Goal: Task Accomplishment & Management: Complete application form

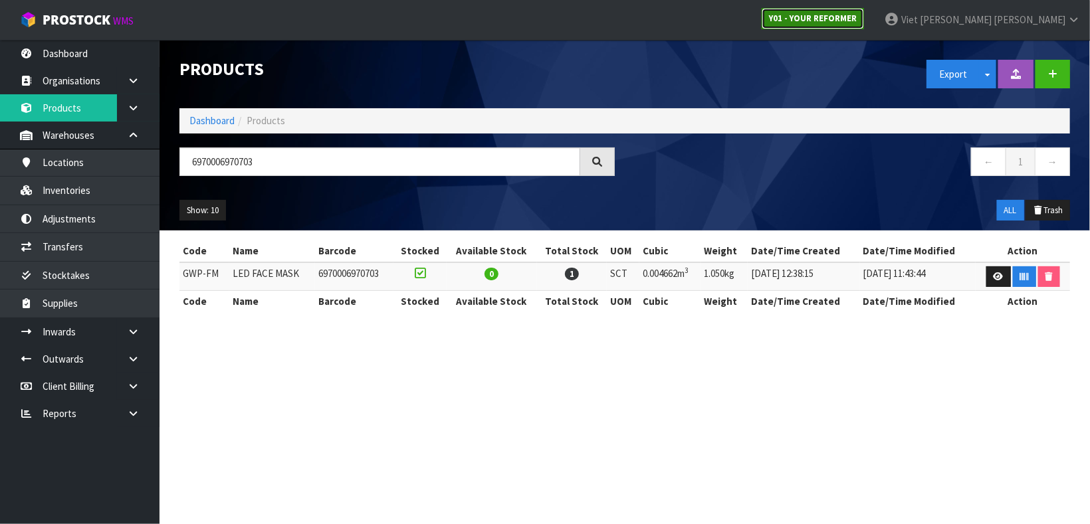
click at [856, 13] on strong "Y01 - YOUR REFORMER" at bounding box center [813, 18] width 88 height 11
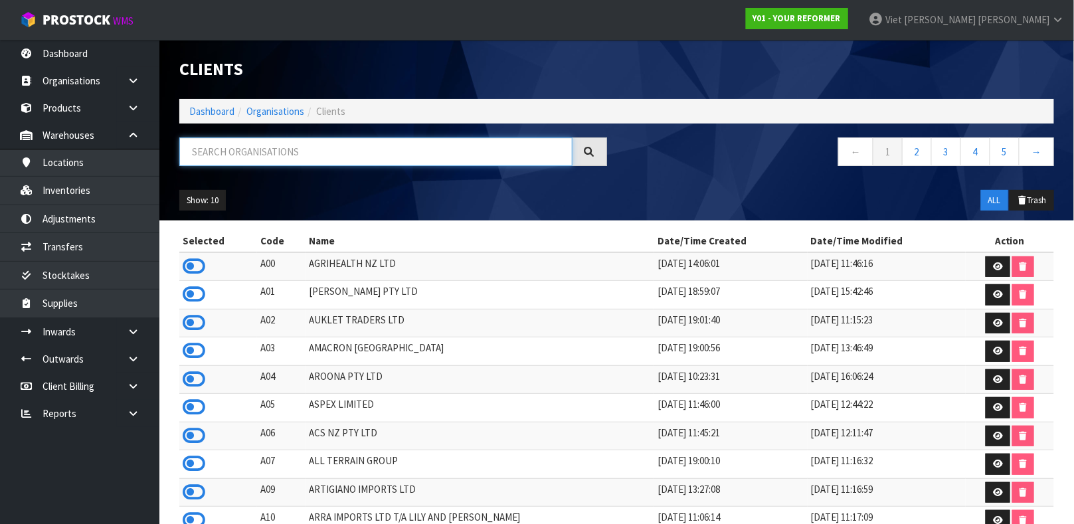
click at [308, 141] on input "text" at bounding box center [375, 152] width 393 height 29
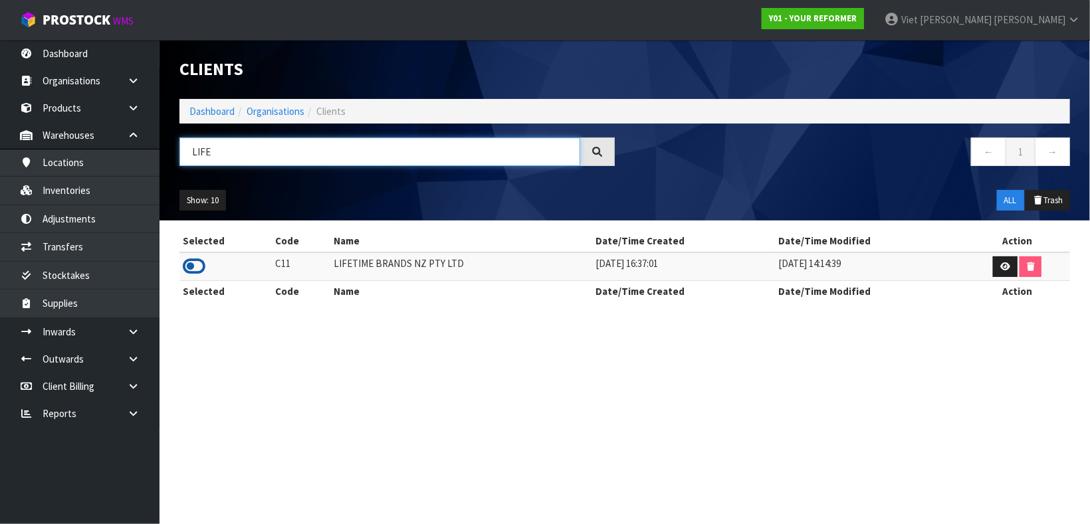
type input "LIFE"
click at [191, 264] on icon at bounding box center [194, 266] width 23 height 20
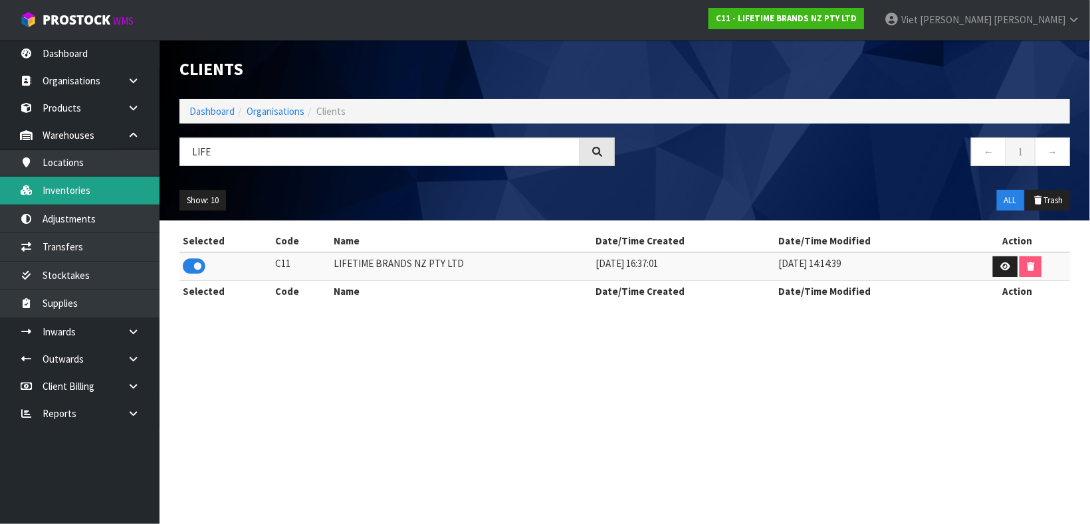
click at [69, 181] on link "Inventories" at bounding box center [79, 190] width 159 height 27
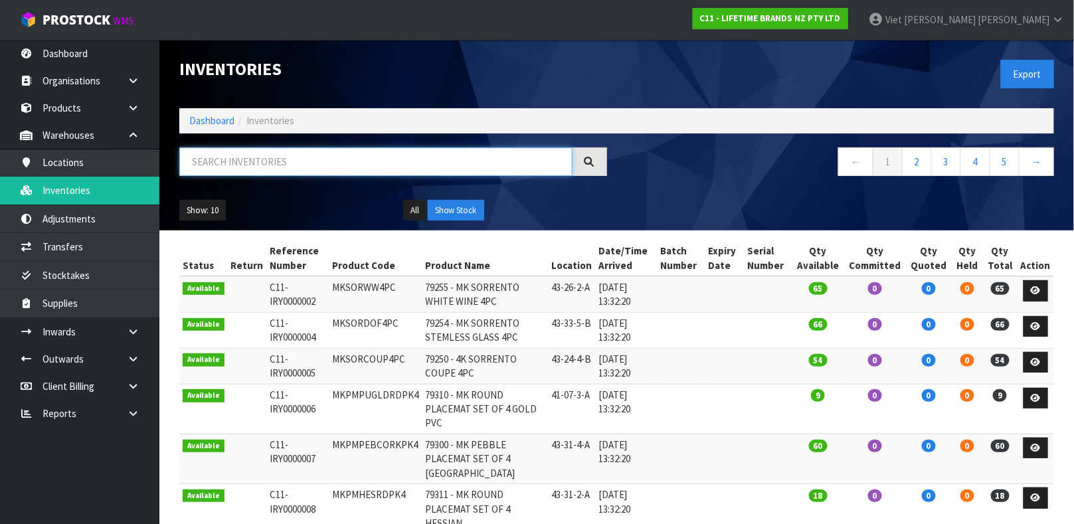
click at [270, 157] on input "text" at bounding box center [375, 162] width 393 height 29
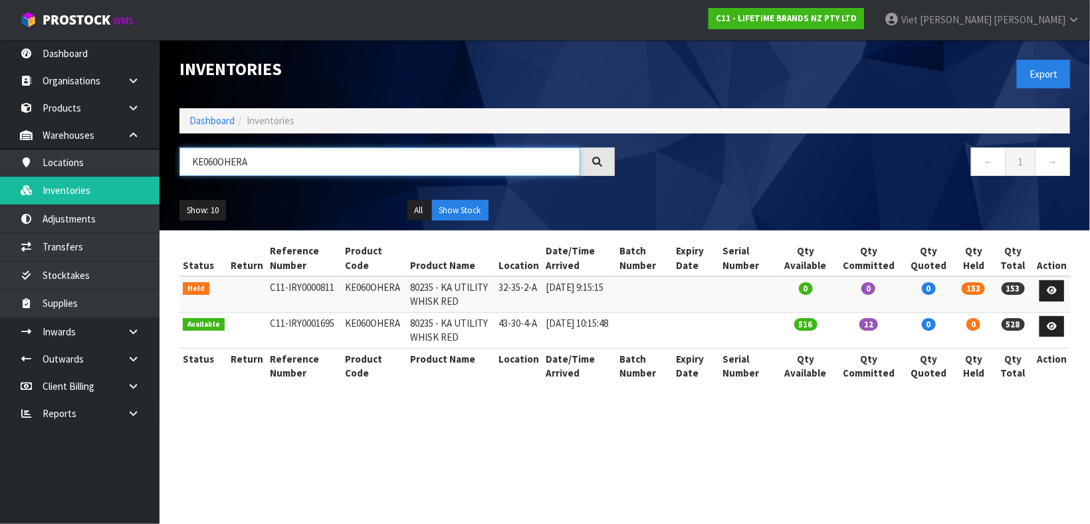
type input "KE060OHERA"
click at [348, 322] on td "KE060OHERA" at bounding box center [375, 330] width 66 height 36
copy td "KE060OHERA"
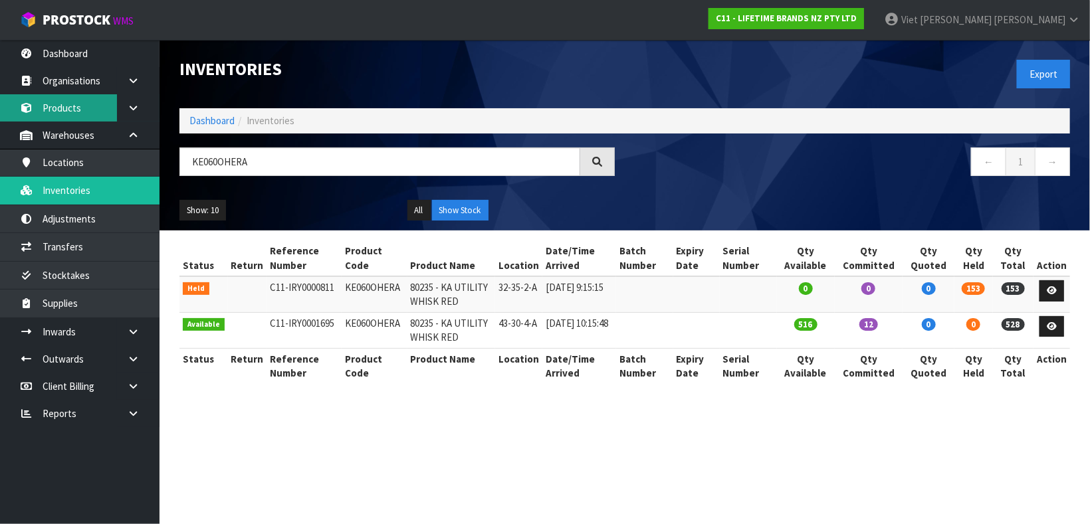
click at [49, 113] on link "Products" at bounding box center [79, 107] width 159 height 27
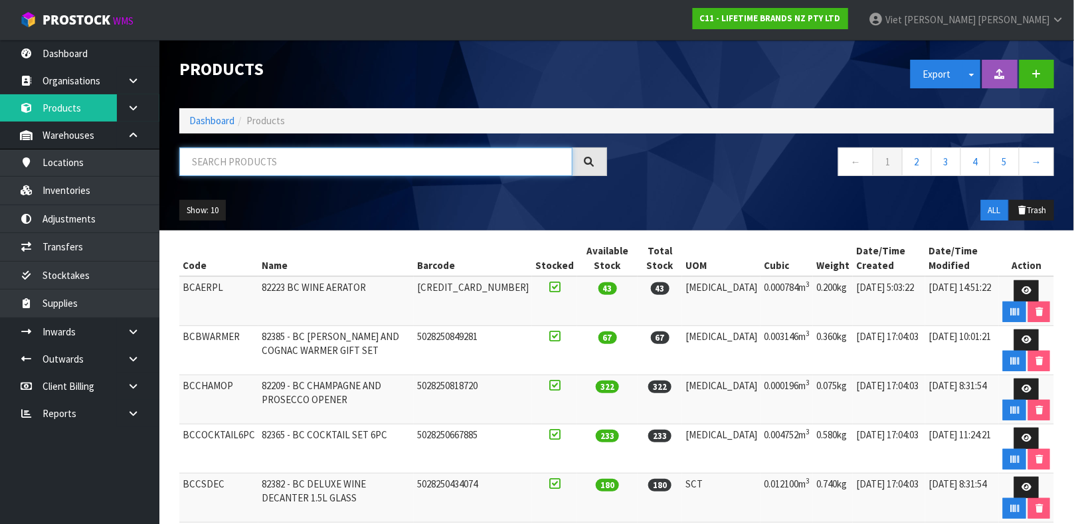
click at [252, 157] on input "text" at bounding box center [375, 162] width 393 height 29
paste input "KE060OHERA"
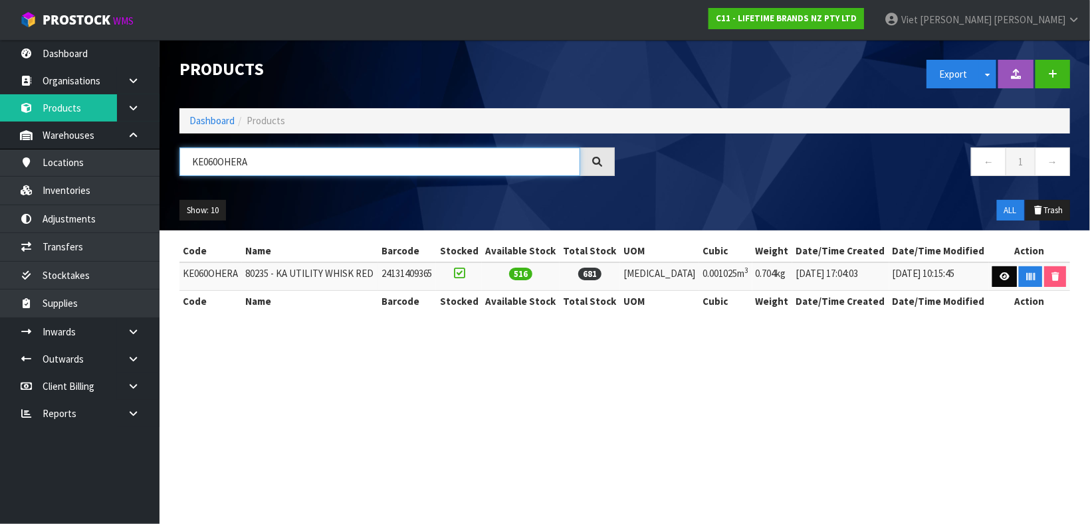
type input "KE060OHERA"
click at [999, 270] on link at bounding box center [1004, 276] width 25 height 21
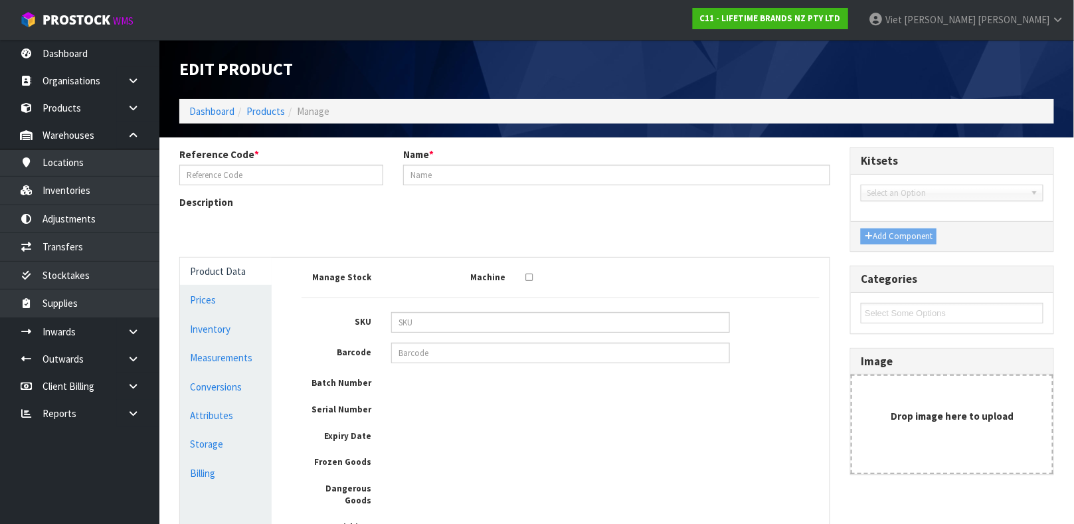
type input "KE060OHERA"
type input "80235 - KA UTILITY WHISK RED"
type input "24131409365"
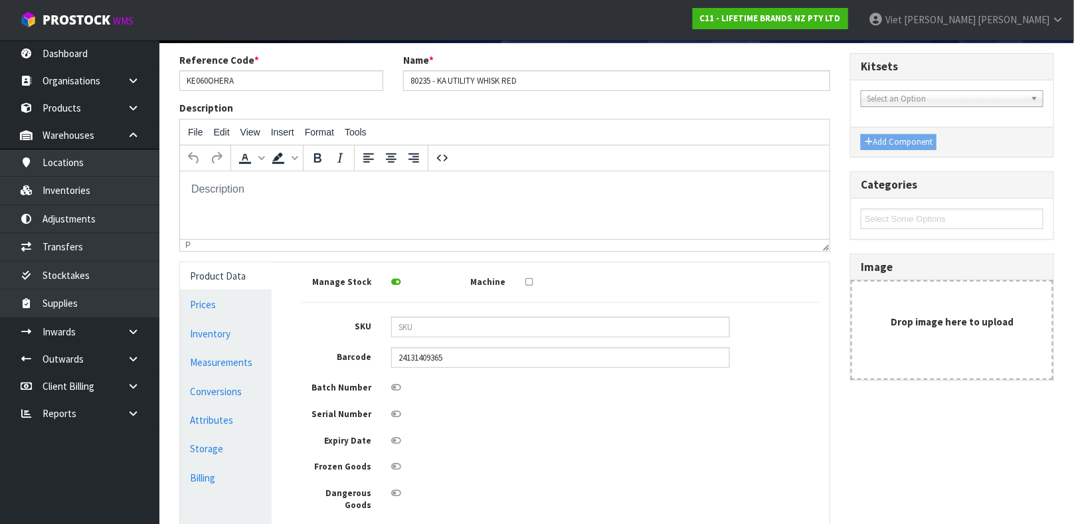
scroll to position [96, 0]
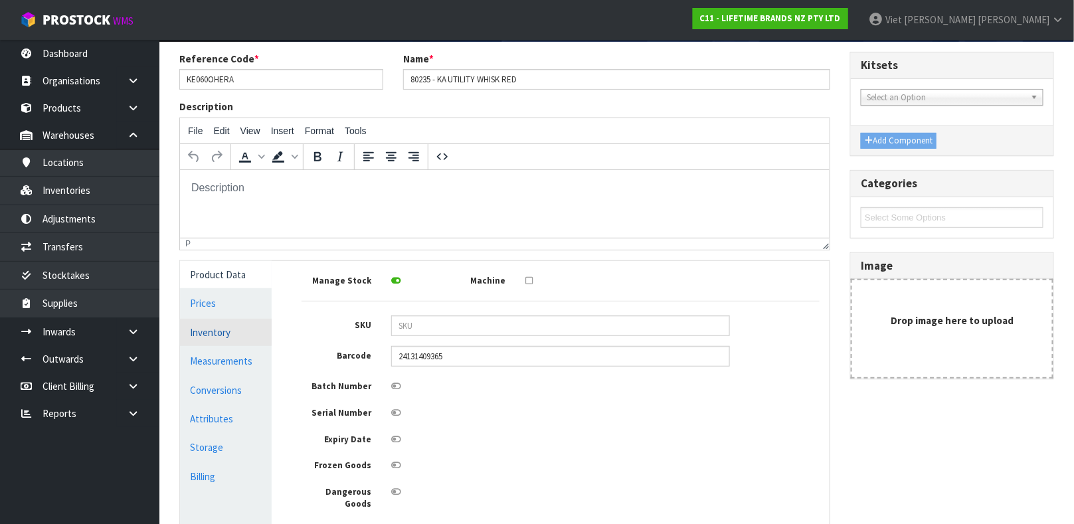
click at [211, 331] on link "Inventory" at bounding box center [226, 332] width 92 height 27
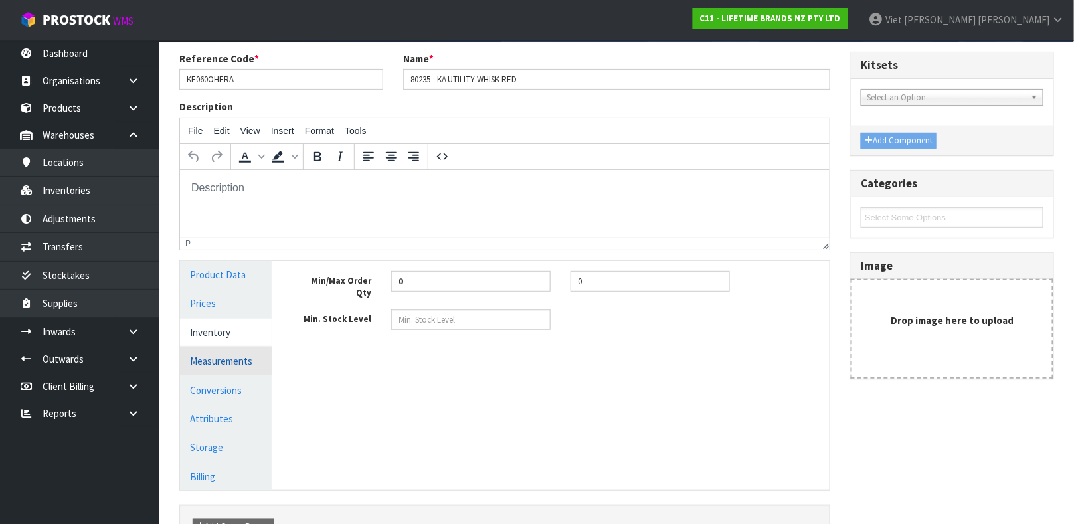
click at [221, 362] on link "Measurements" at bounding box center [226, 361] width 92 height 27
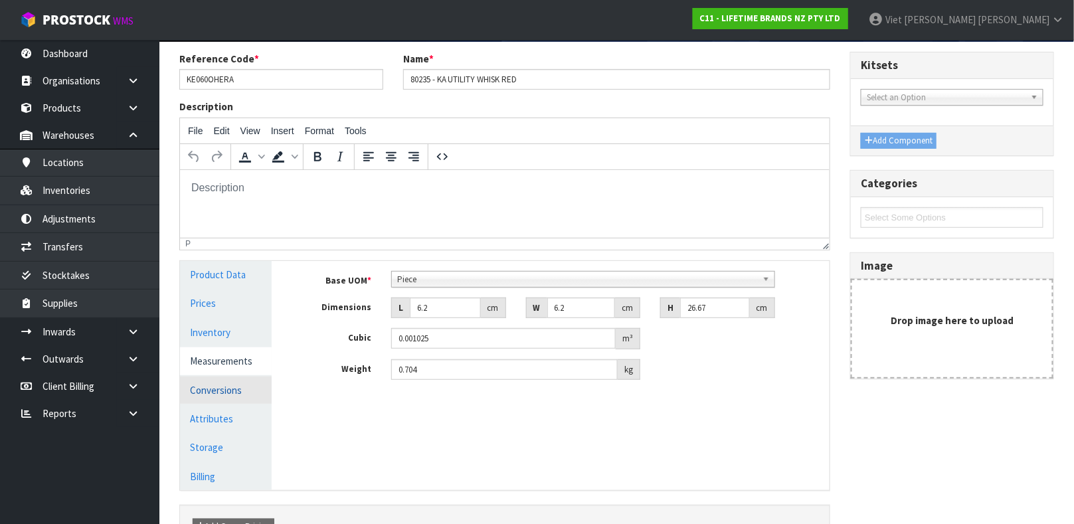
click at [218, 386] on link "Conversions" at bounding box center [226, 390] width 92 height 27
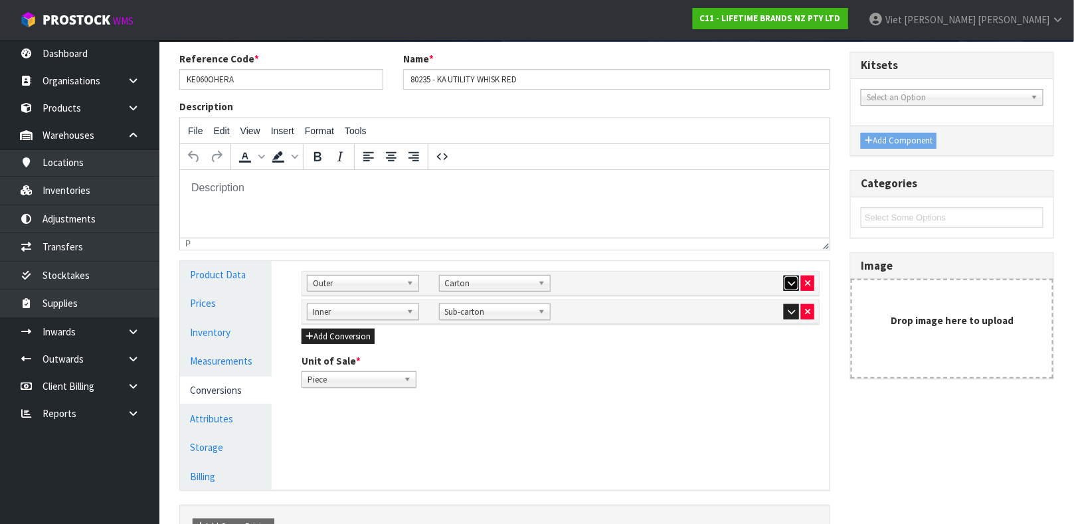
click at [791, 281] on icon "button" at bounding box center [791, 283] width 7 height 9
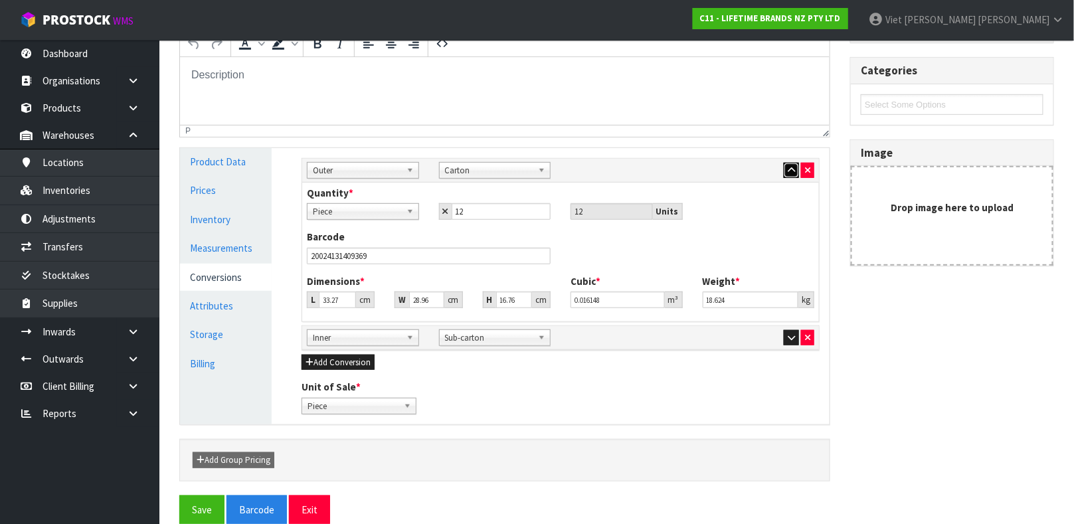
scroll to position [212, 0]
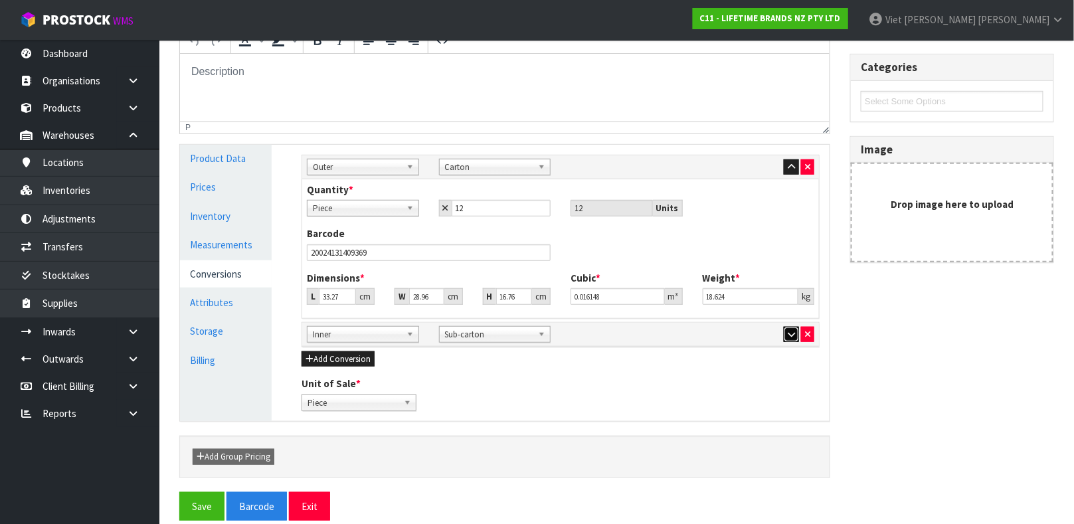
click at [785, 338] on button "button" at bounding box center [791, 335] width 15 height 16
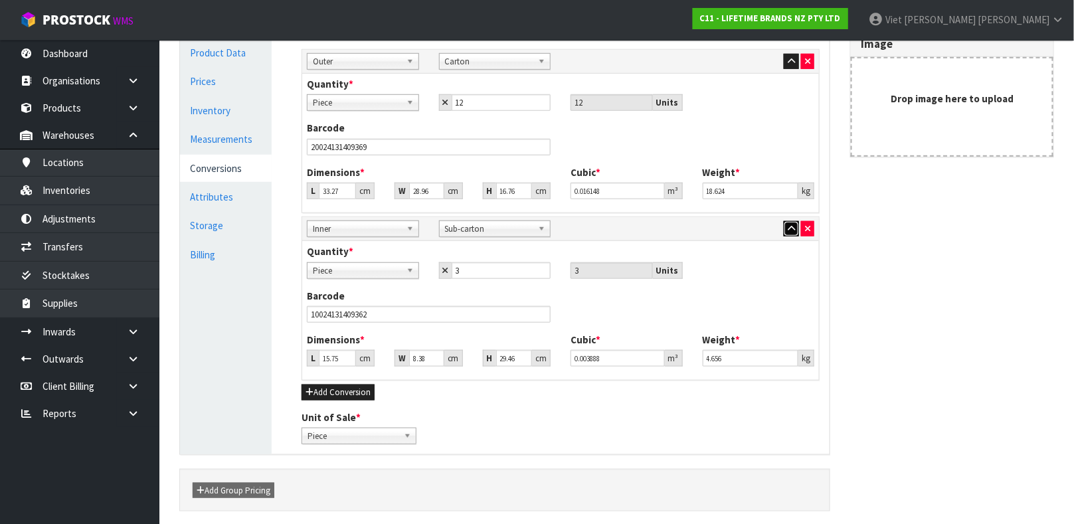
scroll to position [320, 0]
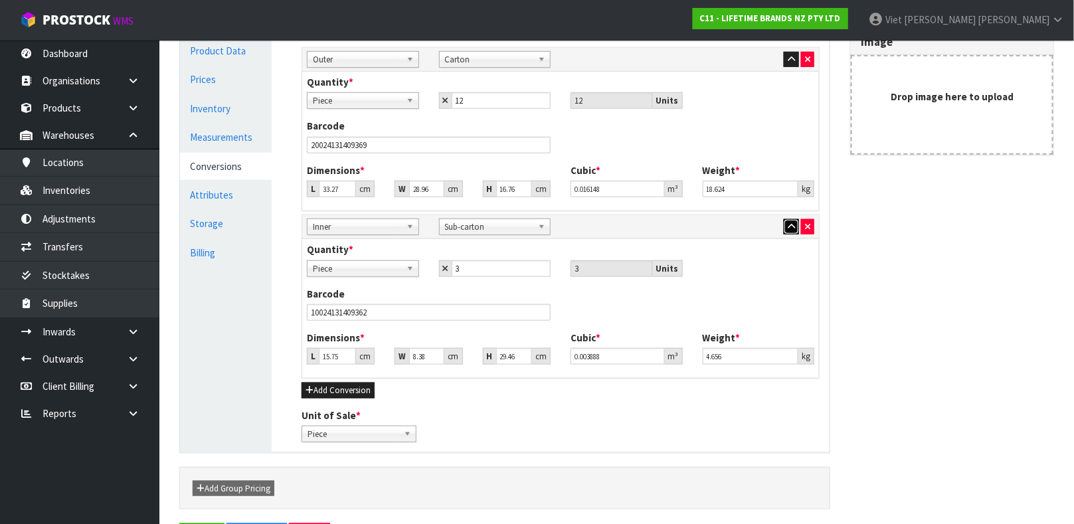
click at [790, 232] on button "button" at bounding box center [791, 227] width 15 height 16
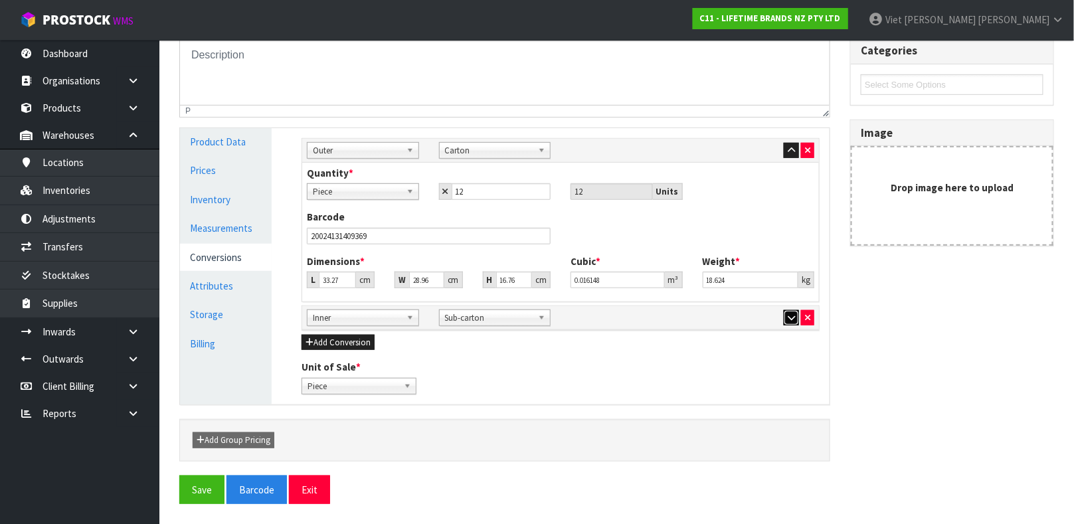
scroll to position [229, 0]
click at [790, 232] on div "Barcode 20024131409369" at bounding box center [561, 232] width 528 height 44
click at [784, 316] on button "button" at bounding box center [791, 318] width 15 height 16
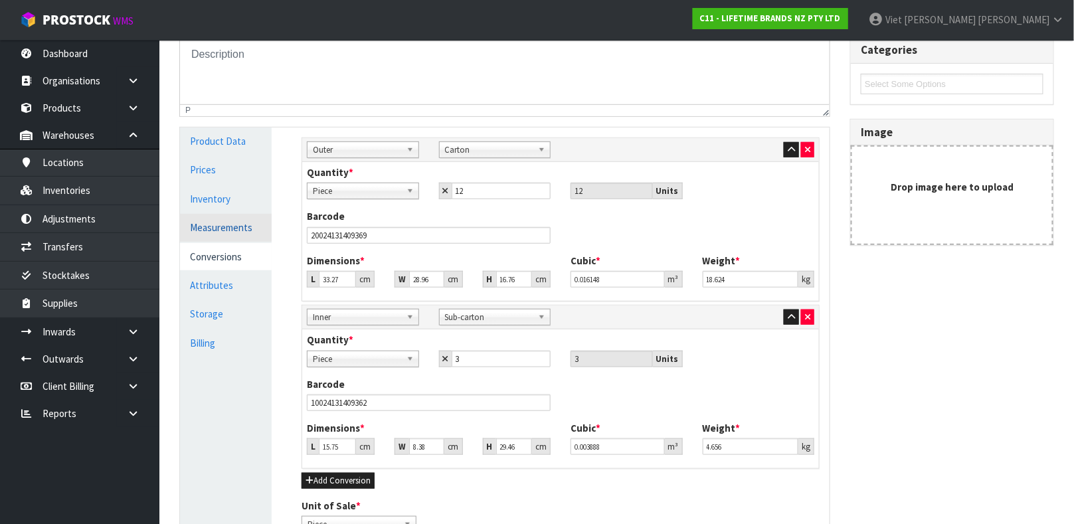
click at [205, 233] on link "Measurements" at bounding box center [226, 227] width 92 height 27
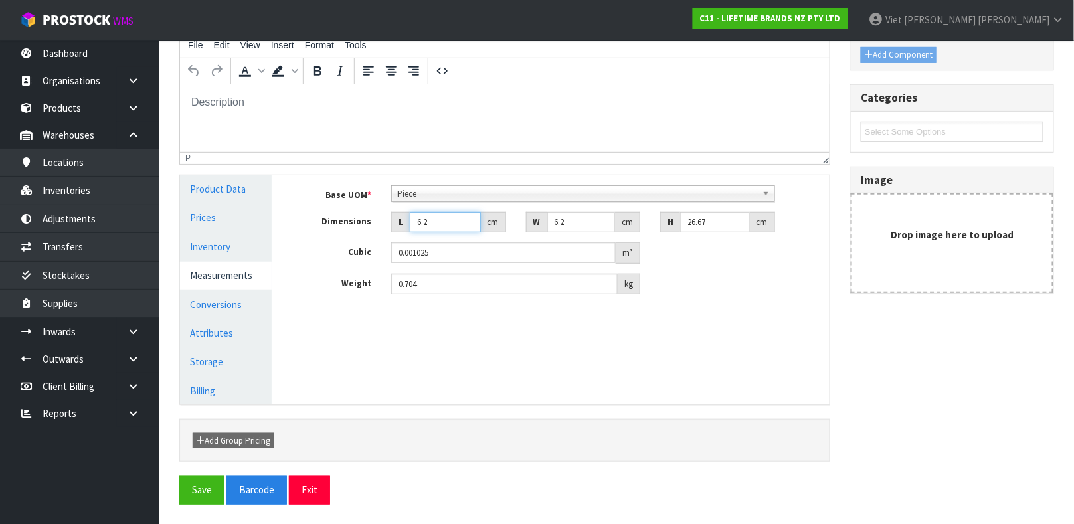
click at [443, 225] on input "6.2" at bounding box center [445, 222] width 71 height 21
type input "6"
type input "0.000992"
type input "0.000001"
type input "3"
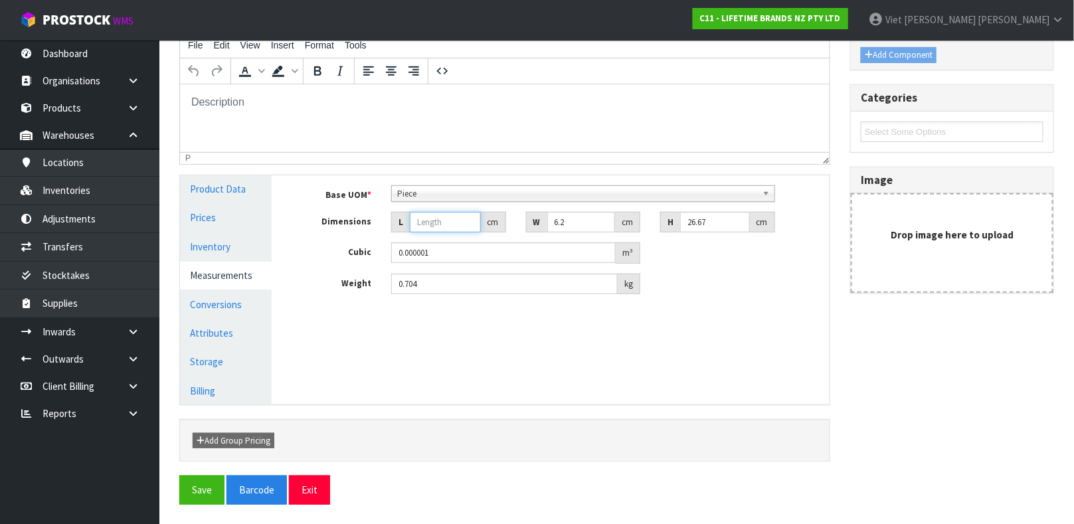
type input "0.000496"
type input "32"
type input "0.005291"
type input "32.5"
type input "0.005374"
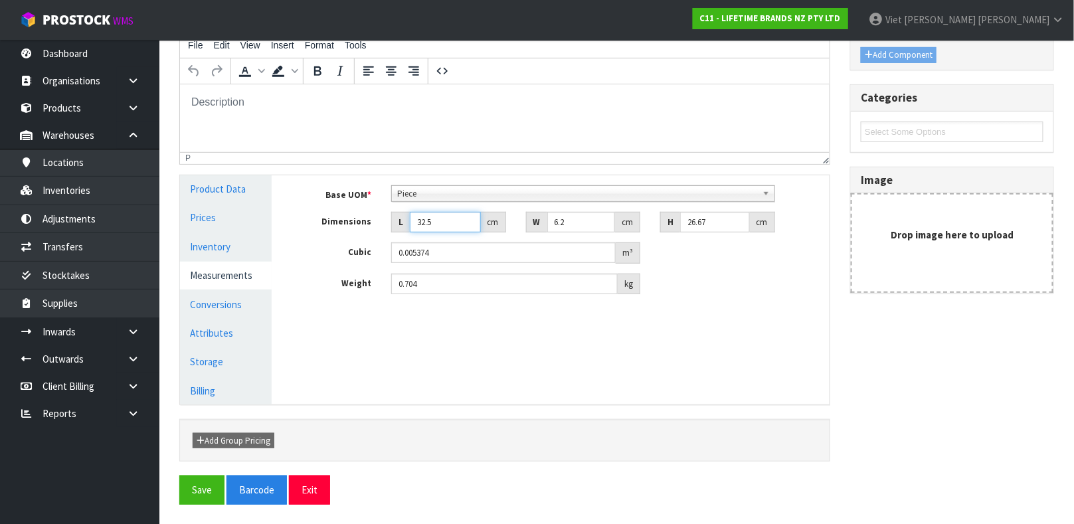
type input "32.5"
click at [573, 219] on input "6.2" at bounding box center [582, 222] width 68 height 21
type input "6"
type input "0.005201"
type input "0.000001"
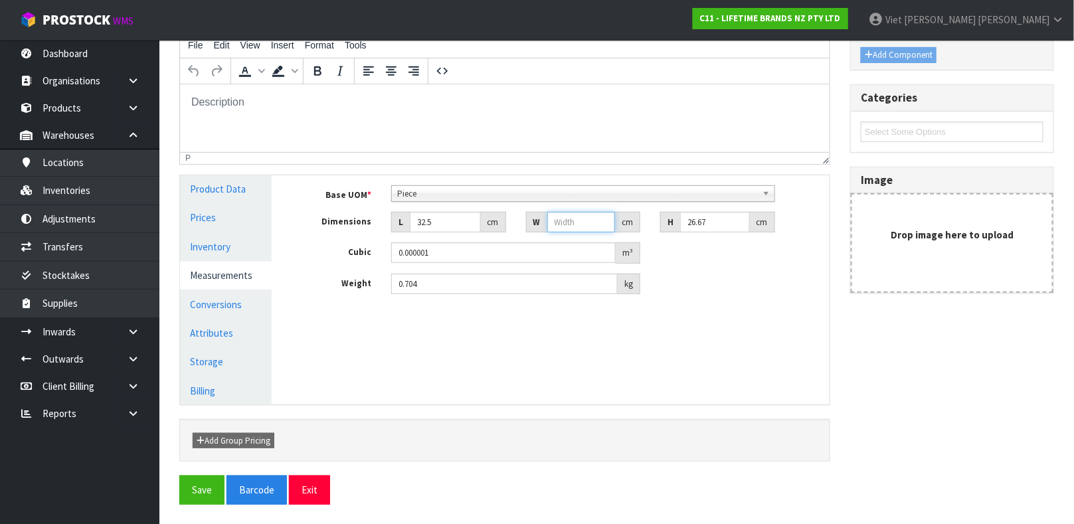
type input "8"
type input "0.006934"
type input "8"
click at [716, 217] on input "26.67" at bounding box center [715, 222] width 70 height 21
type input "26.6"
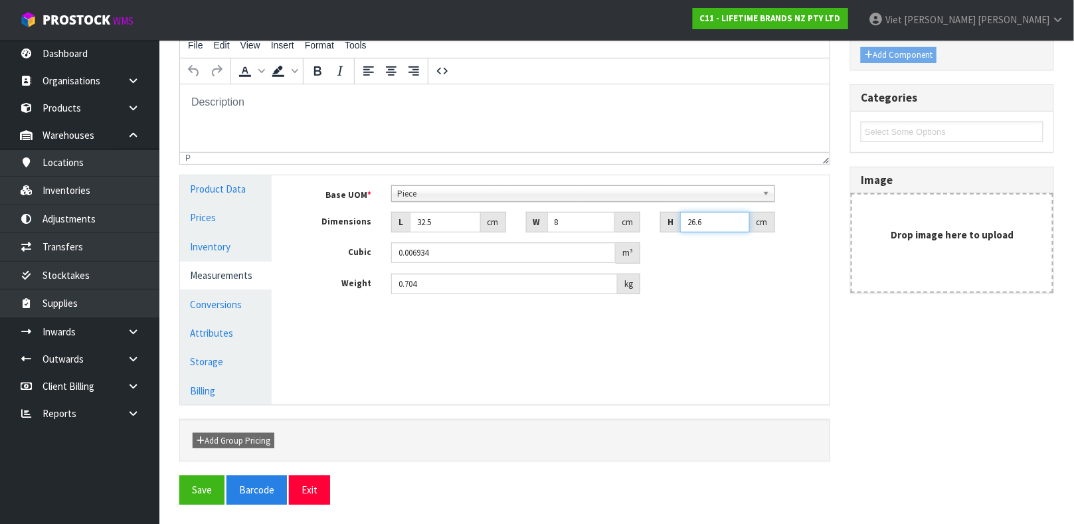
type input "0.006916"
type input "26"
type input "0.00676"
type input "2"
type input "0.00052"
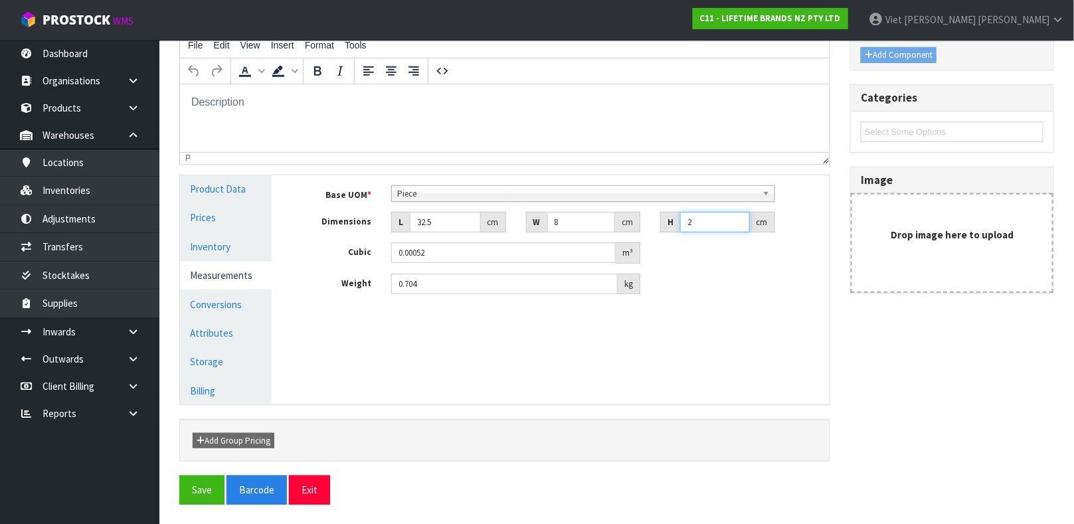
type input "0.000001"
type input "6"
type input "0.00156"
type input "6.5"
type input "0.00169"
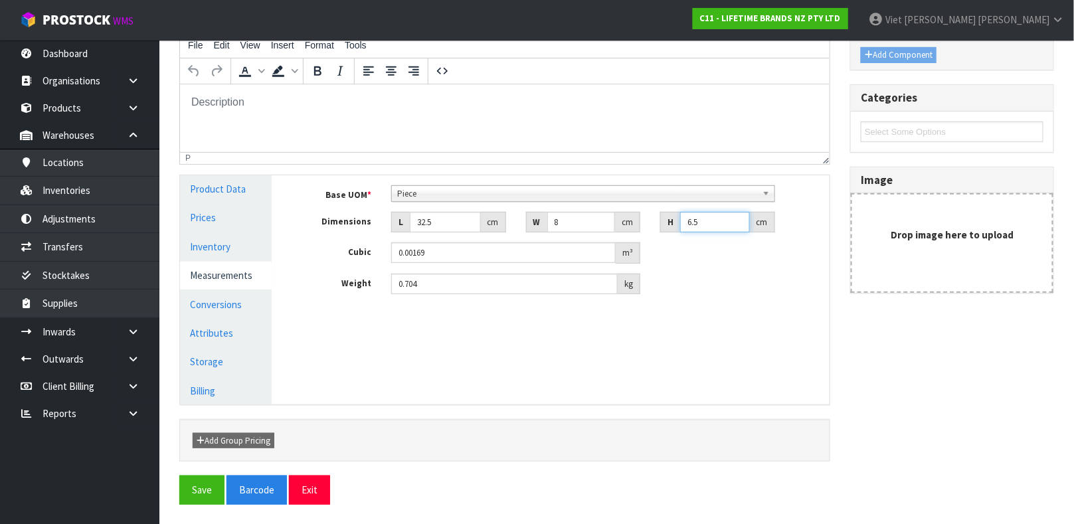
type input "6.5"
click at [433, 282] on input "0.704" at bounding box center [504, 284] width 227 height 21
type input "0"
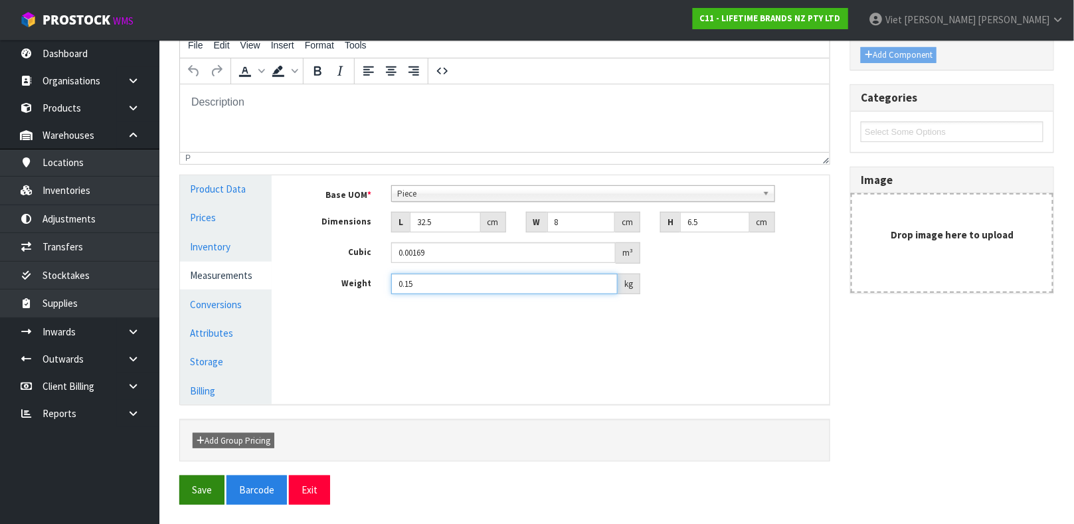
type input "0.15"
click at [193, 488] on button "Save" at bounding box center [201, 490] width 45 height 29
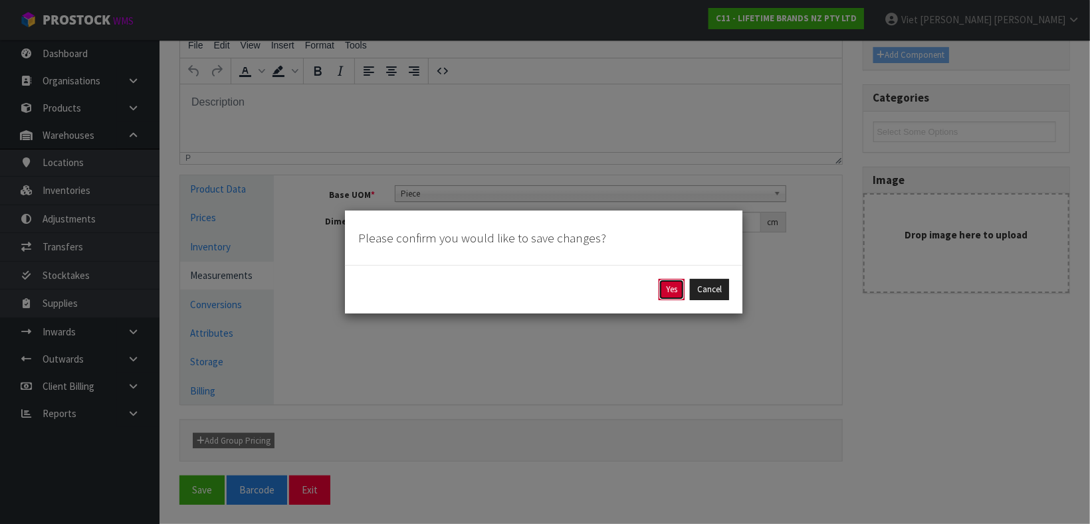
click at [661, 284] on button "Yes" at bounding box center [671, 289] width 26 height 21
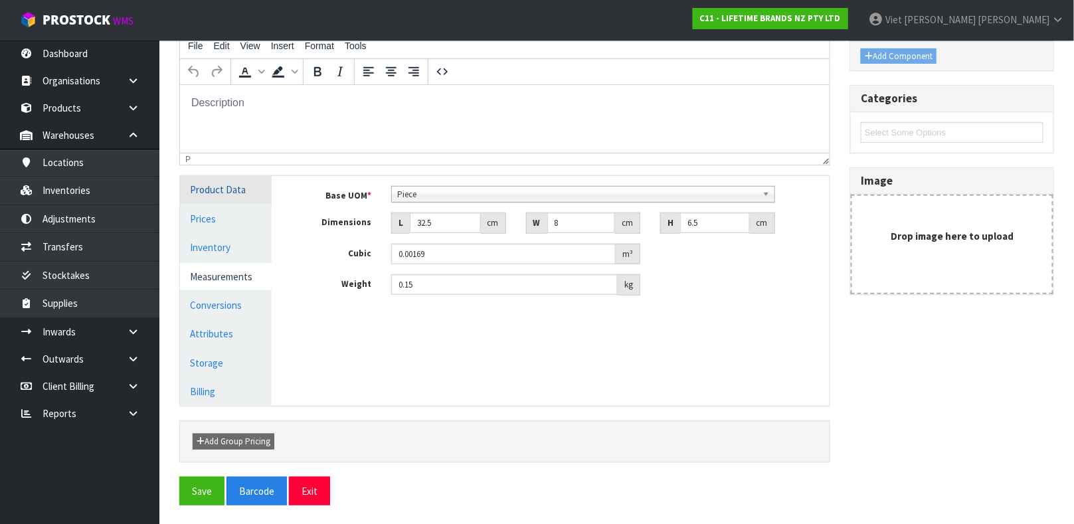
scroll to position [230, 0]
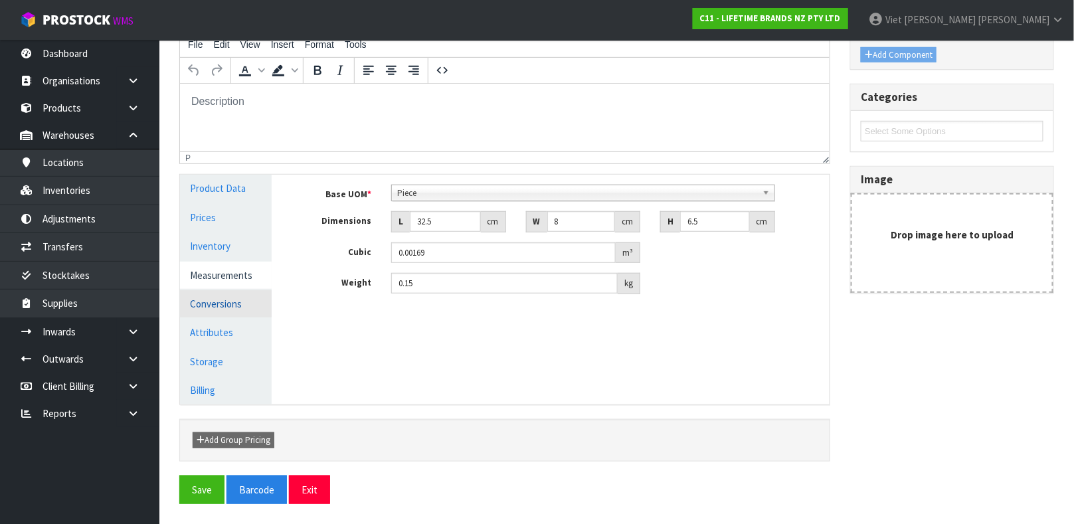
click at [219, 305] on link "Conversions" at bounding box center [226, 303] width 92 height 27
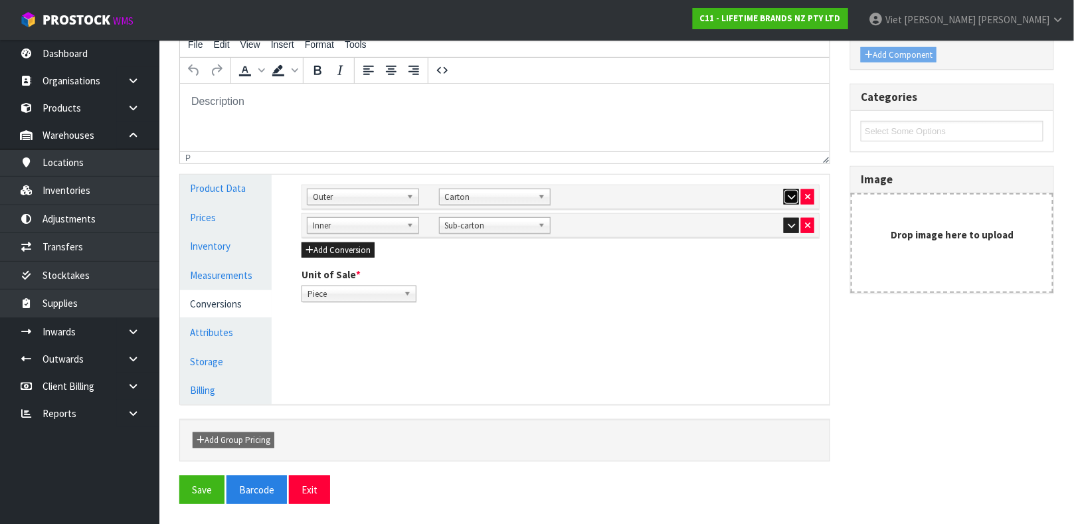
click at [785, 195] on button "button" at bounding box center [791, 197] width 15 height 16
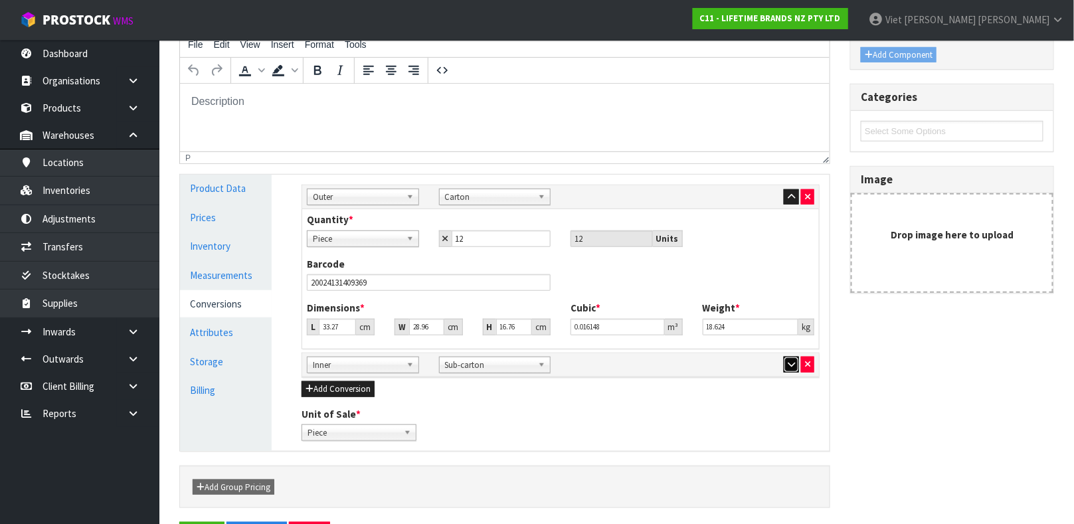
click at [789, 366] on icon "button" at bounding box center [791, 364] width 7 height 9
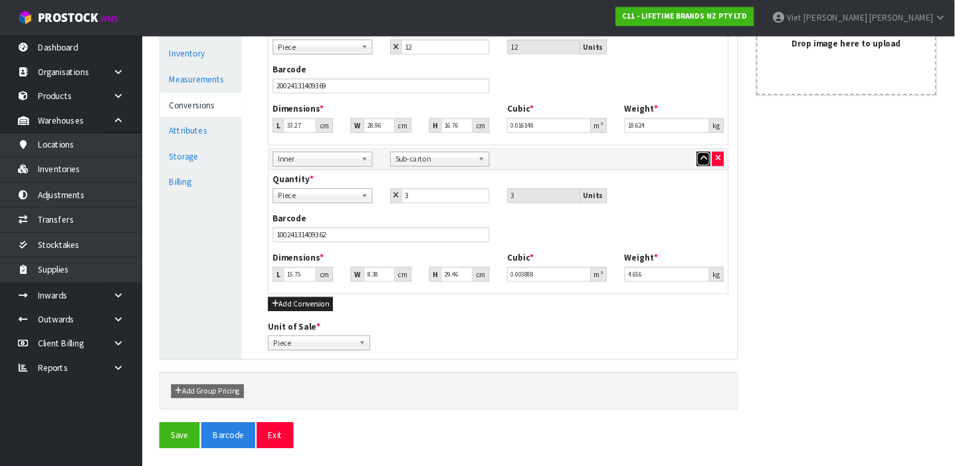
scroll to position [416, 0]
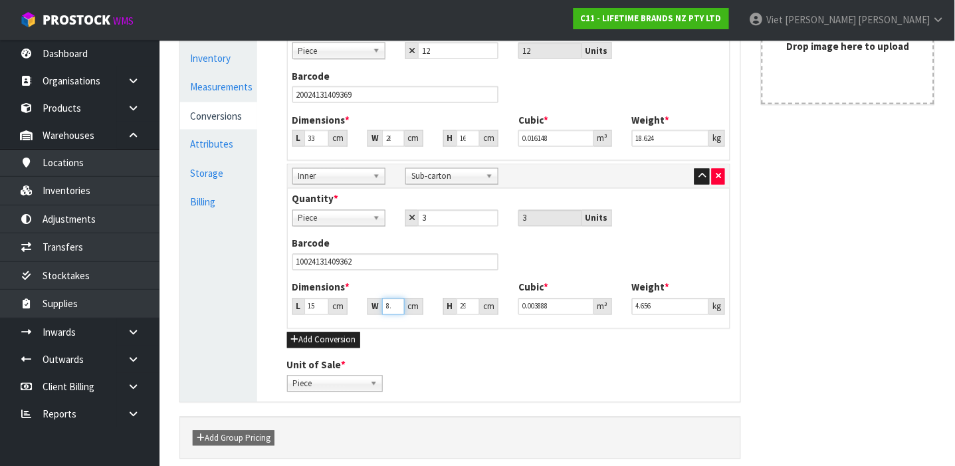
click at [403, 309] on input "8.38" at bounding box center [393, 306] width 23 height 17
type input "8.3"
type input "0.003851"
type input "8"
type input "0.003712"
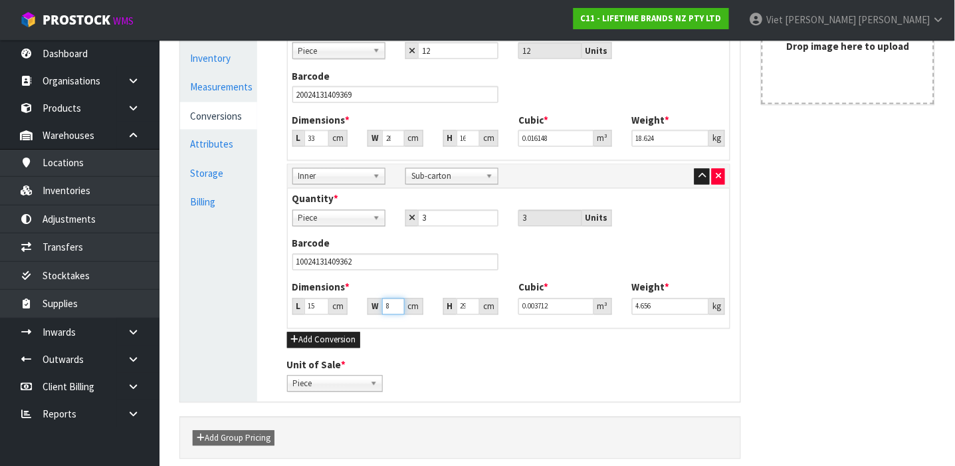
type input "8.3"
type input "0.003851"
type input "8.33"
type input "0.003865"
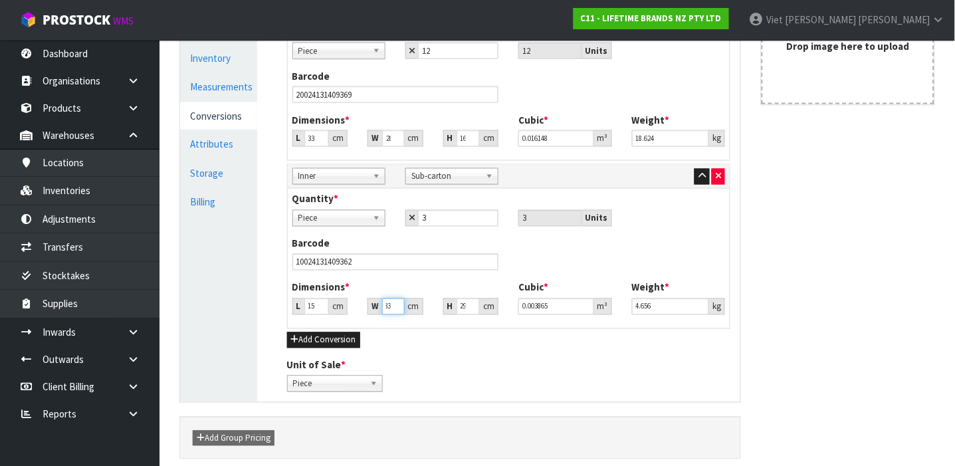
type input "8.33"
click at [441, 307] on div "H 29.46 cm" at bounding box center [471, 306] width 76 height 17
type input "0.000001"
type input "8"
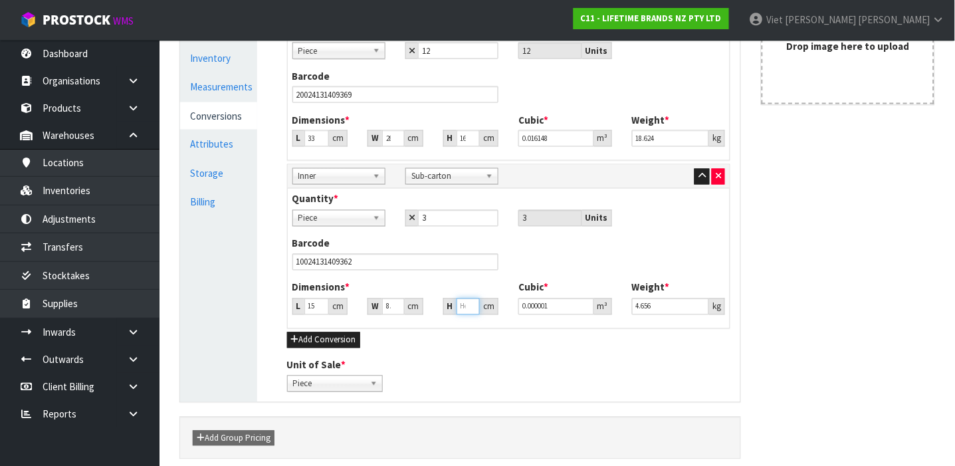
type input "0.00105"
type input "8"
type input "0.000001"
type input "3"
type input "0.000378"
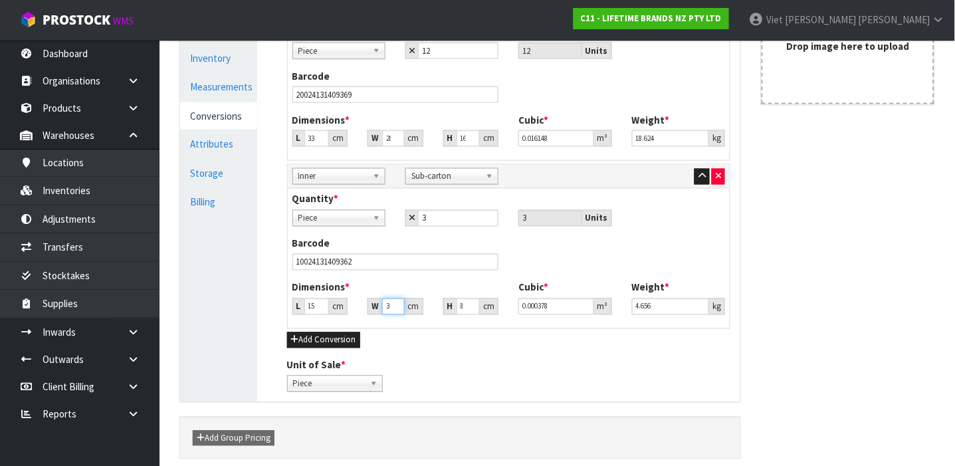
type input "33"
type input "0.004158"
click at [439, 321] on div "Dimensions * L 15.75 cm W 33 cm H 8 cm Cubic * 0.004158 m³ Weight * 4.656 kg" at bounding box center [508, 302] width 453 height 44
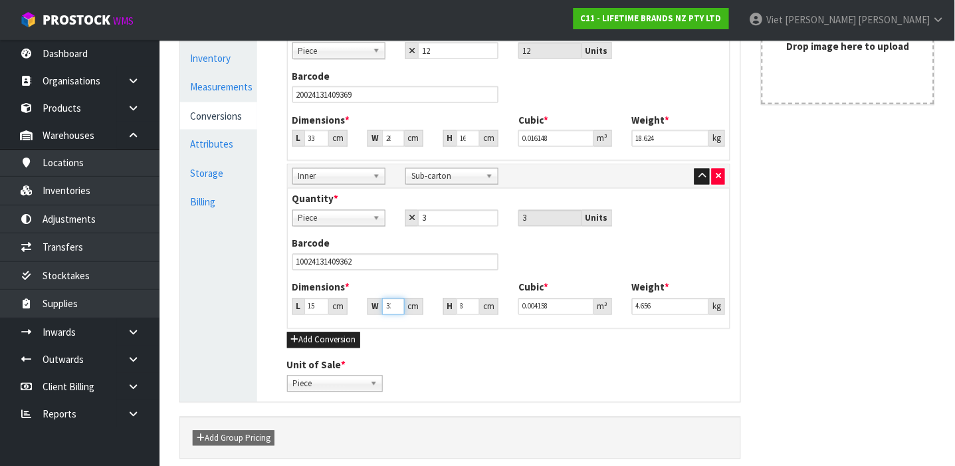
click at [389, 308] on input "33" at bounding box center [393, 306] width 23 height 17
type input "333"
type input "0.041958"
click at [458, 352] on div "Sub Inner Inner Outer Pallet Outer Bag Bar Basket Bin Bottle Box Bundle Cabinet…" at bounding box center [509, 194] width 464 height 415
click at [389, 304] on input "333" at bounding box center [393, 306] width 23 height 17
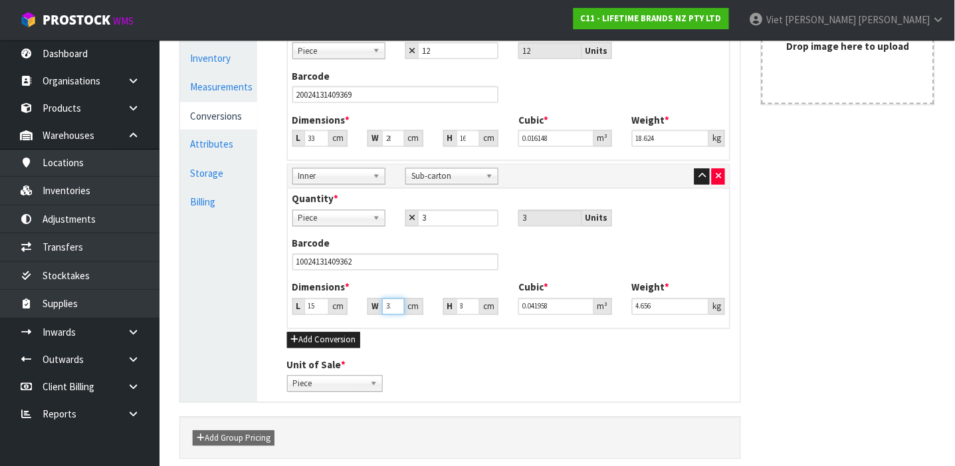
type input "33"
type input "0.004158"
type input "333"
type input "0.041958"
type input "3333"
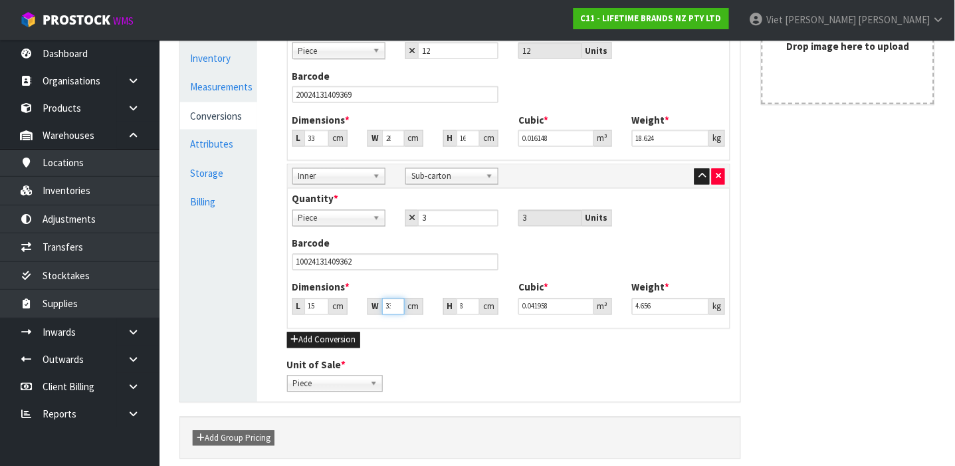
type input "0.419958"
type input "33333"
type input "4.199958"
type input "333333"
type input "41.999958"
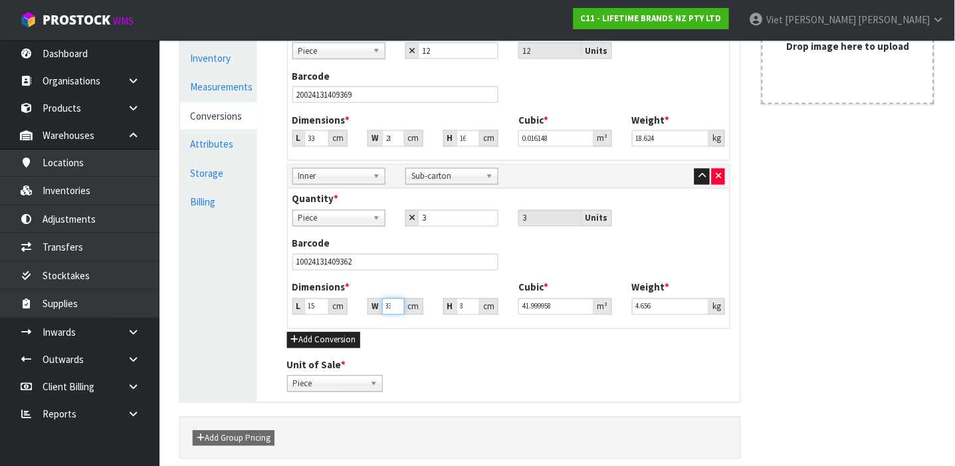
type input "3333333"
type input "419.999958"
type input "333333"
type input "41.999958"
type input "33333"
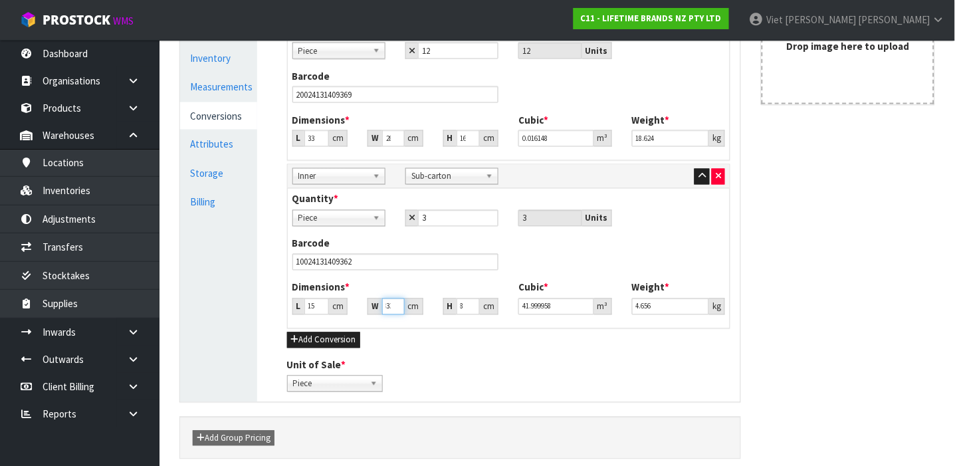
type input "4.199958"
type input "3333"
type input "0.419958"
type input "333"
type input "0.041958"
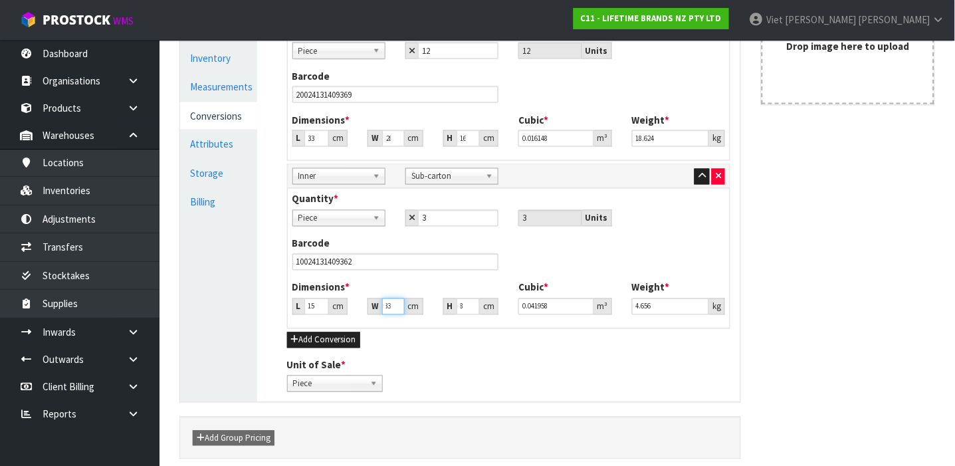
scroll to position [0, 3]
type input "33"
type input "0.004158"
click at [389, 304] on input "33" at bounding box center [393, 306] width 23 height 17
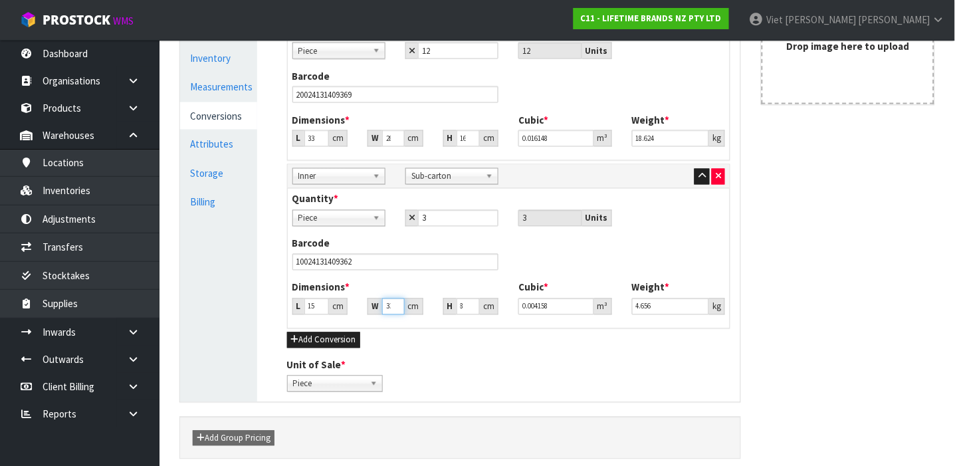
type input "3"
type input "0.000378"
click at [389, 304] on input "3" at bounding box center [393, 306] width 23 height 17
type input "0.000001"
type input "3"
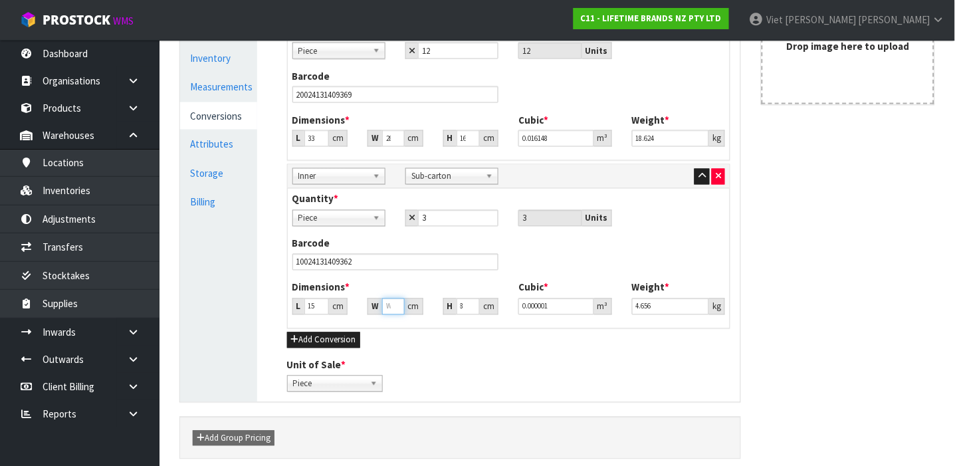
type input "0.000378"
type input "33"
type input "0.004158"
click at [506, 370] on div "Unit of Sale * Piece Carton Sub-carton Piece" at bounding box center [509, 375] width 464 height 34
drag, startPoint x: 475, startPoint y: 330, endPoint x: 921, endPoint y: 277, distance: 449.0
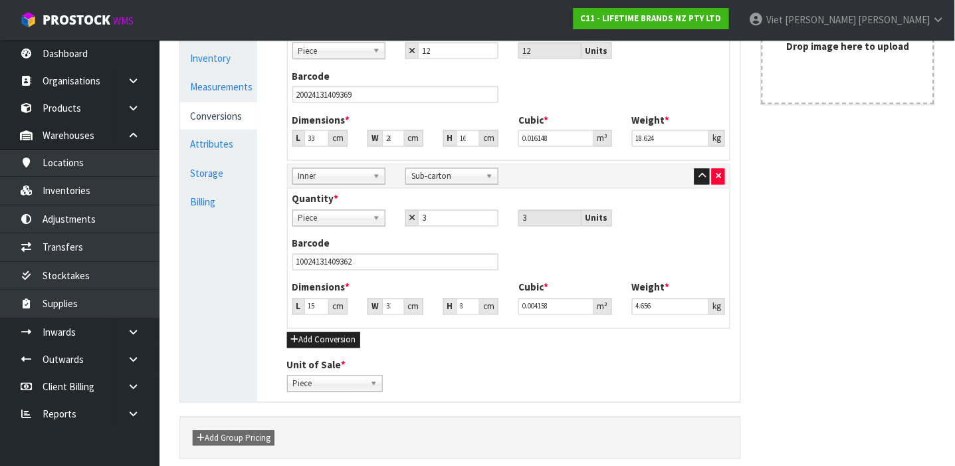
click at [921, 277] on div "Reference Code * KE060OHERA Name * 80235 - KA UTILITY WHISK RED Description Fil…" at bounding box center [556, 124] width 775 height 695
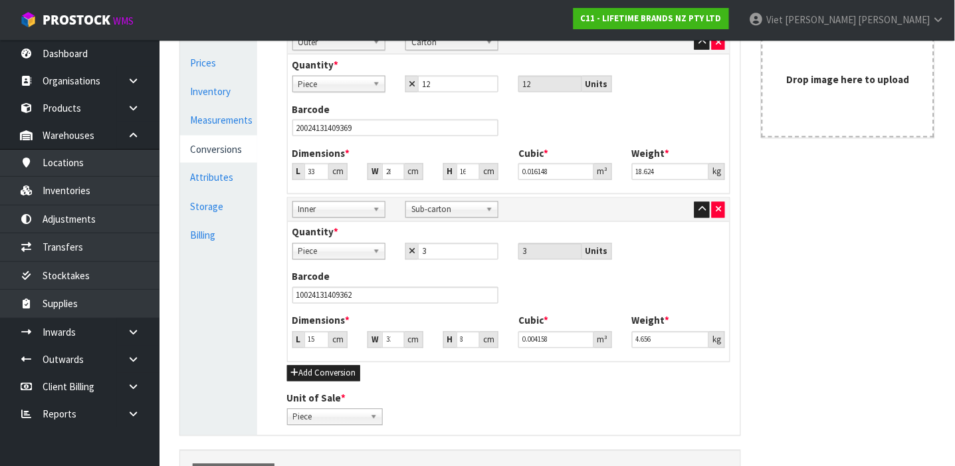
scroll to position [456, 0]
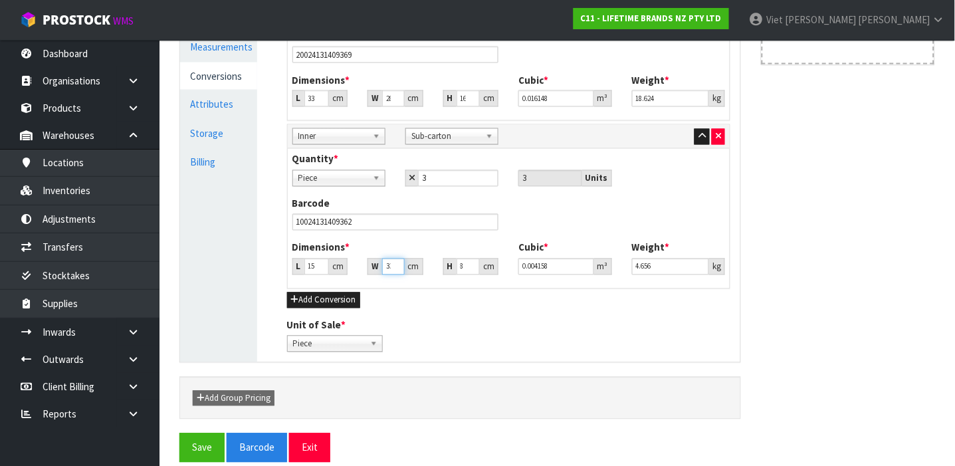
click at [387, 265] on input "33" at bounding box center [393, 266] width 23 height 17
type input "3"
type input "0.000378"
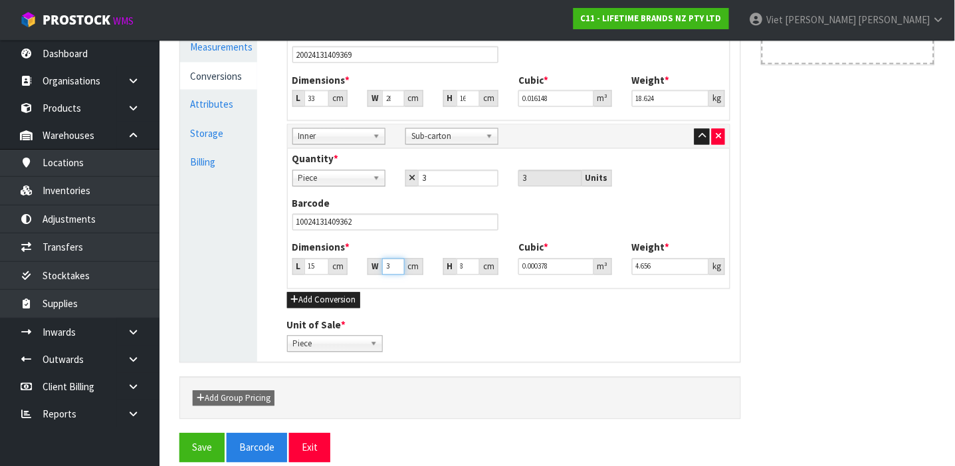
type input "0.000001"
type input "3"
type input "0.000378"
type input "33"
type input "0.004158"
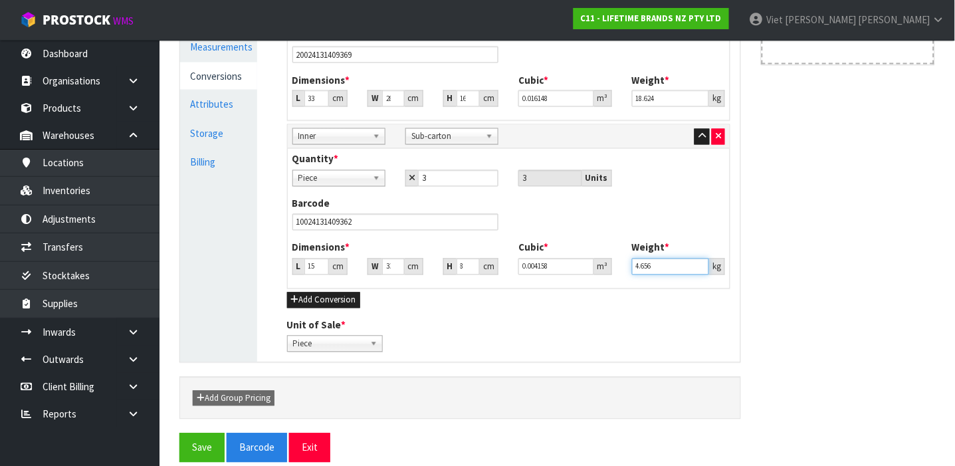
click at [668, 266] on input "4.656" at bounding box center [670, 266] width 77 height 17
type input "4"
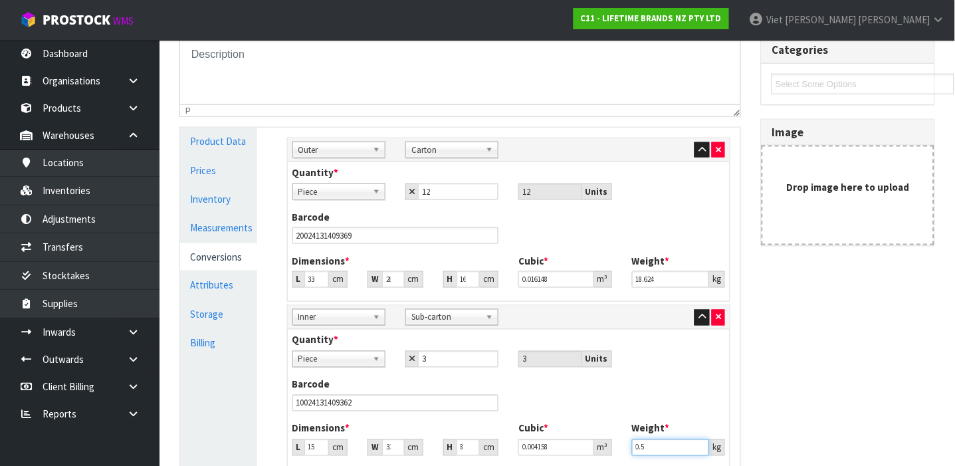
scroll to position [250, 0]
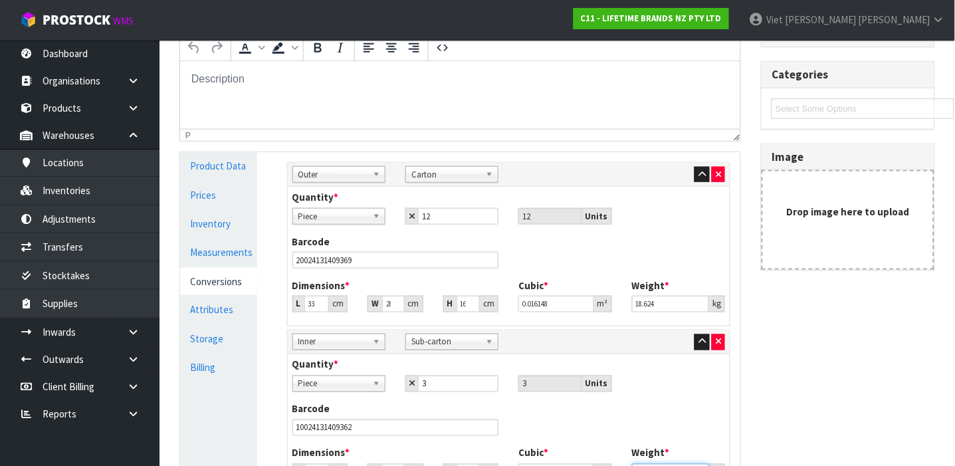
type input "0.5"
click at [316, 309] on input "33.27" at bounding box center [316, 304] width 25 height 17
type input "33.269"
click at [315, 304] on input "33.269" at bounding box center [316, 304] width 25 height 17
click at [308, 301] on input "33.269" at bounding box center [316, 304] width 25 height 17
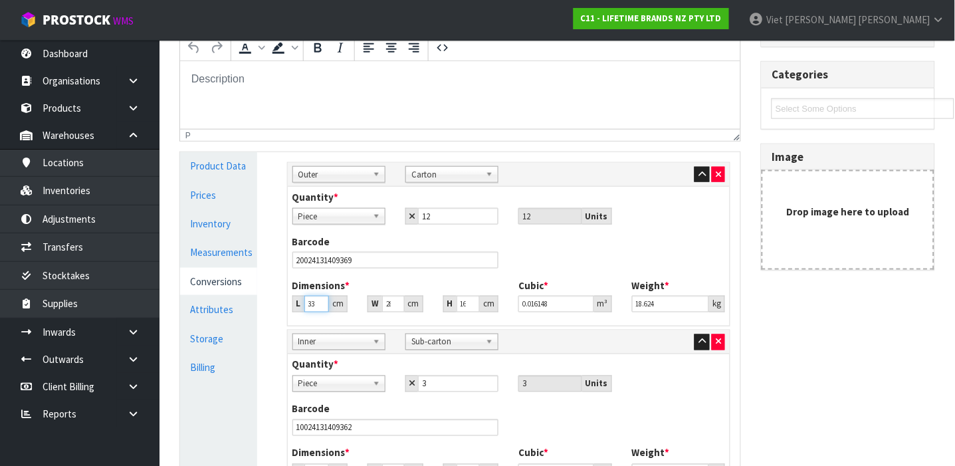
click at [308, 301] on input "33.269" at bounding box center [316, 304] width 25 height 17
type input "0.000001"
type input "3"
type input "0.001456"
type input "31"
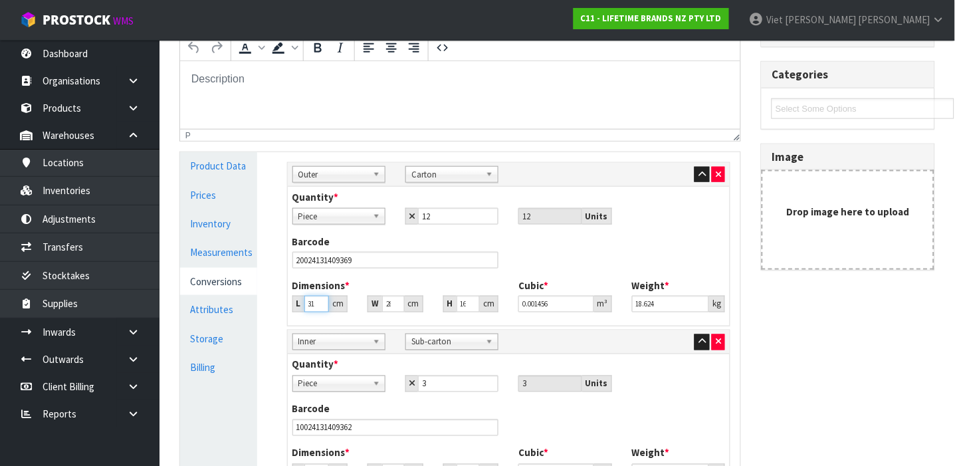
type input "0.015046"
type input "31"
type input "3"
type input "0.001559"
type input "34"
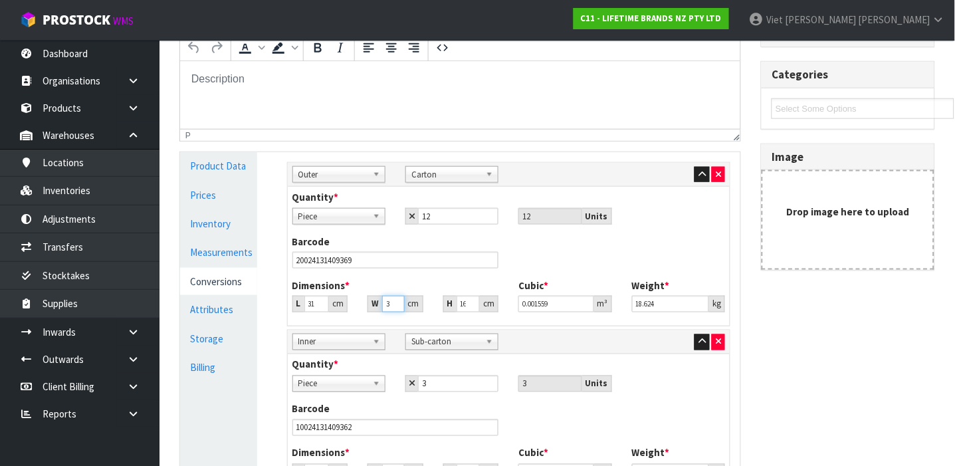
type input "0.017665"
type input "34"
type input "1"
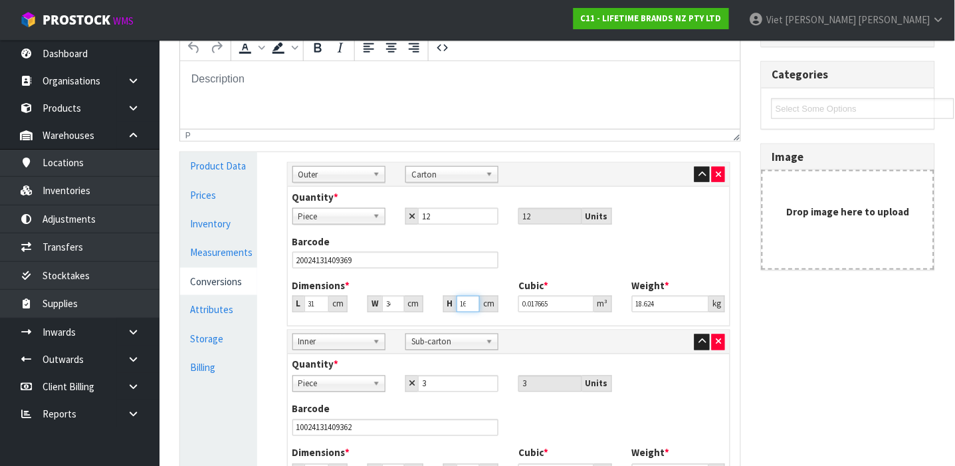
type input "0.001054"
type input "17"
type input "0.017918"
type input "17"
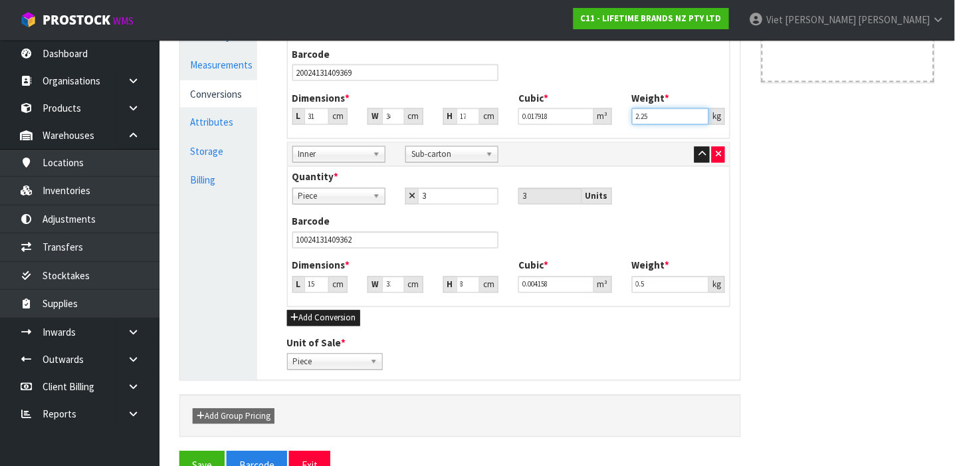
scroll to position [472, 0]
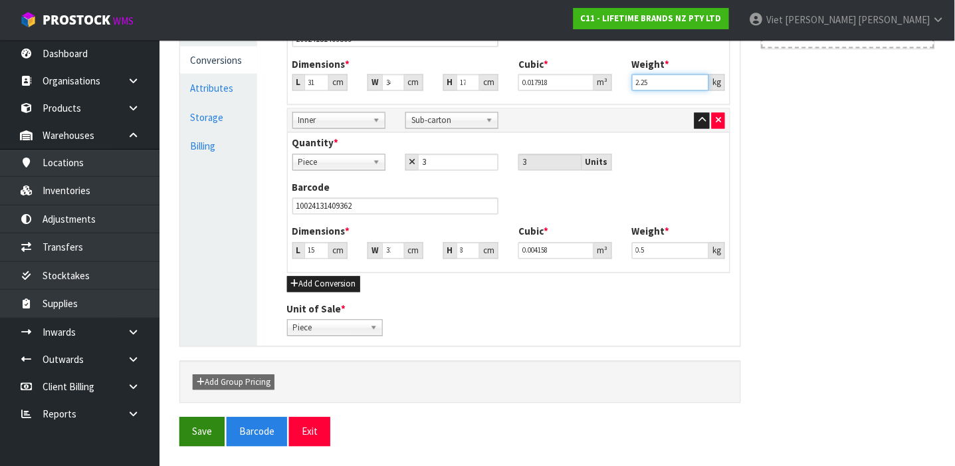
type input "2.25"
click at [191, 437] on button "Save" at bounding box center [201, 431] width 45 height 29
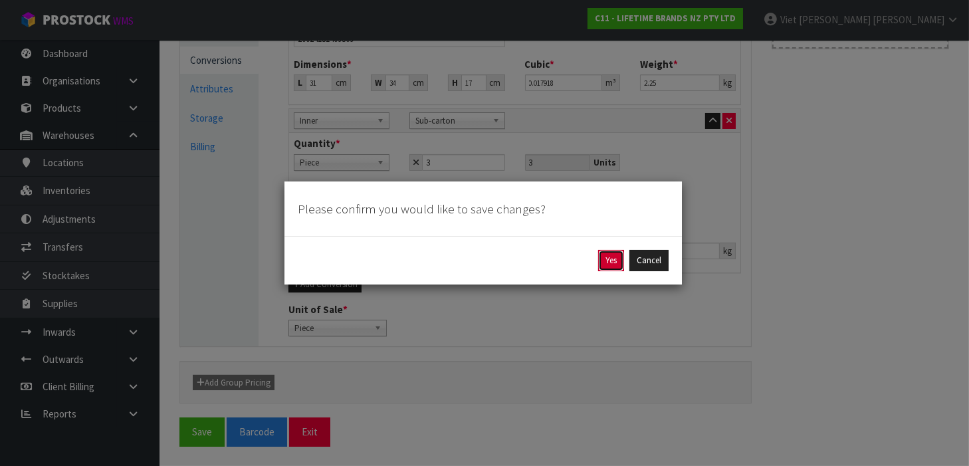
click at [607, 264] on button "Yes" at bounding box center [611, 260] width 26 height 21
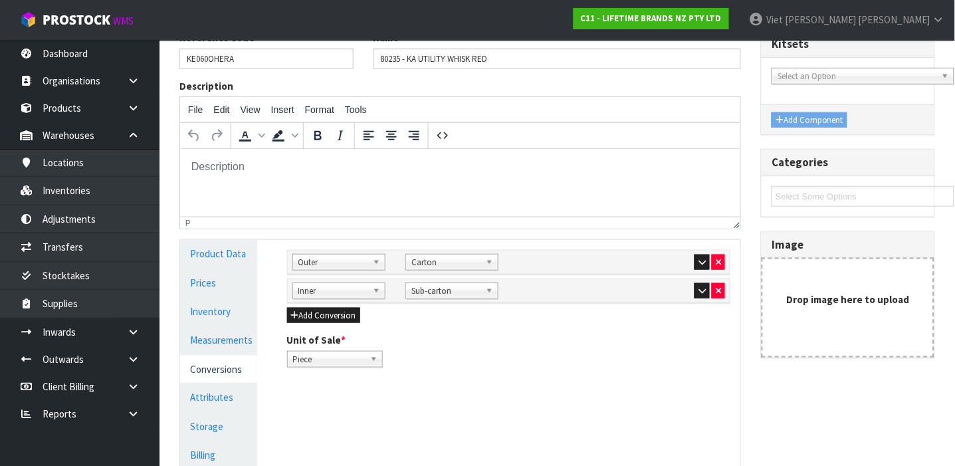
scroll to position [213, 0]
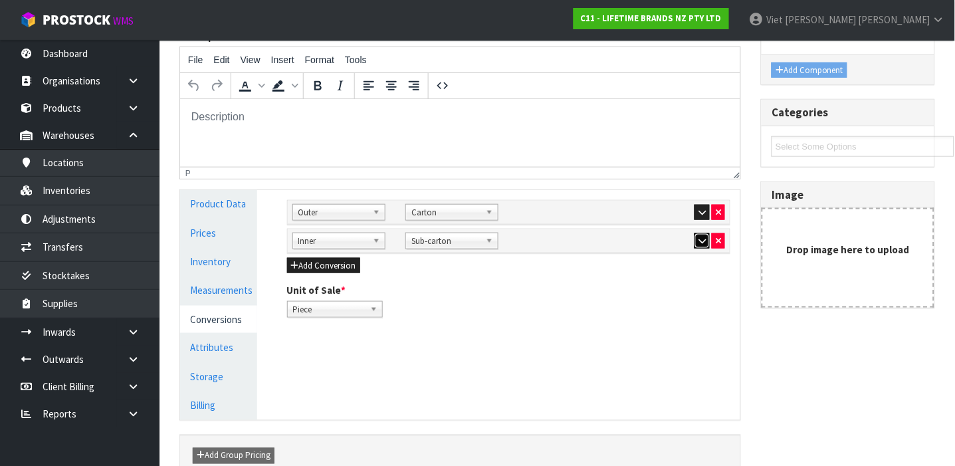
click at [704, 237] on icon "button" at bounding box center [701, 241] width 7 height 9
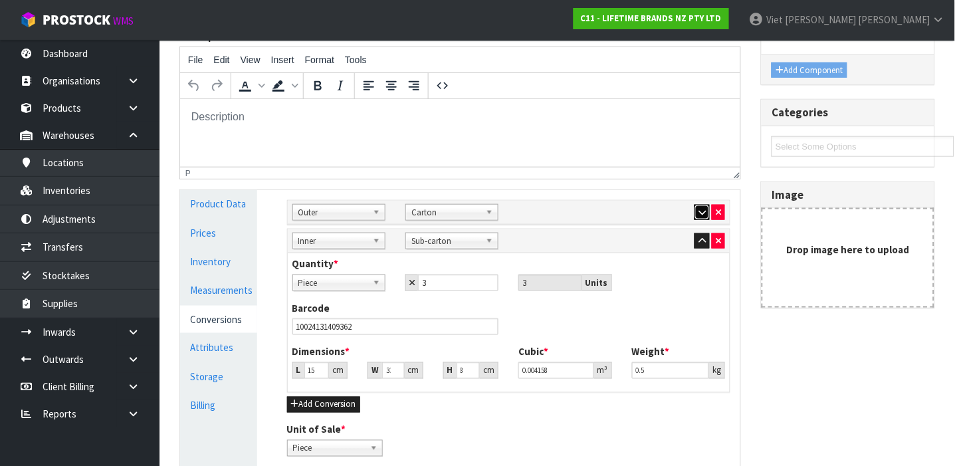
click at [694, 213] on button "button" at bounding box center [701, 213] width 15 height 16
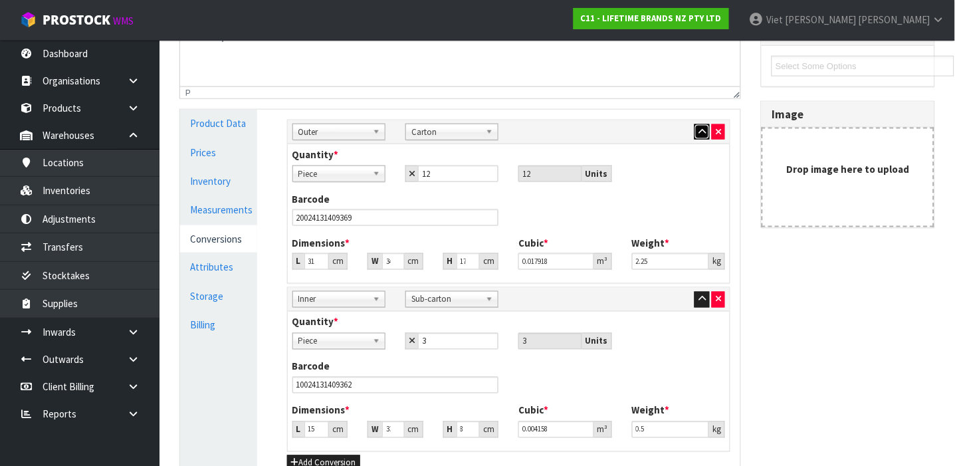
scroll to position [294, 0]
click at [207, 215] on link "Measurements" at bounding box center [218, 208] width 77 height 27
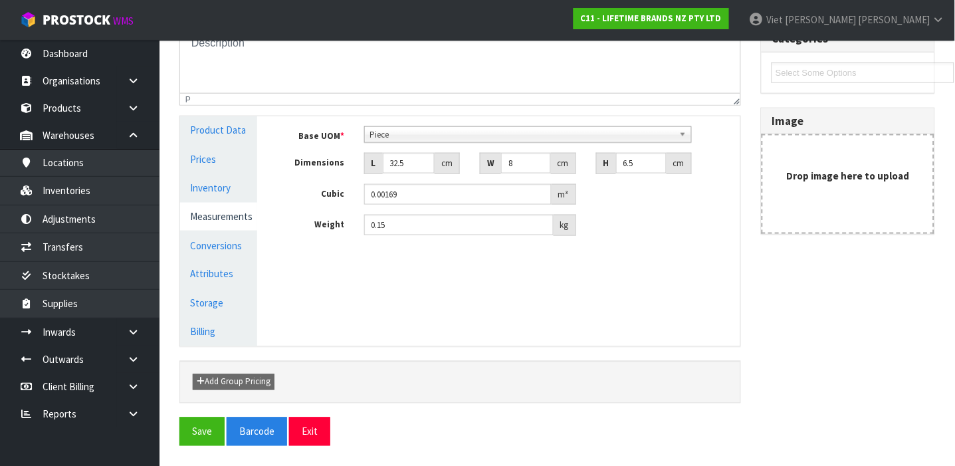
scroll to position [286, 0]
click at [211, 242] on link "Conversions" at bounding box center [218, 246] width 77 height 27
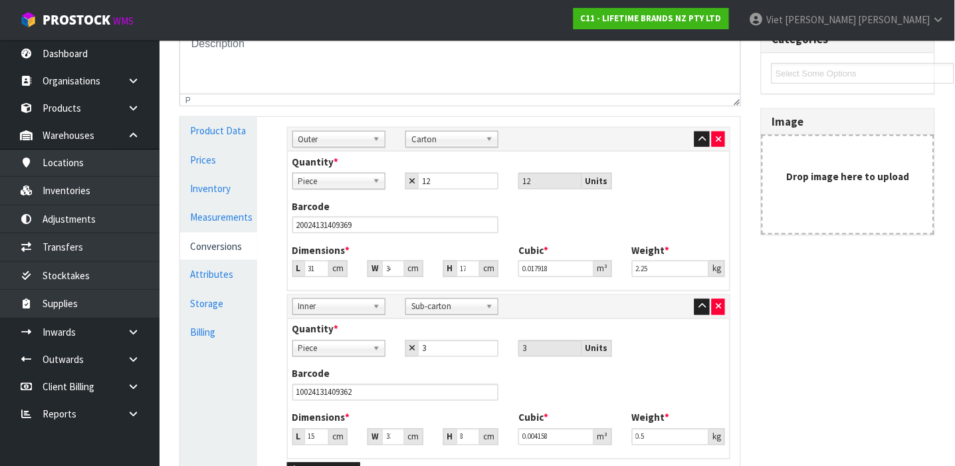
scroll to position [294, 0]
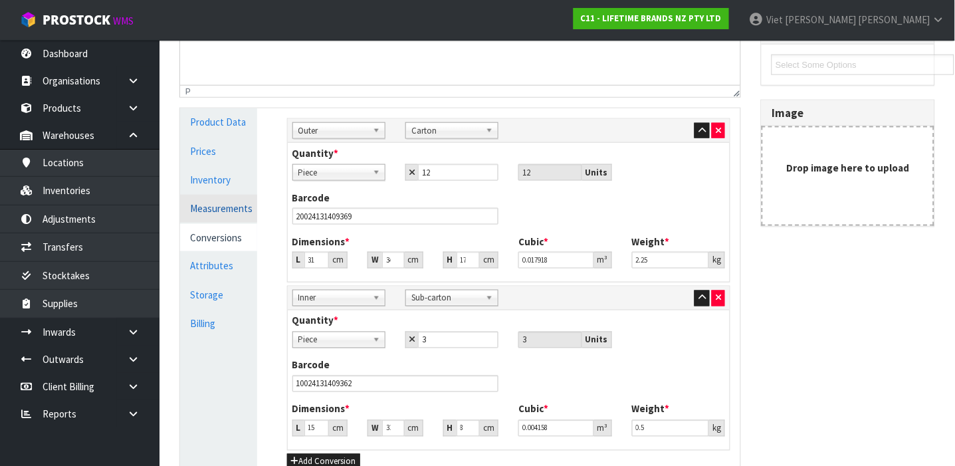
click at [209, 218] on link "Measurements" at bounding box center [218, 208] width 77 height 27
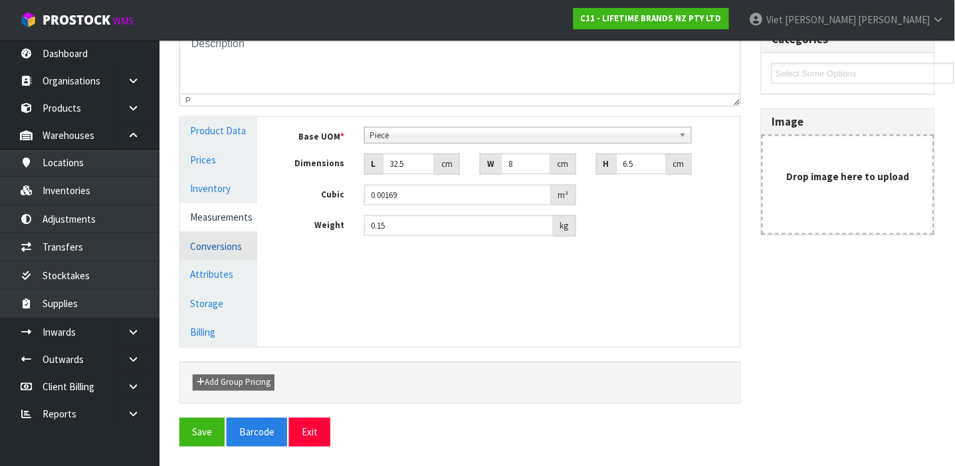
click at [189, 247] on link "Conversions" at bounding box center [218, 246] width 77 height 27
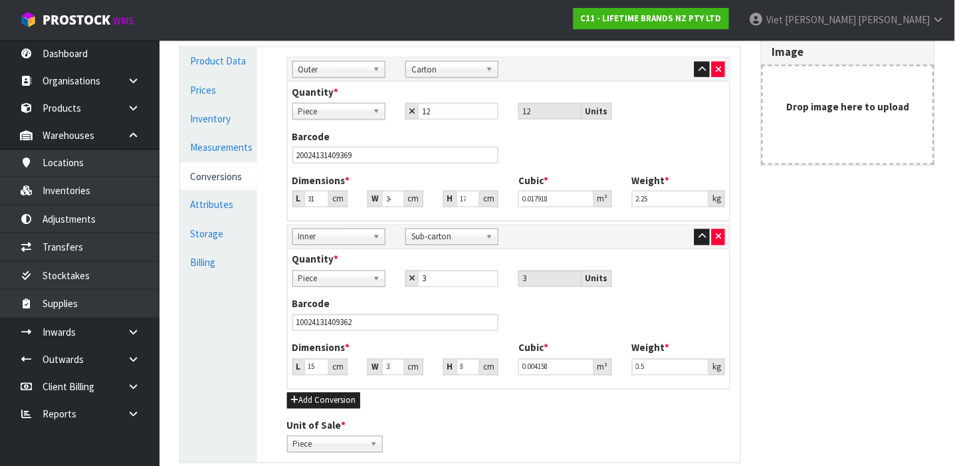
scroll to position [356, 0]
click at [245, 142] on link "Measurements" at bounding box center [218, 146] width 77 height 27
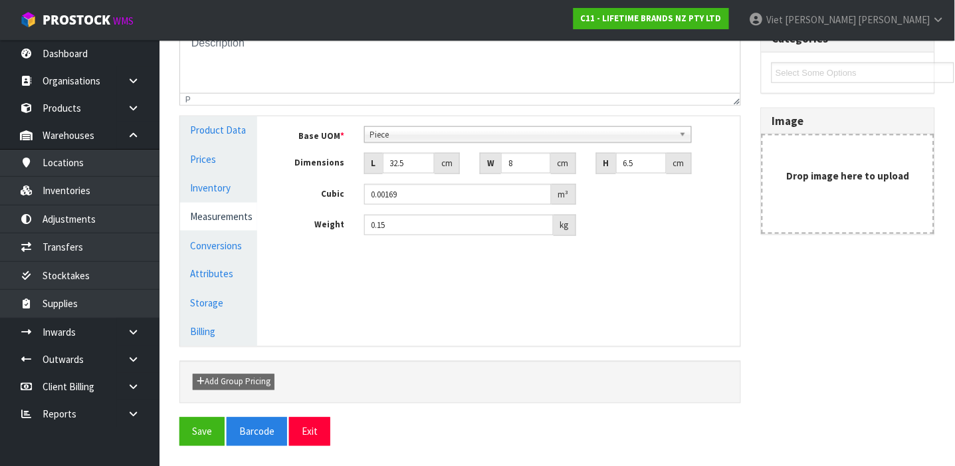
scroll to position [286, 0]
click at [219, 237] on link "Conversions" at bounding box center [218, 246] width 77 height 27
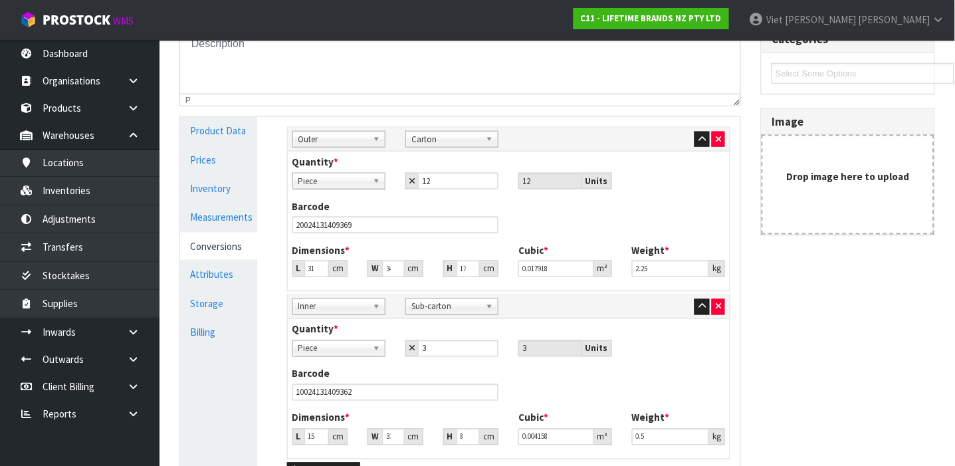
scroll to position [356, 0]
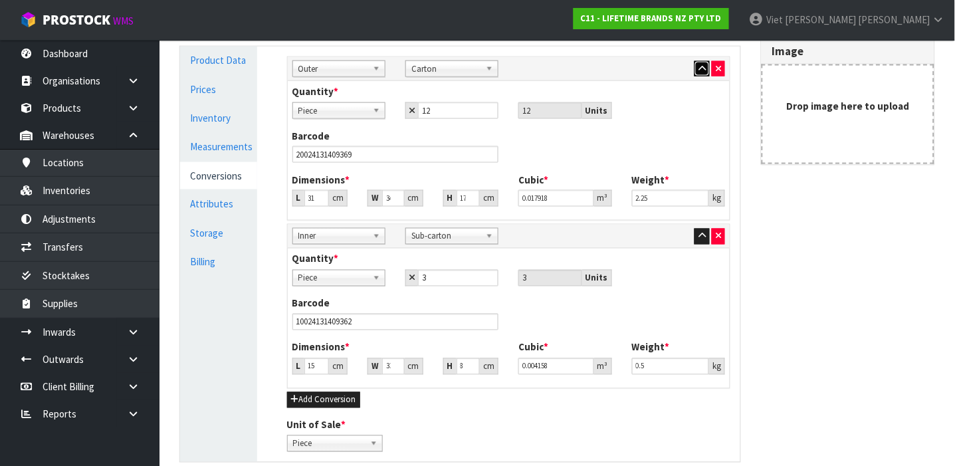
click at [707, 70] on button "button" at bounding box center [701, 69] width 15 height 16
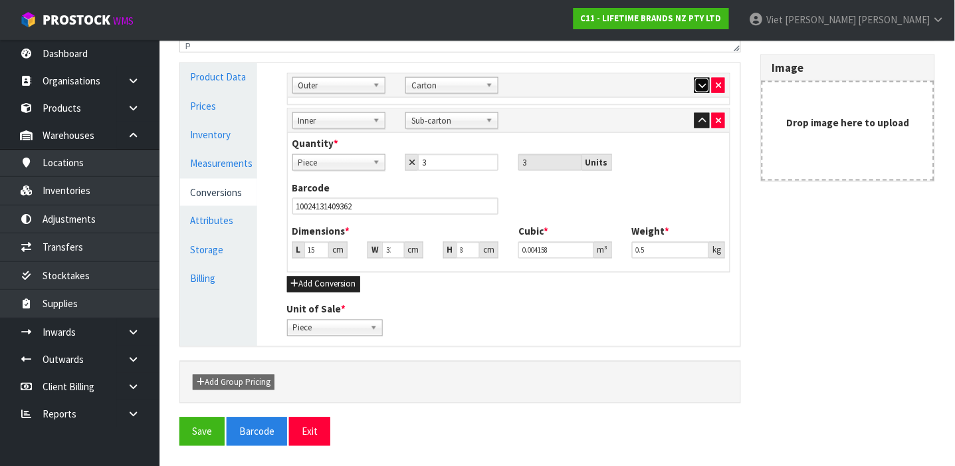
scroll to position [333, 0]
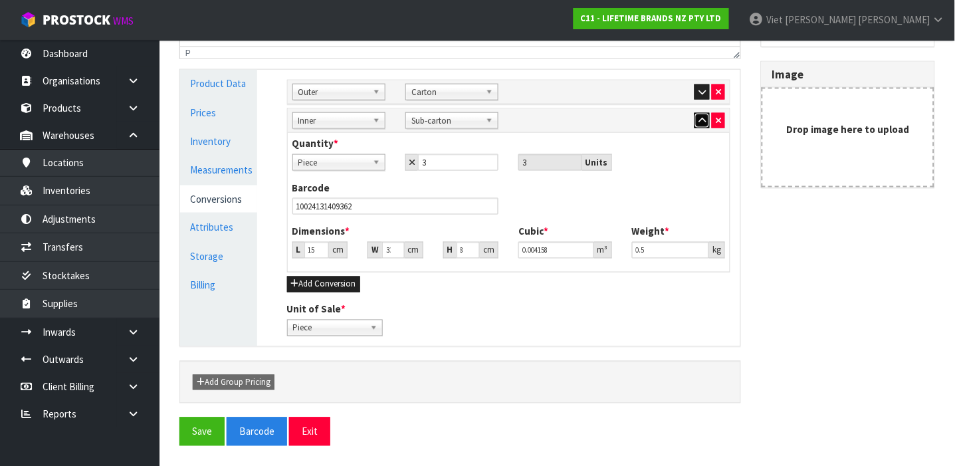
click at [706, 125] on button "button" at bounding box center [701, 121] width 15 height 16
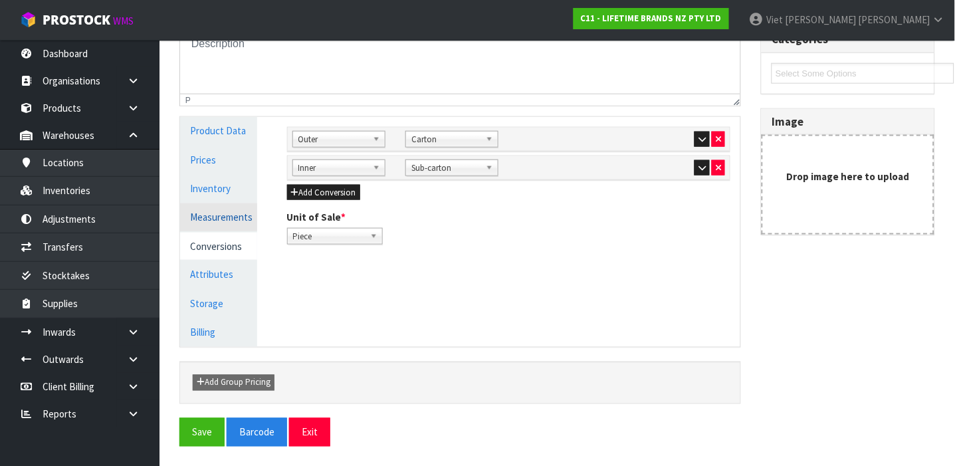
click at [197, 221] on link "Measurements" at bounding box center [218, 216] width 77 height 27
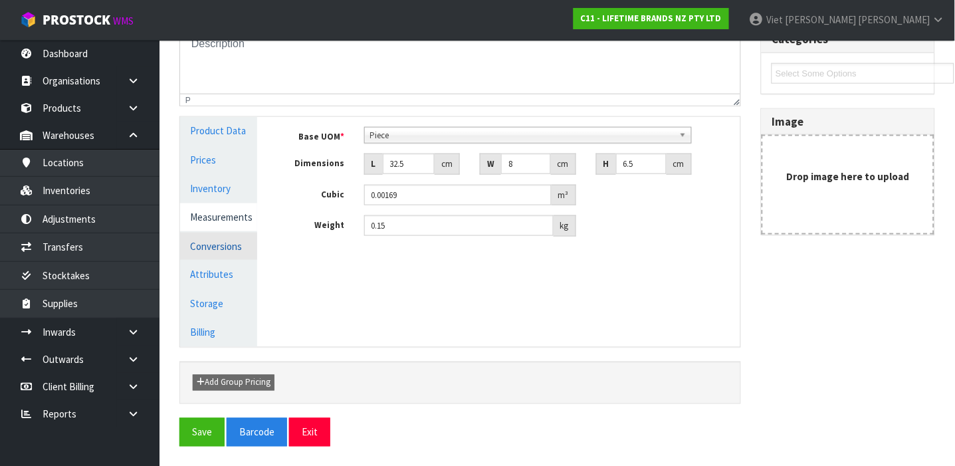
click at [202, 240] on link "Conversions" at bounding box center [218, 246] width 77 height 27
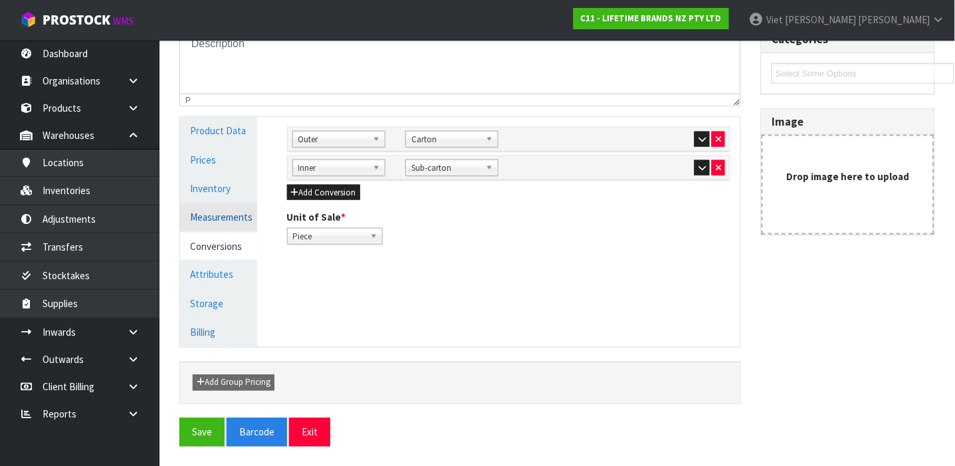
click at [215, 212] on link "Measurements" at bounding box center [218, 216] width 77 height 27
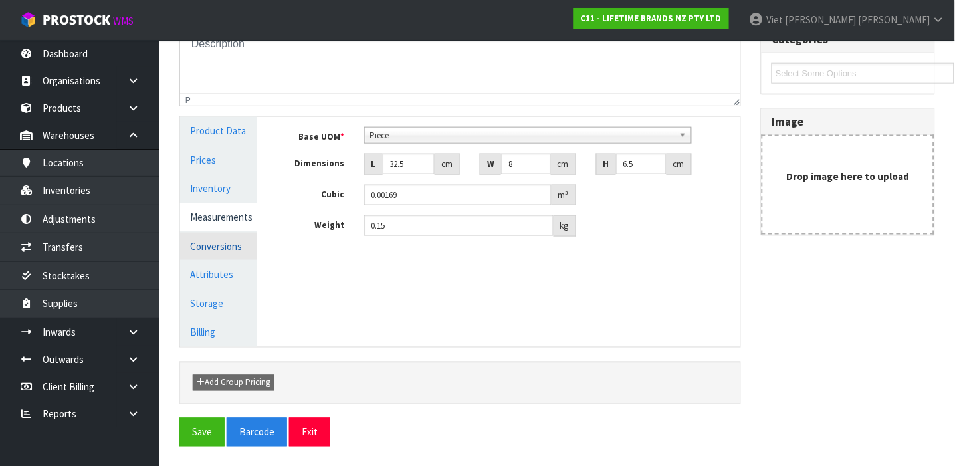
click at [211, 250] on link "Conversions" at bounding box center [218, 246] width 77 height 27
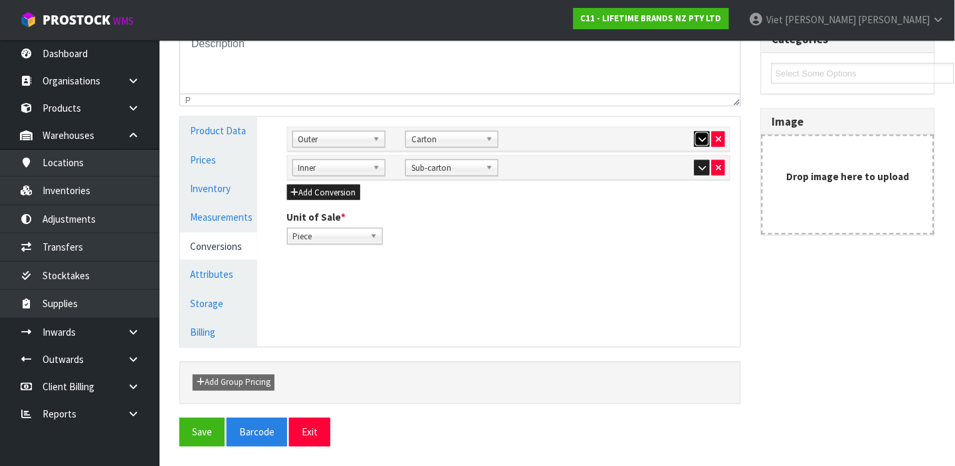
click at [699, 140] on icon "button" at bounding box center [701, 139] width 7 height 9
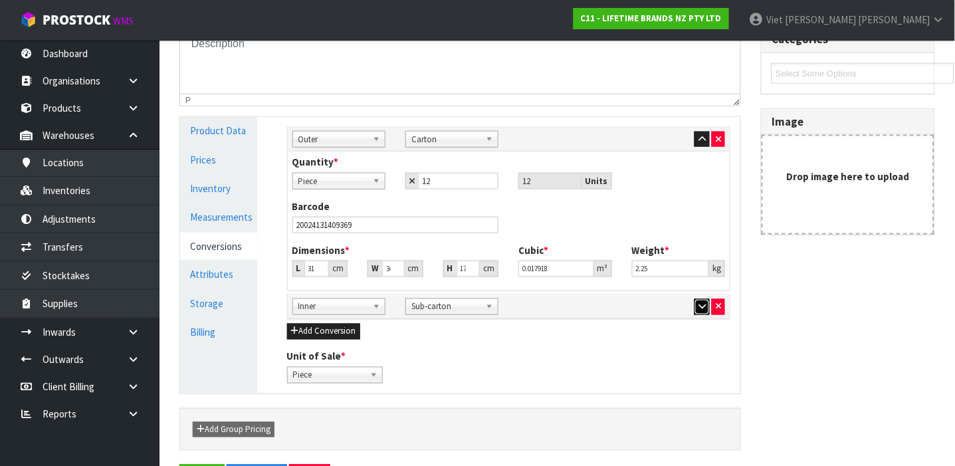
click at [700, 313] on button "button" at bounding box center [701, 307] width 15 height 16
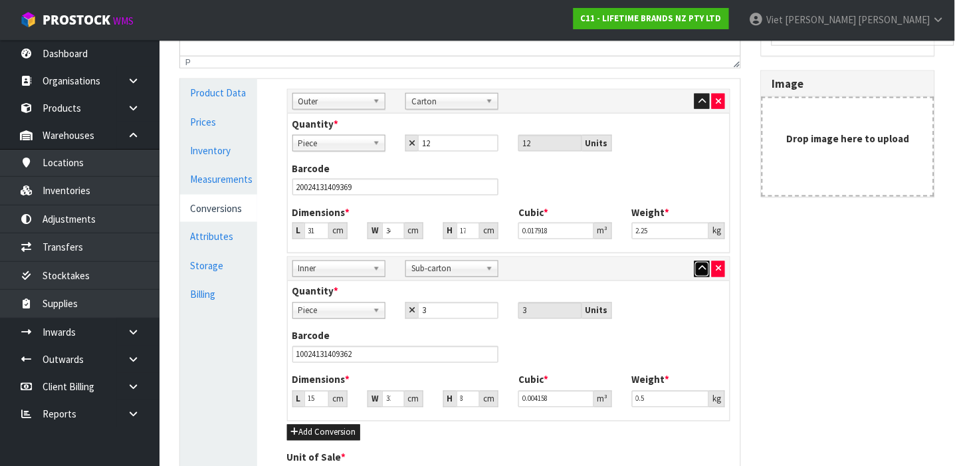
scroll to position [333, 0]
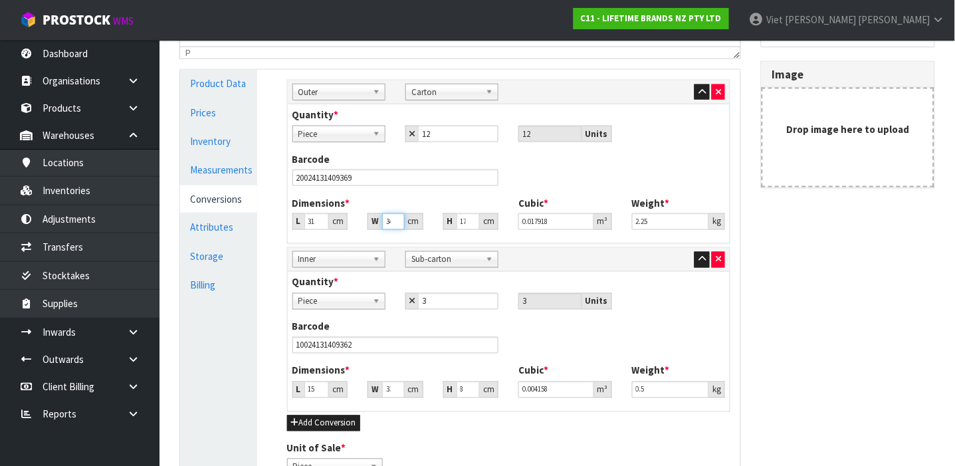
click at [389, 221] on input "34" at bounding box center [393, 221] width 23 height 17
type input "344"
type input "0.181288"
type input "34"
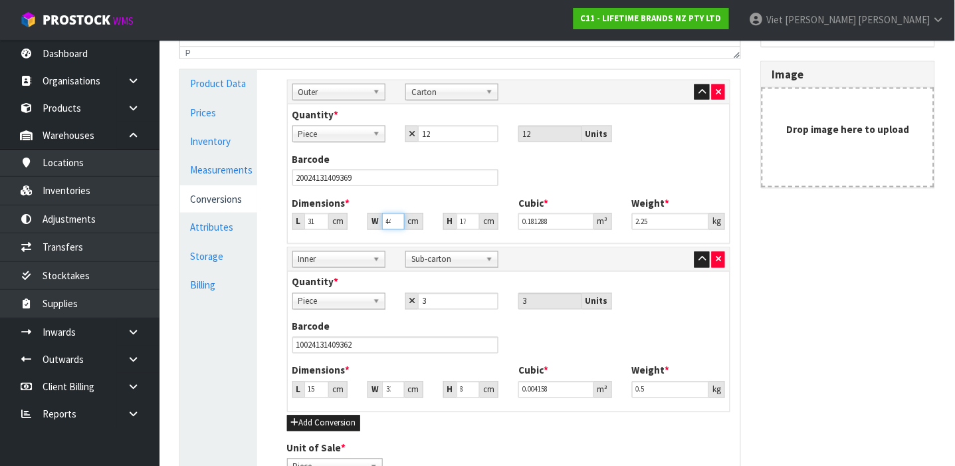
type input "0.017918"
click at [389, 393] on input "33" at bounding box center [393, 389] width 23 height 17
click at [443, 361] on div "Barcode 10024131409362" at bounding box center [508, 342] width 453 height 44
drag, startPoint x: 412, startPoint y: 389, endPoint x: 432, endPoint y: 391, distance: 20.0
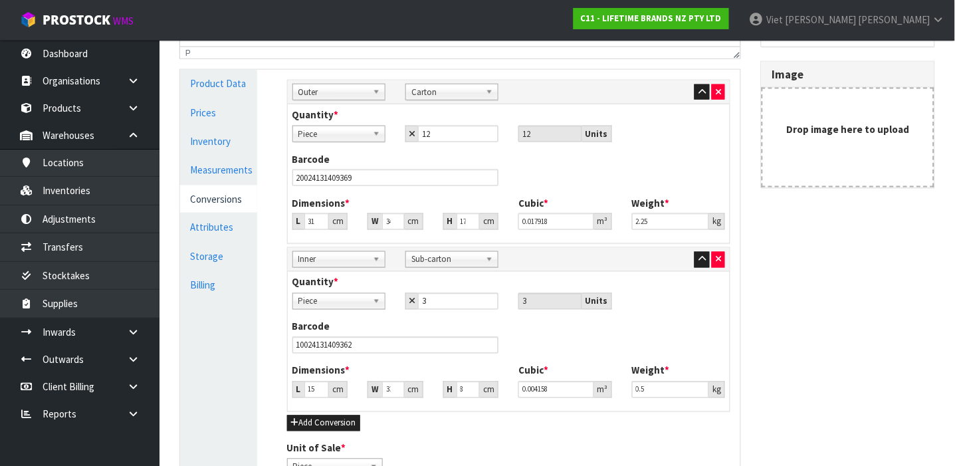
click at [432, 391] on div "W 33 cm" at bounding box center [395, 389] width 76 height 17
click at [419, 366] on div "Dimensions * L 15.75 cm W 33 cm H 8 cm" at bounding box center [395, 380] width 227 height 34
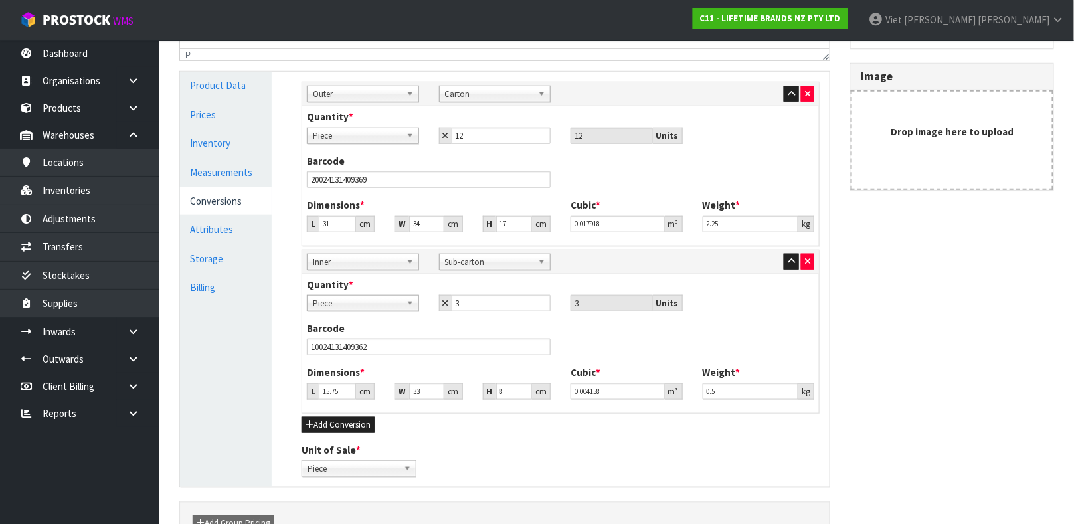
click at [556, 428] on div "Add Conversion" at bounding box center [561, 425] width 518 height 16
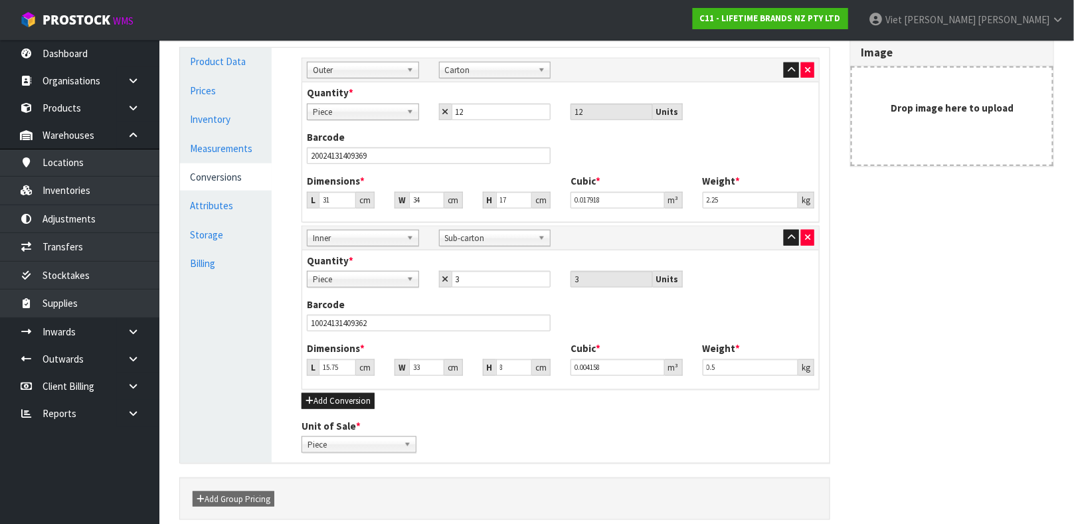
scroll to position [357, 0]
click at [233, 141] on link "Measurements" at bounding box center [226, 147] width 92 height 27
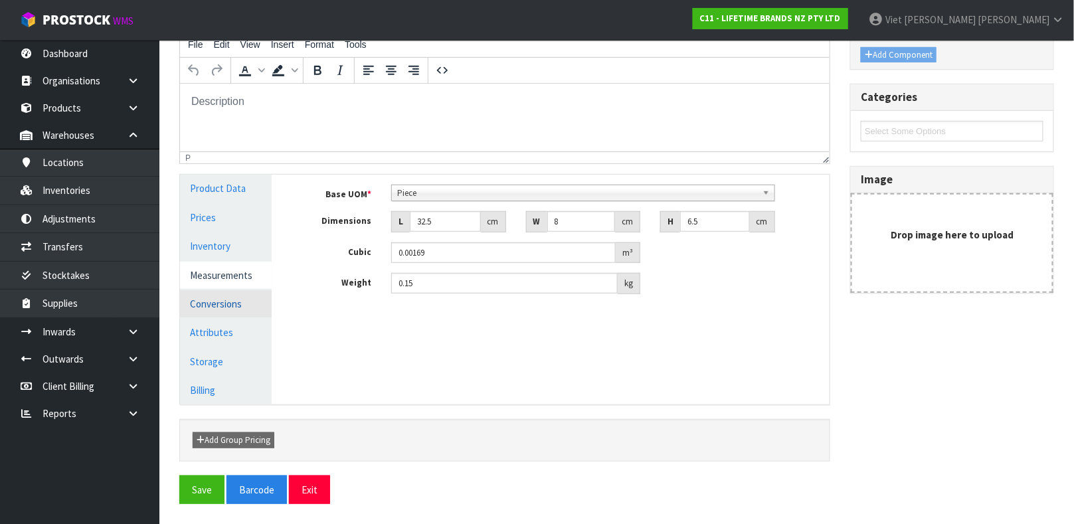
click at [207, 315] on link "Conversions" at bounding box center [226, 303] width 92 height 27
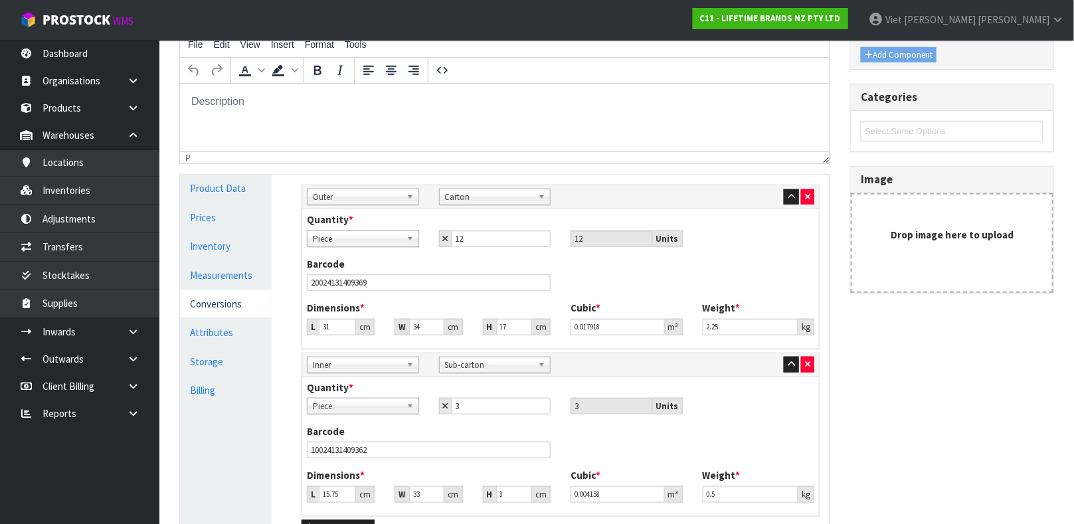
scroll to position [357, 0]
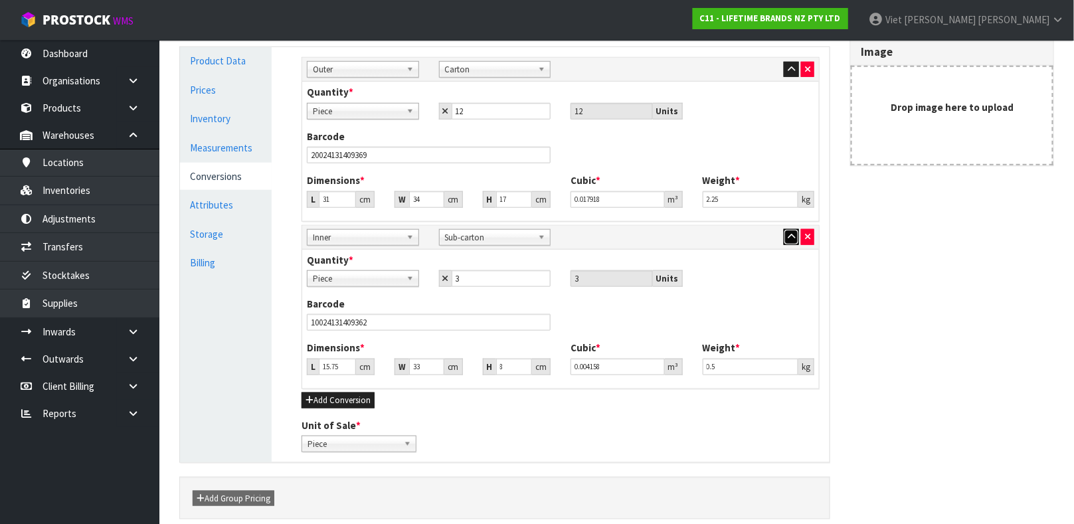
click at [791, 235] on icon "button" at bounding box center [791, 237] width 7 height 9
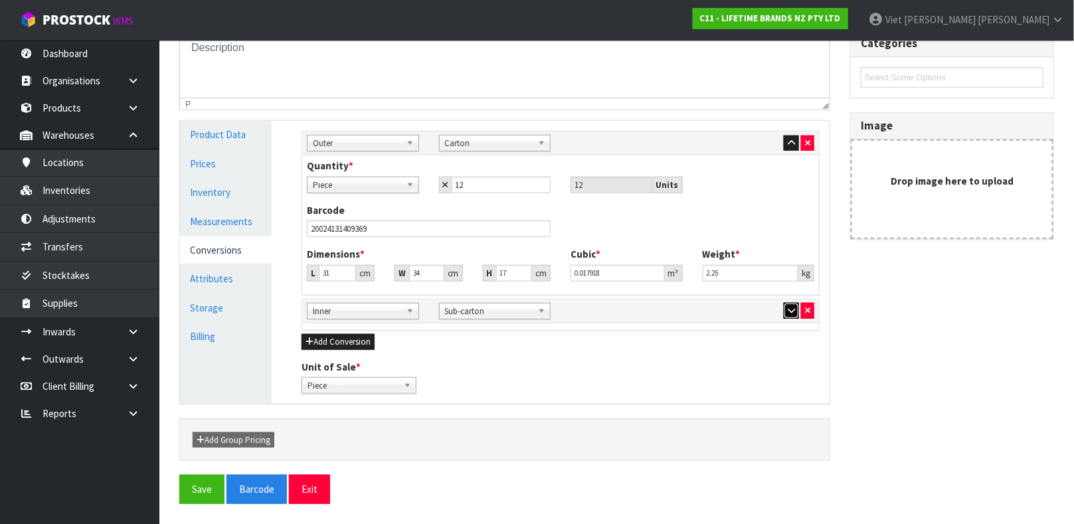
scroll to position [277, 0]
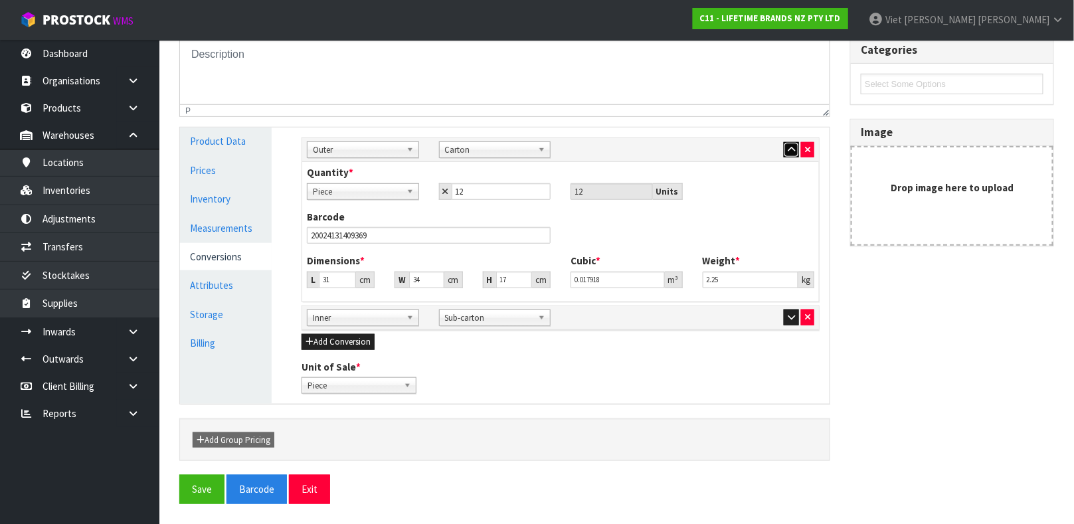
click at [791, 147] on icon "button" at bounding box center [791, 150] width 7 height 9
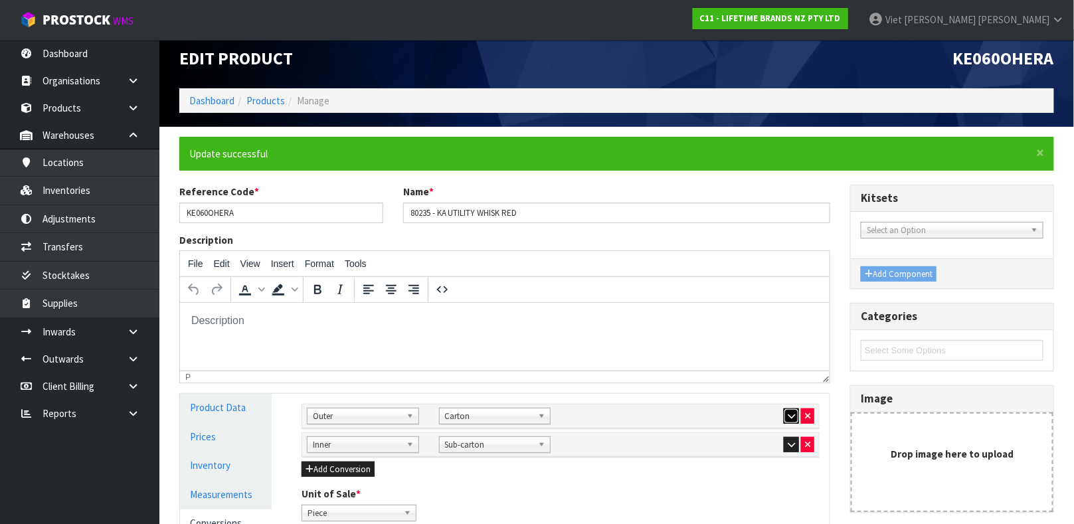
scroll to position [0, 0]
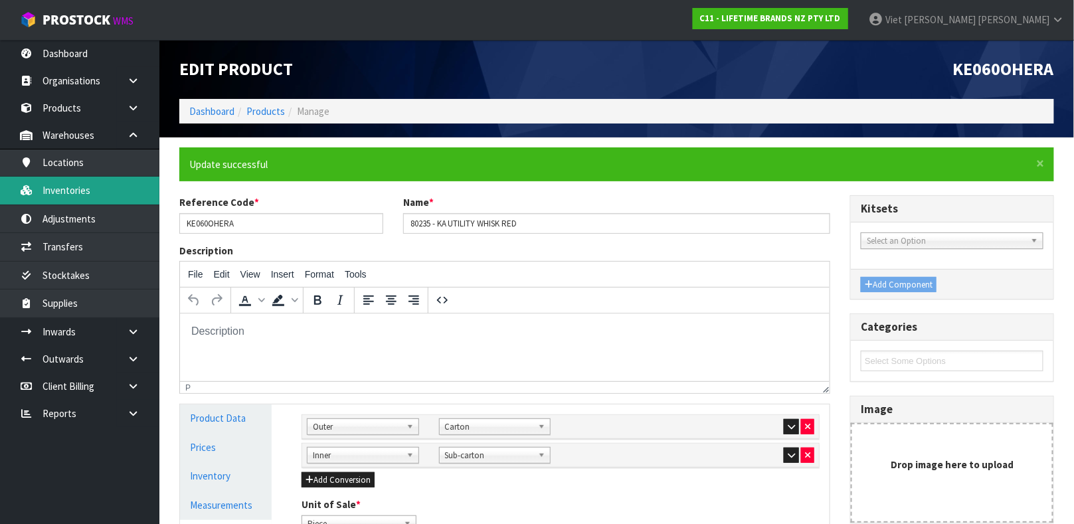
click at [106, 179] on link "Inventories" at bounding box center [79, 190] width 159 height 27
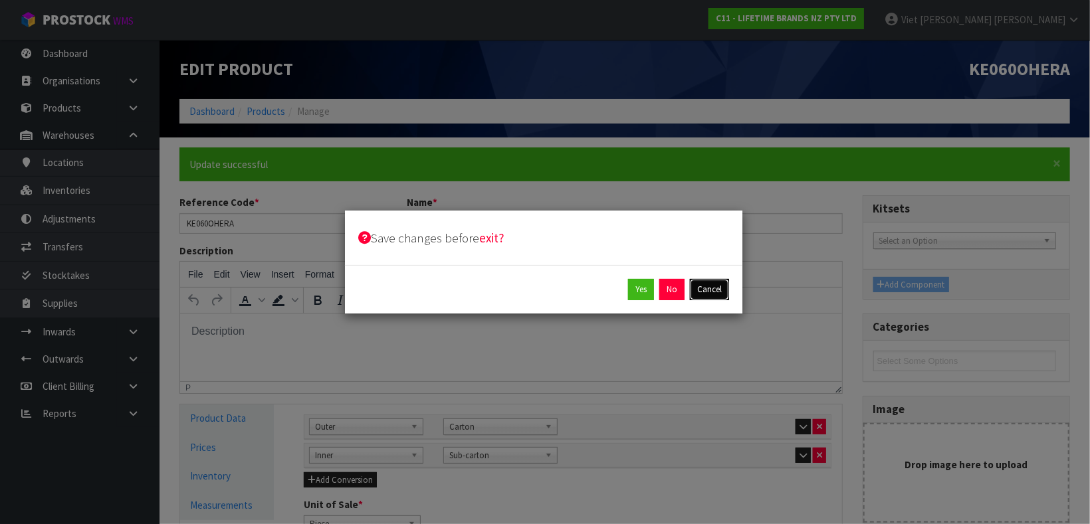
click at [719, 297] on button "Cancel" at bounding box center [709, 289] width 39 height 21
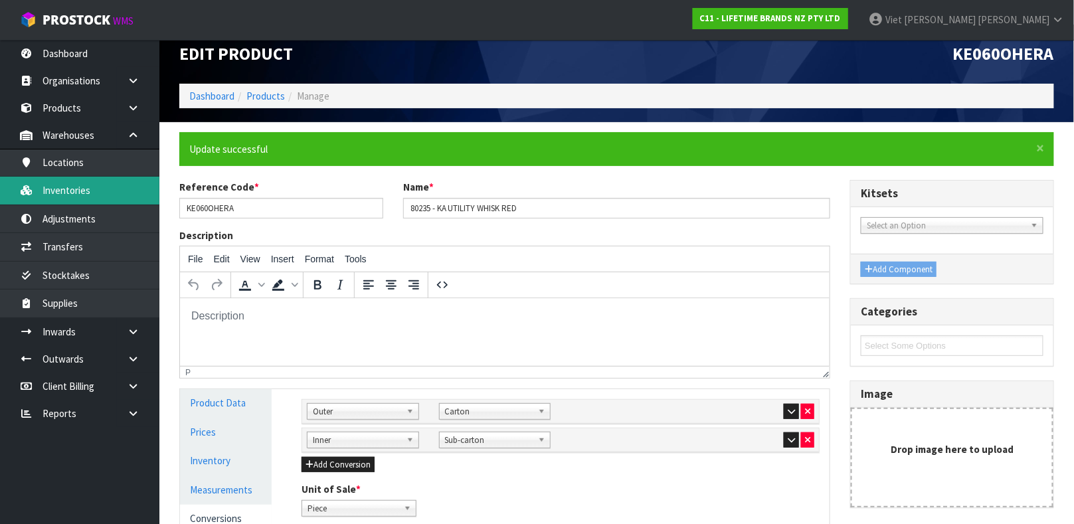
scroll to position [230, 0]
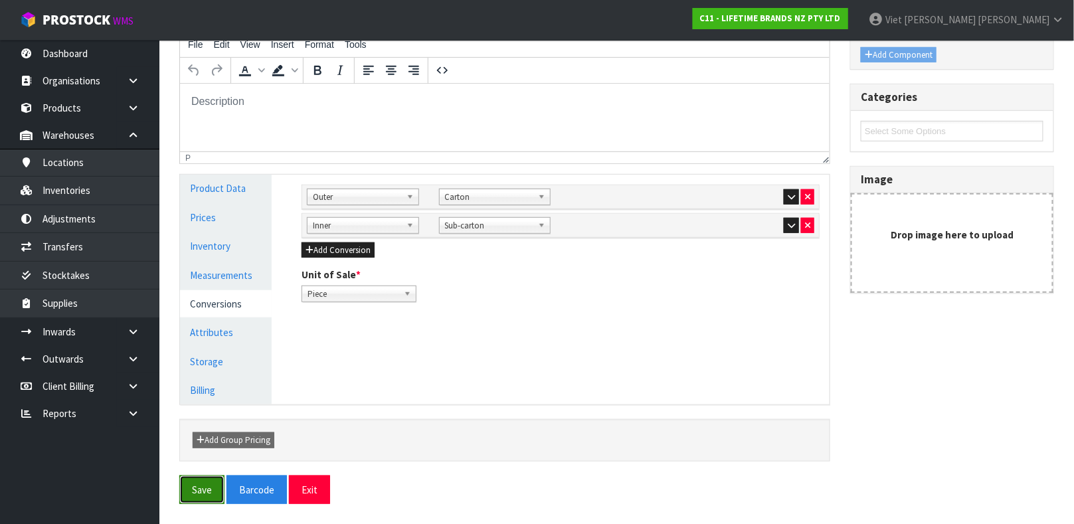
click at [190, 486] on button "Save" at bounding box center [201, 490] width 45 height 29
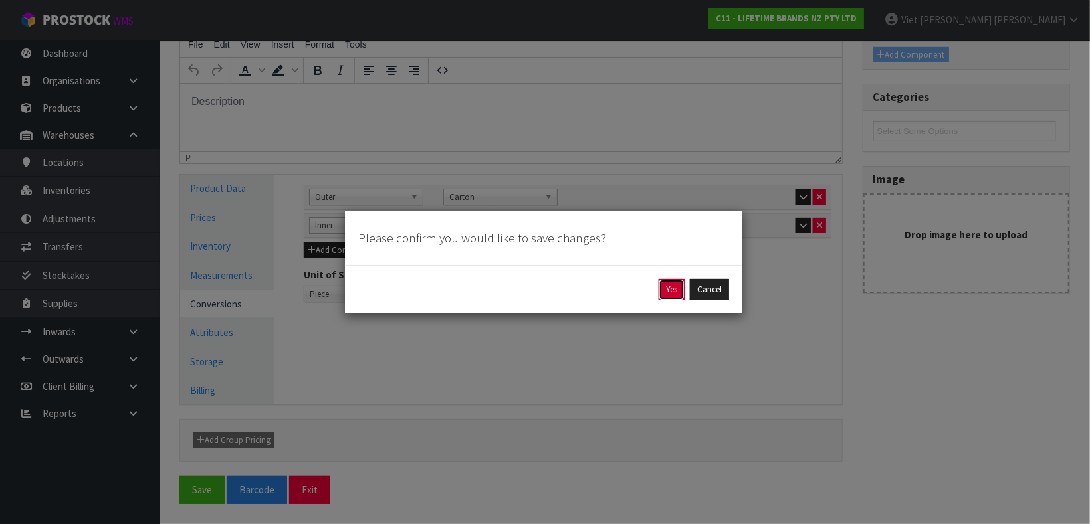
click at [664, 293] on button "Yes" at bounding box center [671, 289] width 26 height 21
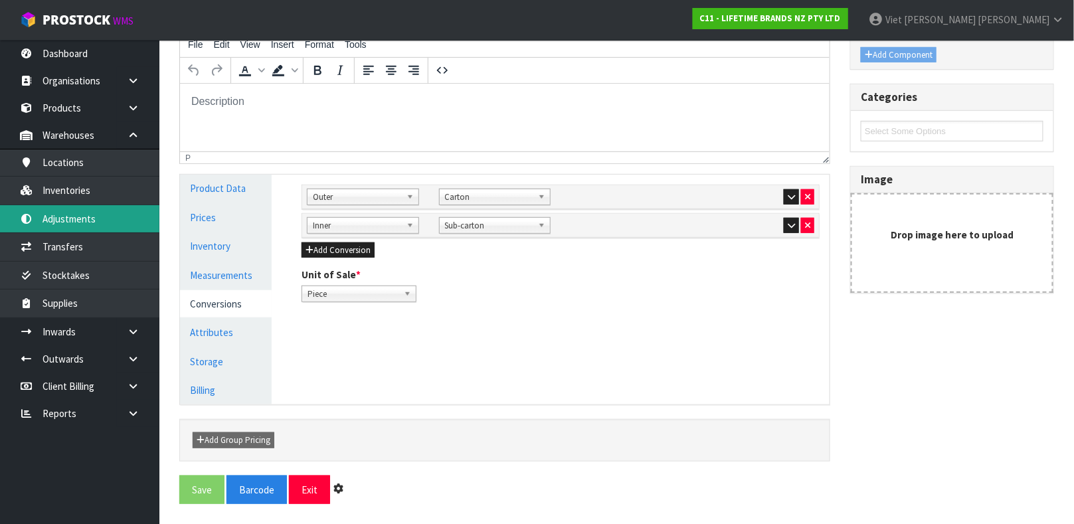
scroll to position [0, 0]
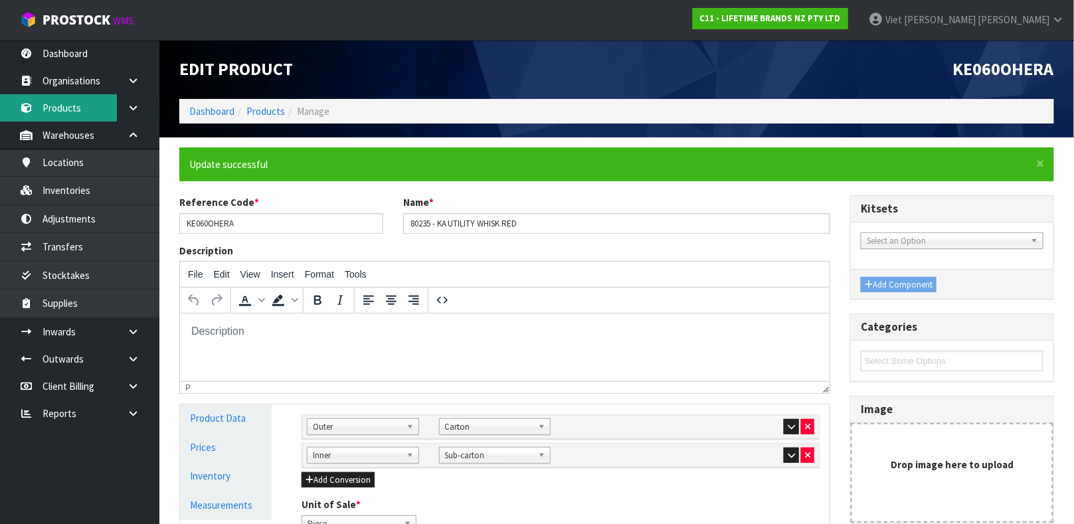
click at [78, 116] on link "Products" at bounding box center [79, 107] width 159 height 27
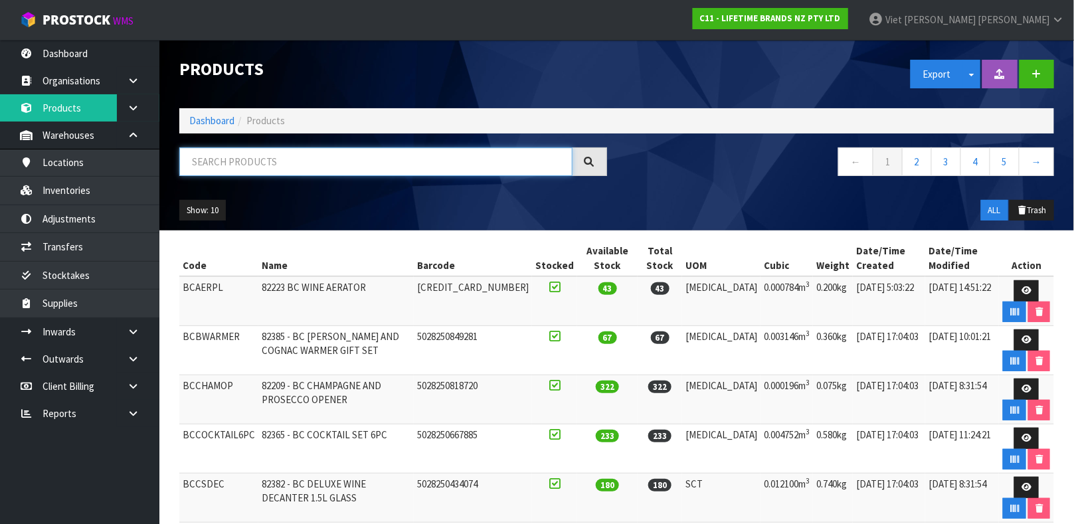
click at [312, 164] on input "text" at bounding box center [375, 162] width 393 height 29
type input "5028250155504"
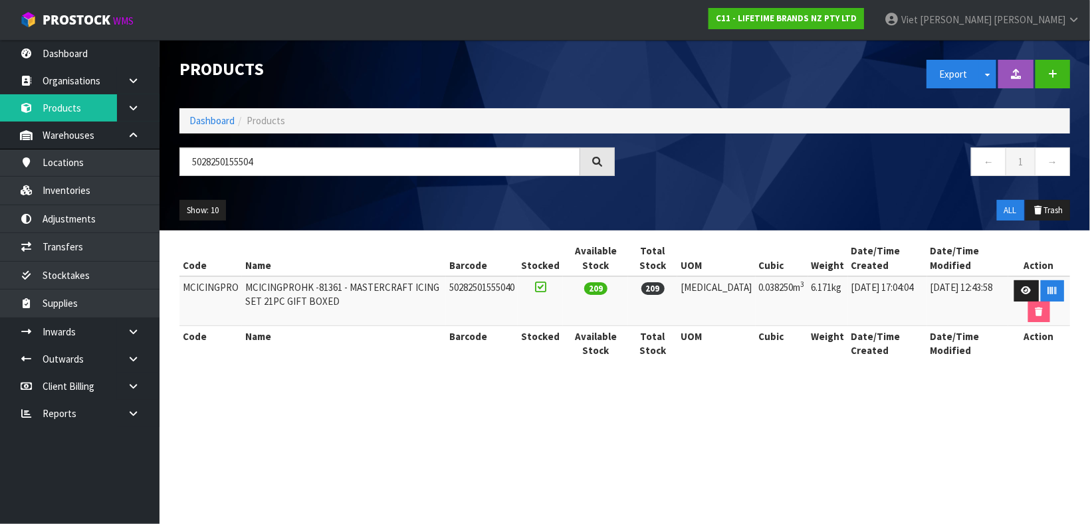
click at [205, 288] on td "MCICINGPRO" at bounding box center [210, 301] width 62 height 50
copy td "MCICINGPRO"
click at [205, 289] on td "MCICINGPRO" at bounding box center [210, 301] width 62 height 50
click at [101, 187] on link "Inventories" at bounding box center [79, 190] width 159 height 27
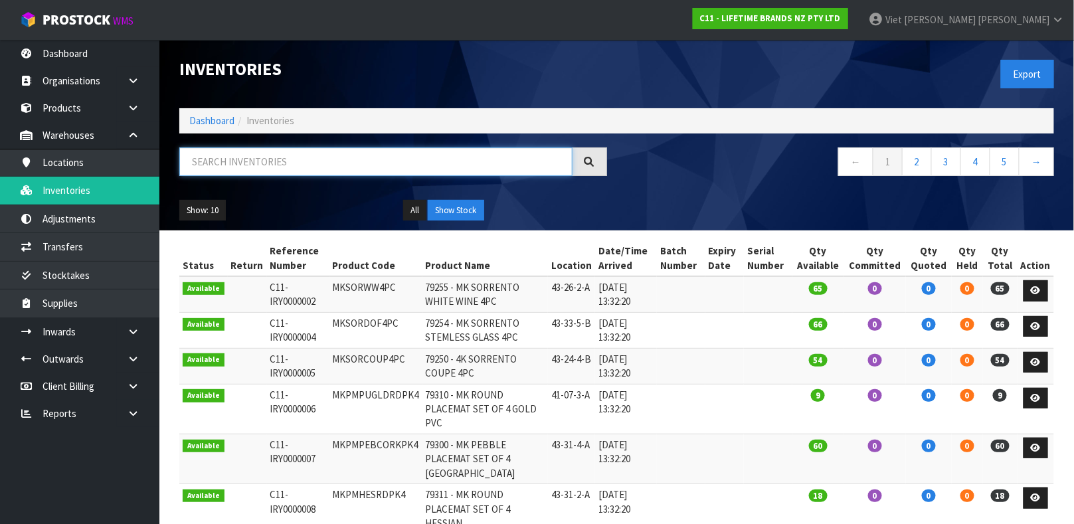
click at [245, 157] on input "text" at bounding box center [375, 162] width 393 height 29
paste input "MCICINGPRO"
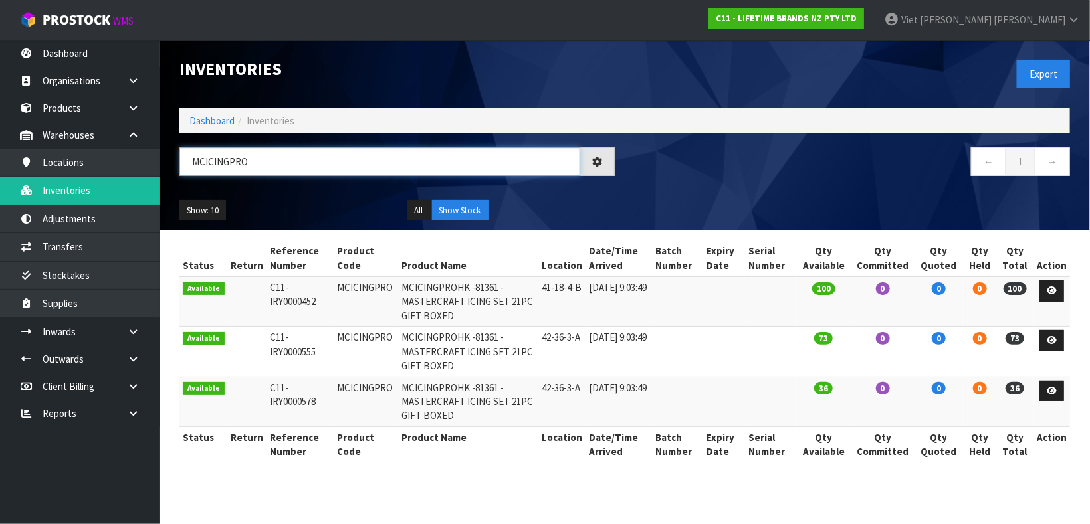
type input "MCICINGPRO"
click at [695, 78] on div "Export" at bounding box center [852, 74] width 455 height 68
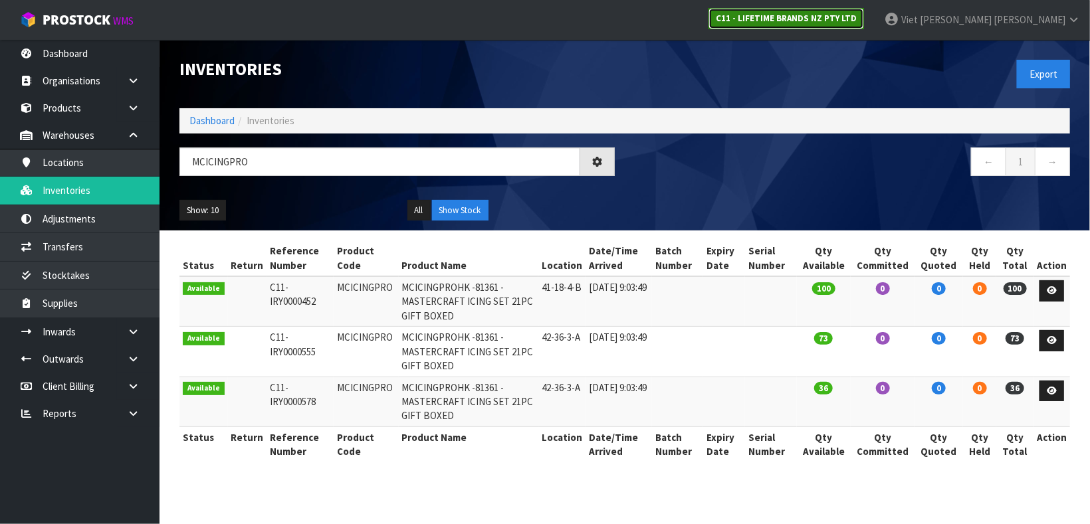
click at [856, 15] on strong "C11 - LIFETIME BRANDS NZ PTY LTD" at bounding box center [786, 18] width 141 height 11
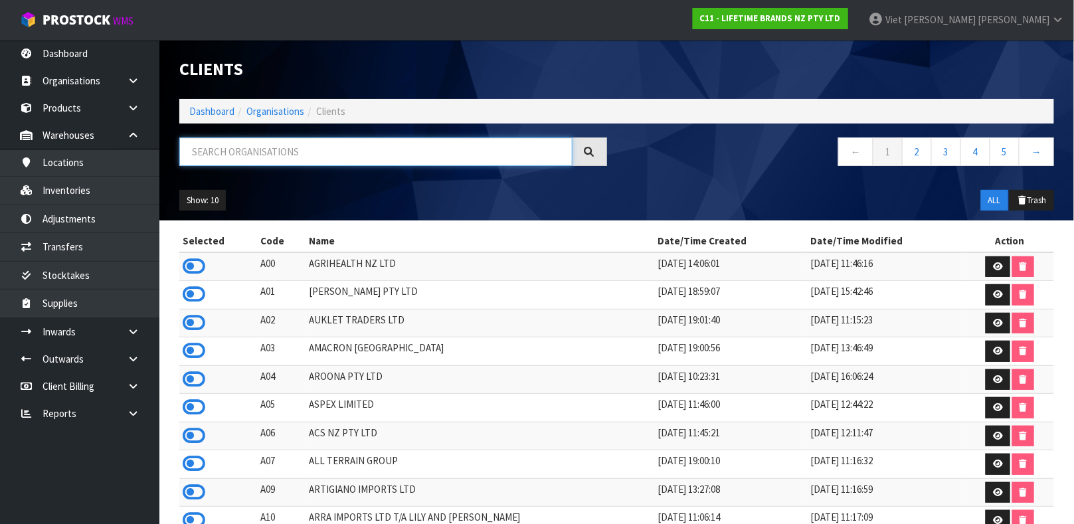
click at [483, 153] on input "text" at bounding box center [375, 152] width 393 height 29
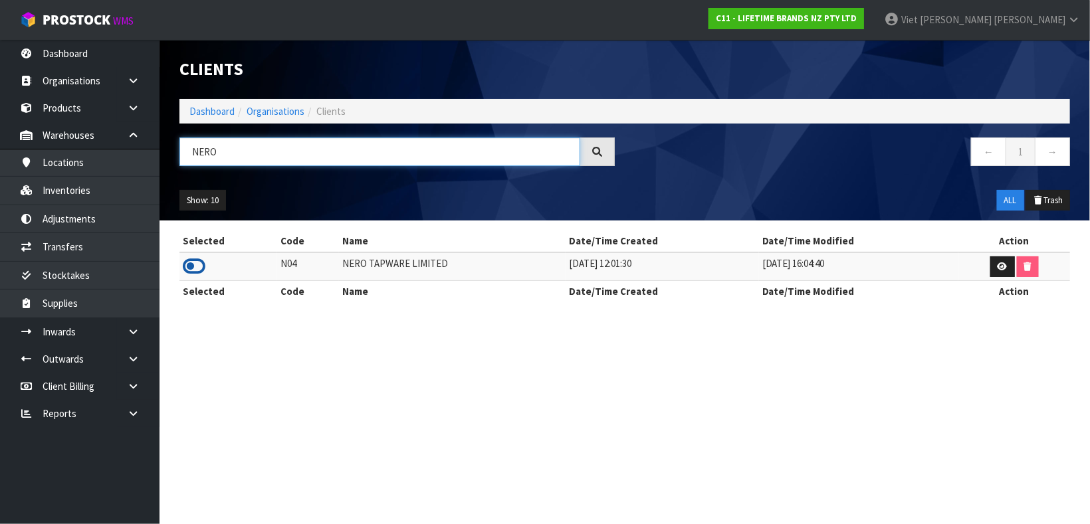
type input "NERO"
click at [198, 265] on icon at bounding box center [194, 266] width 23 height 20
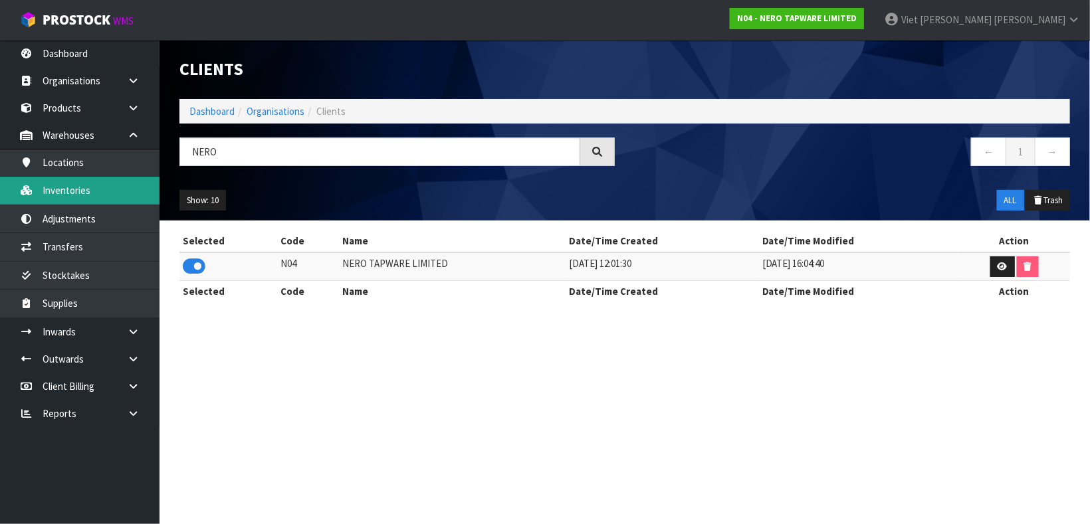
click at [106, 188] on link "Inventories" at bounding box center [79, 190] width 159 height 27
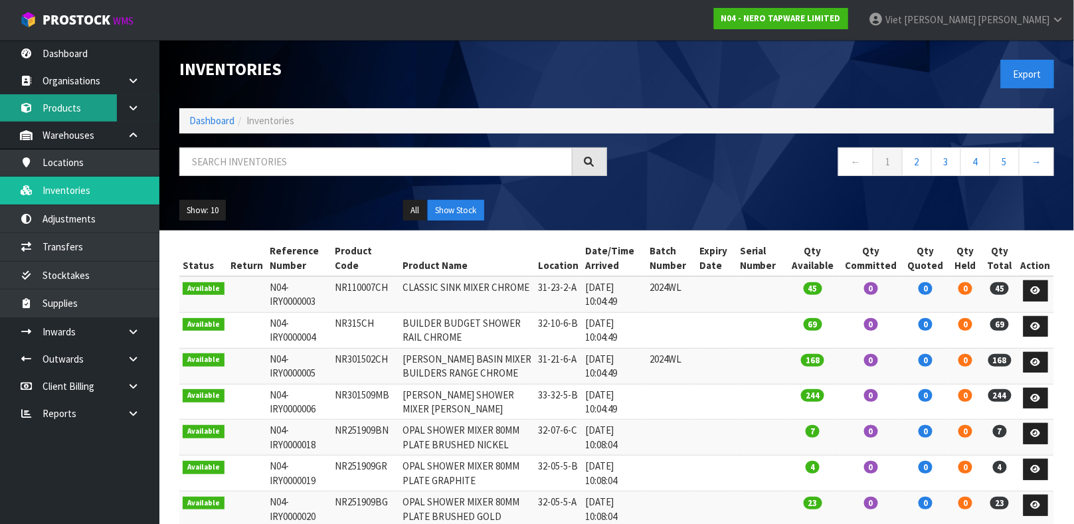
click at [77, 111] on link "Products" at bounding box center [79, 107] width 159 height 27
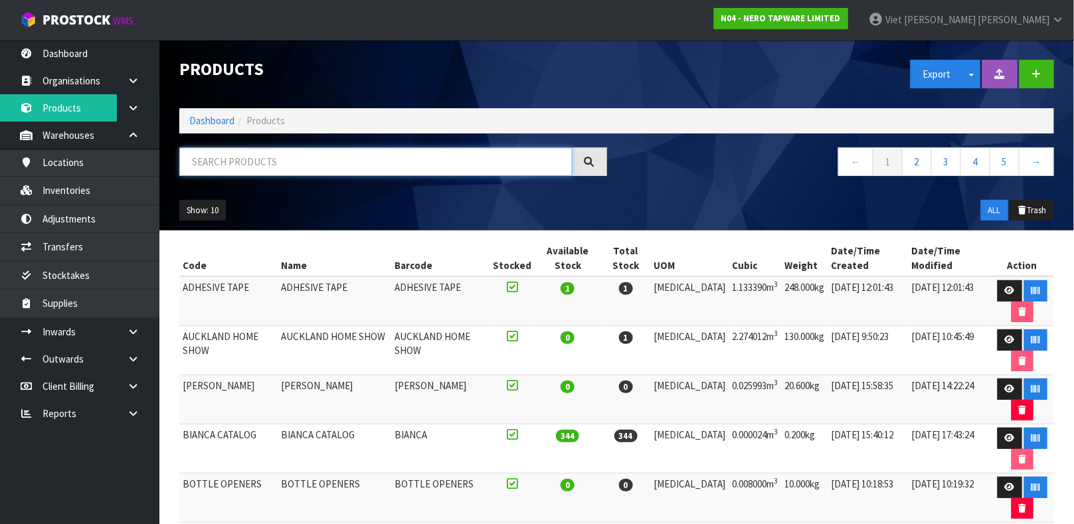
click at [216, 153] on input "text" at bounding box center [375, 162] width 393 height 29
type input "9355433061779"
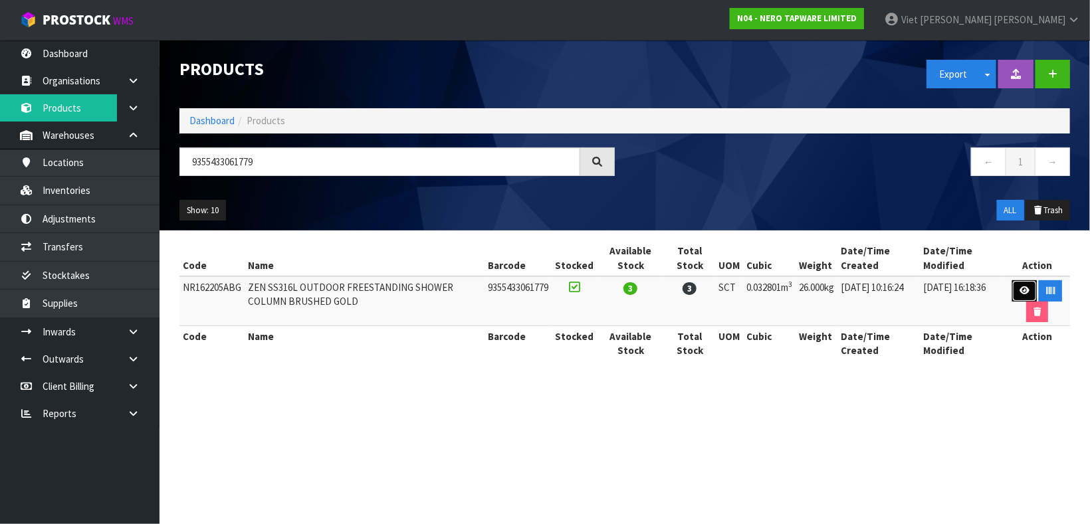
click at [1019, 290] on icon at bounding box center [1024, 290] width 10 height 9
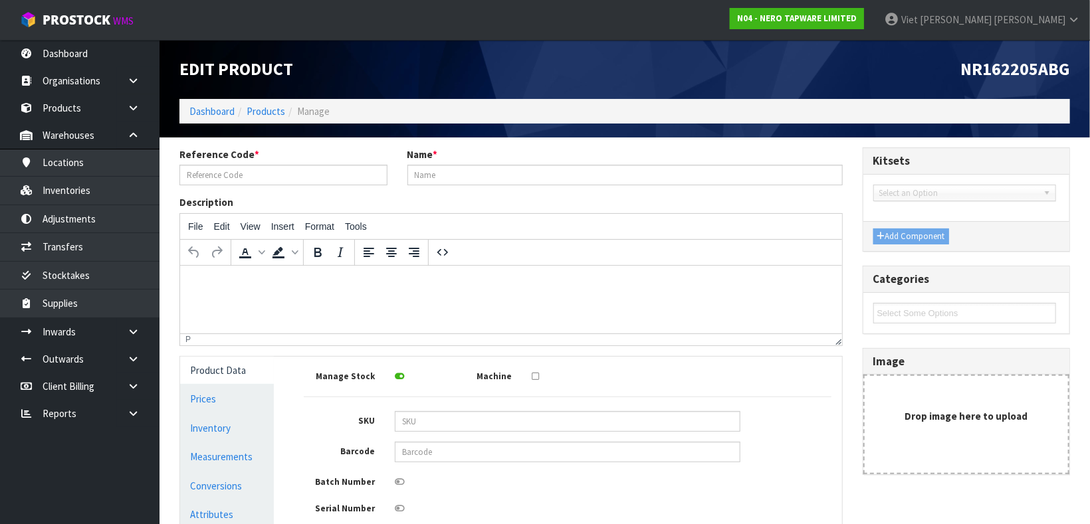
type input "NR162205ABG"
type input "ZEN SS316L OUTDOOR FREESTANDING SHOWER COLUMN BRUSHED GOLD"
type input "9355433061779"
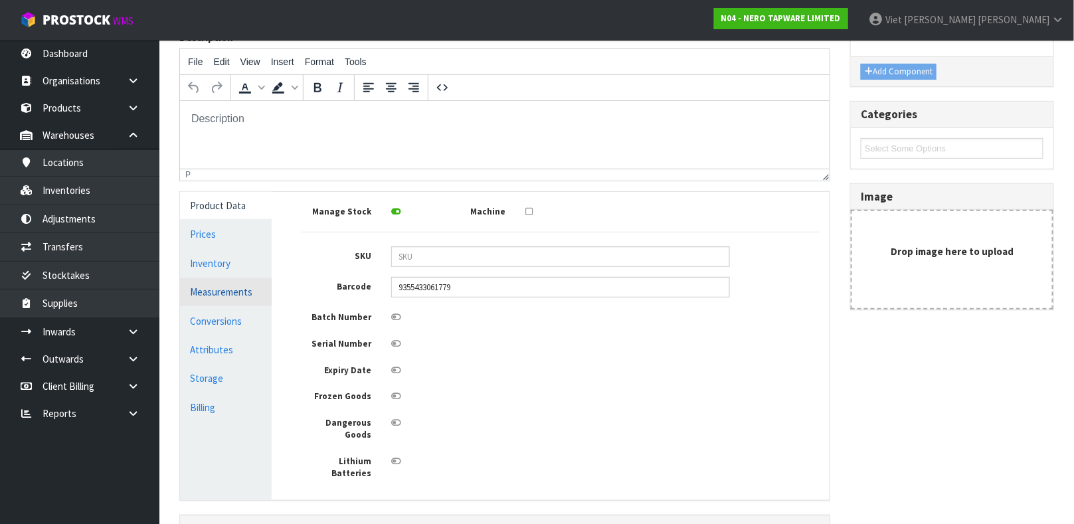
click at [206, 299] on link "Measurements" at bounding box center [226, 291] width 92 height 27
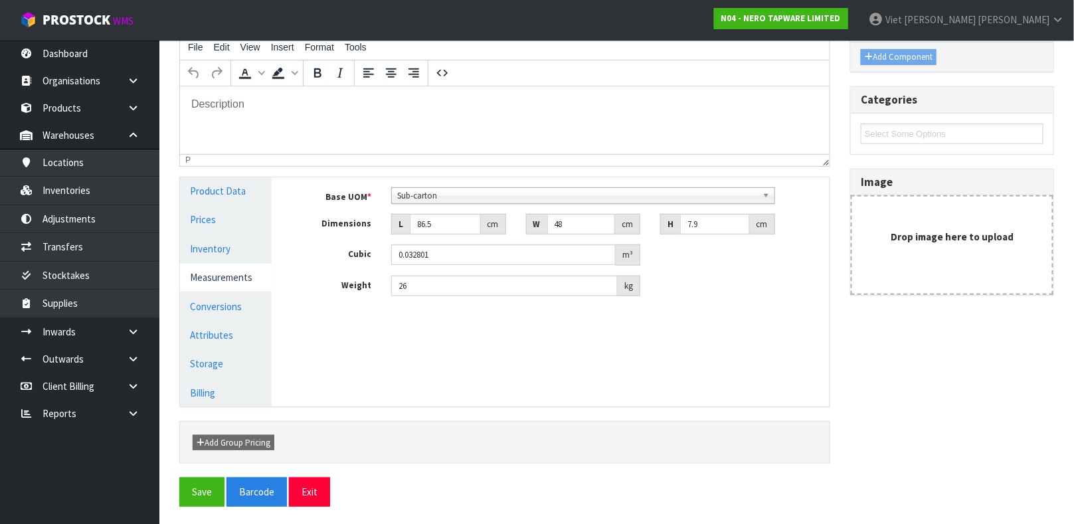
scroll to position [181, 0]
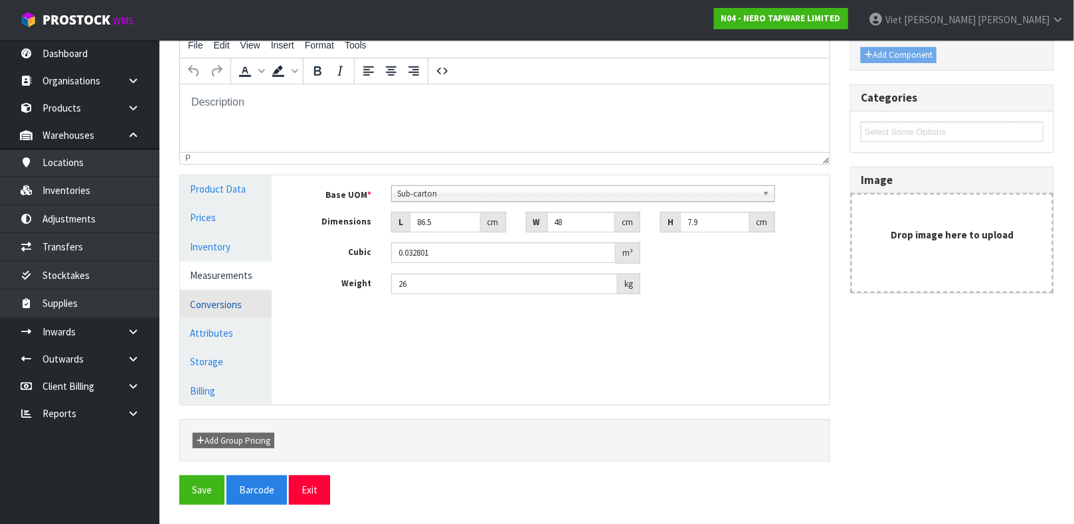
click at [201, 299] on link "Conversions" at bounding box center [226, 304] width 92 height 27
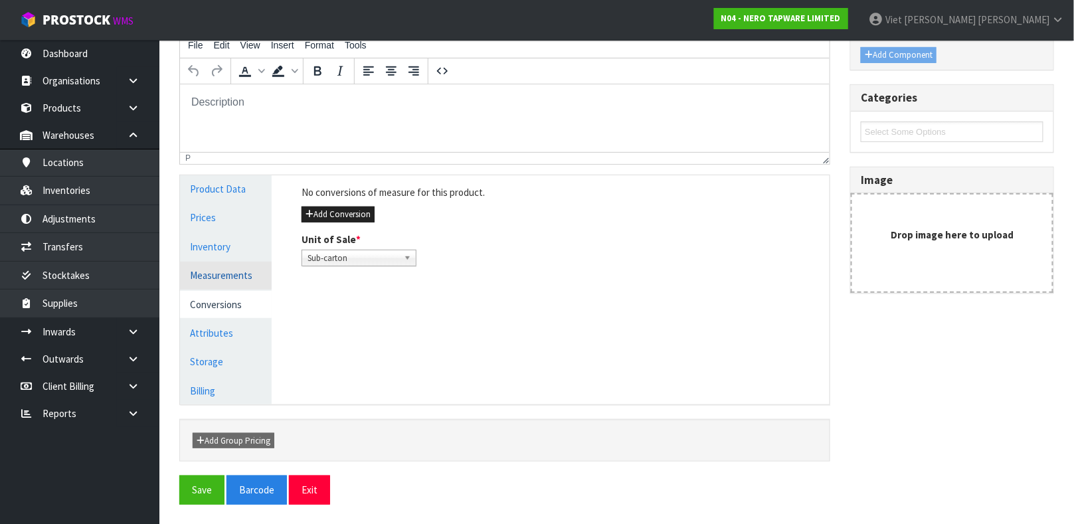
click at [224, 275] on link "Measurements" at bounding box center [226, 275] width 92 height 27
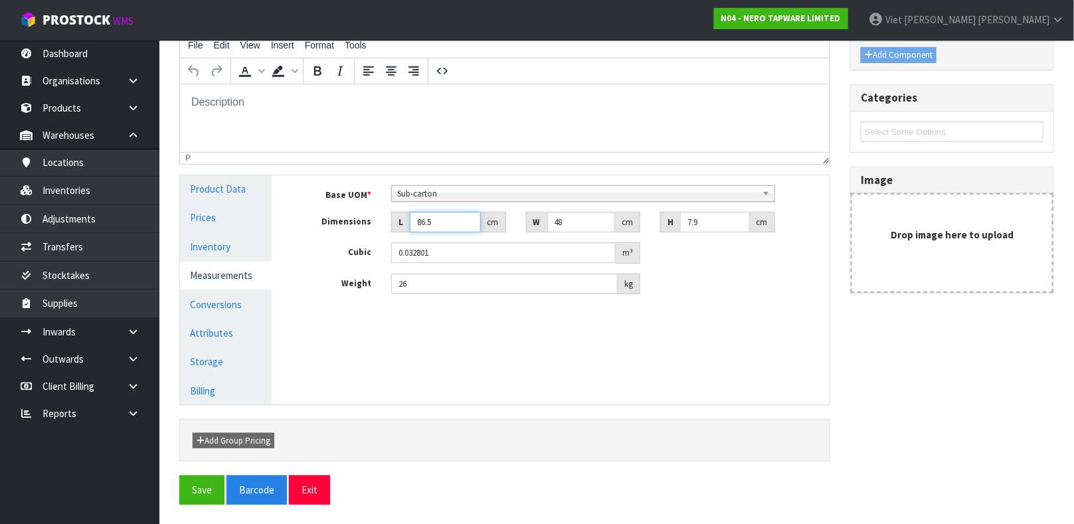
drag, startPoint x: 438, startPoint y: 223, endPoint x: 397, endPoint y: 233, distance: 42.4
click at [397, 233] on div "Base UOM * Bag Bar Basket Bin Bottle Box Bundle Cabinet Cage Carton Case Coil C…" at bounding box center [561, 240] width 518 height 110
type input "1"
type input "0.000379"
type input "14"
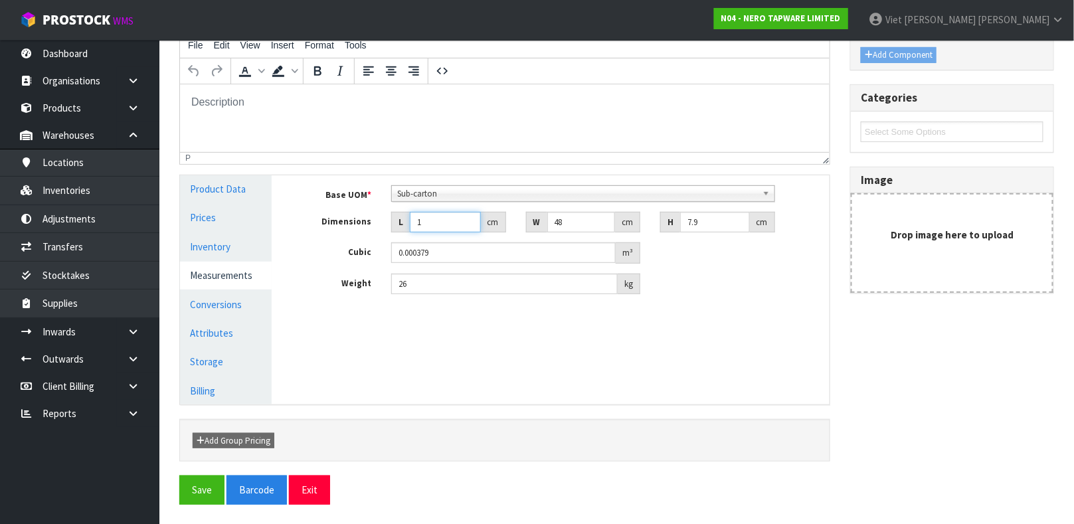
type input "0.005309"
type input "144"
type input "0.054605"
type input "144"
type input "6"
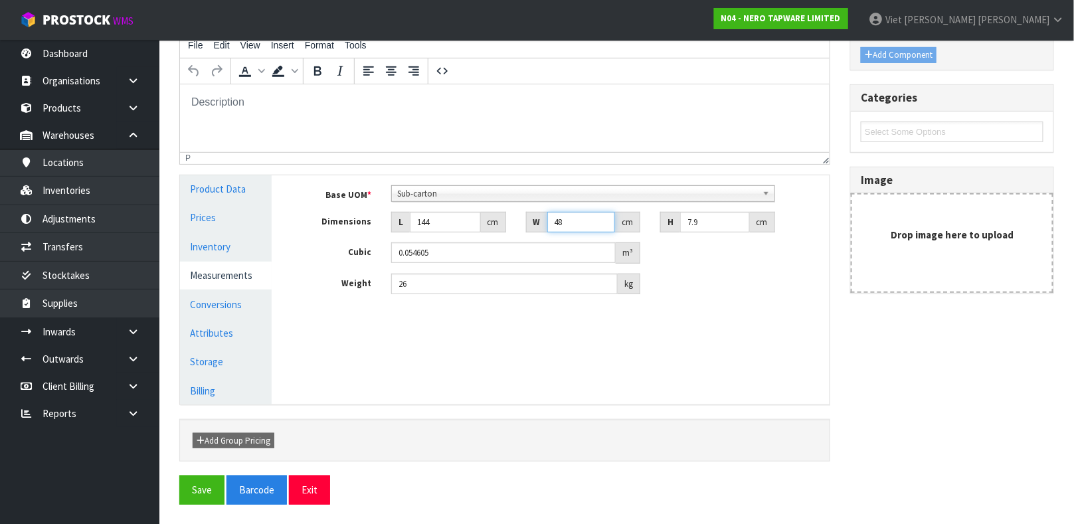
type input "0.006826"
type input "67"
type input "0.076219"
type input "67"
type input "1"
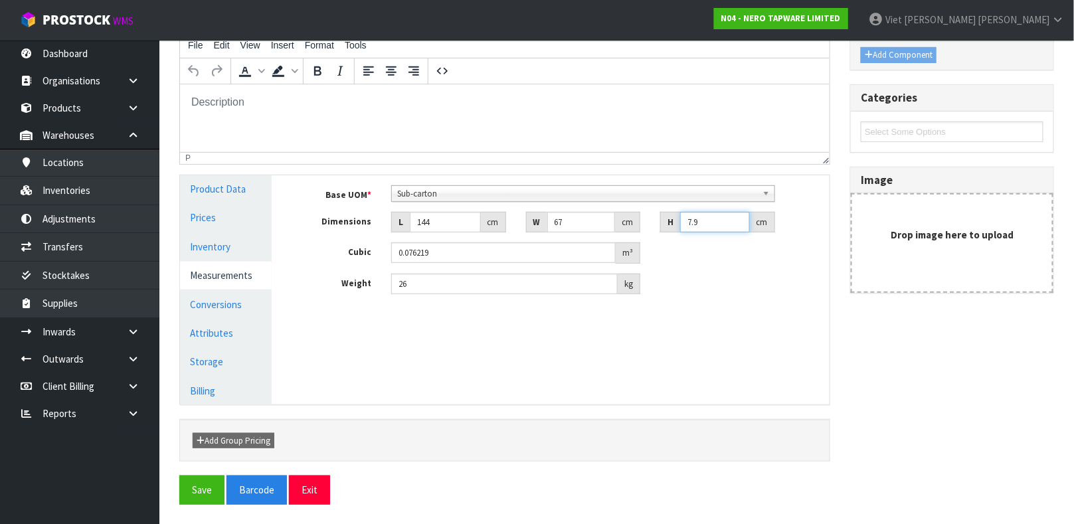
type input "0.009648"
type input "13"
type input "0.125424"
type input "1"
type input "0.009648"
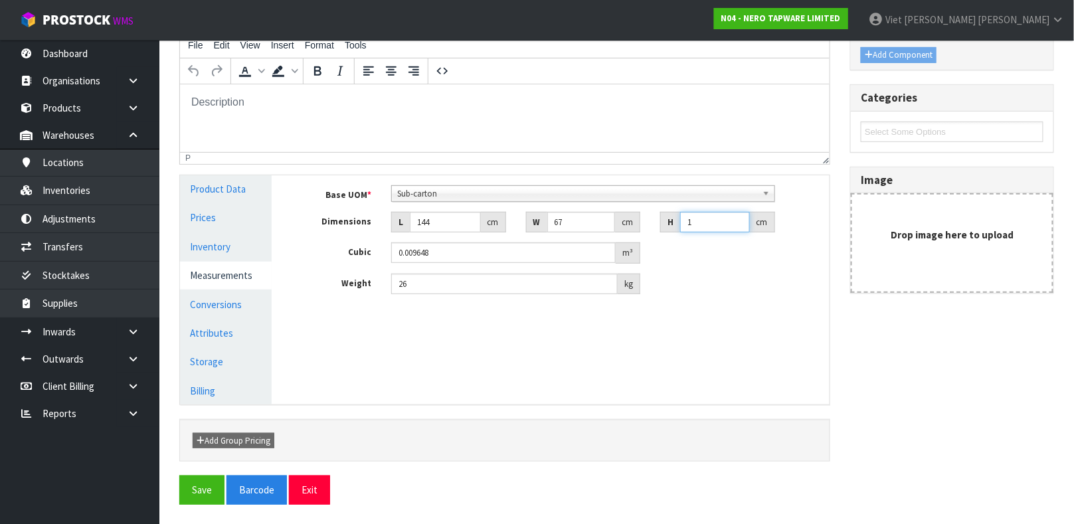
type input "13"
type input "0.125424"
type input "13"
click at [564, 215] on input "67" at bounding box center [582, 222] width 68 height 21
type input "6"
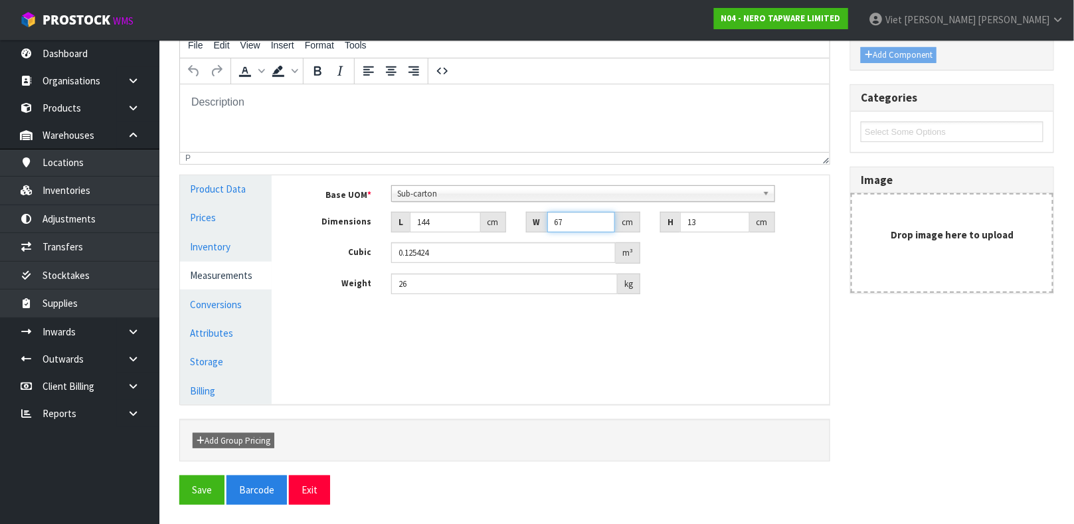
type input "0.011232"
type input "68"
type input "0.127296"
type input "68"
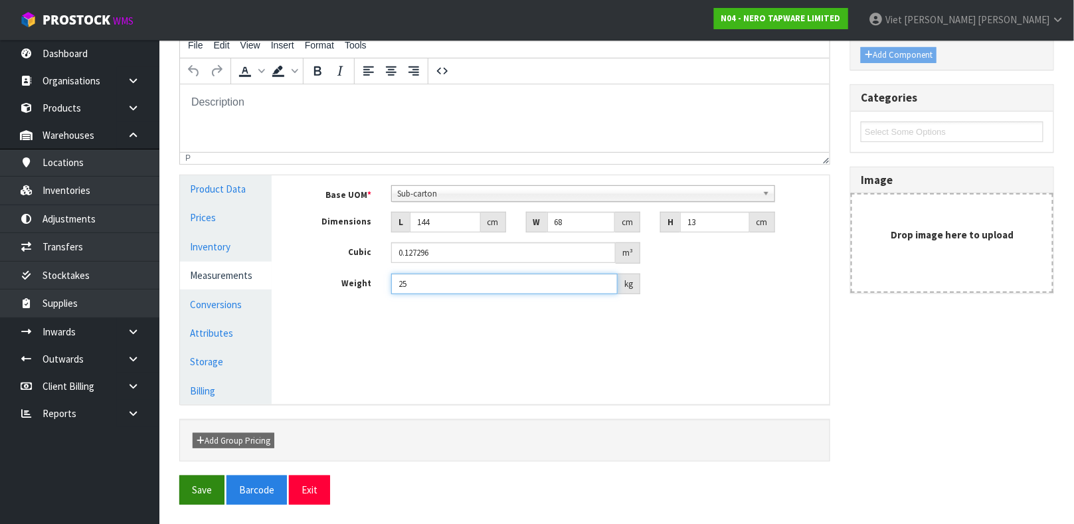
type input "25"
click at [193, 499] on button "Save" at bounding box center [201, 490] width 45 height 29
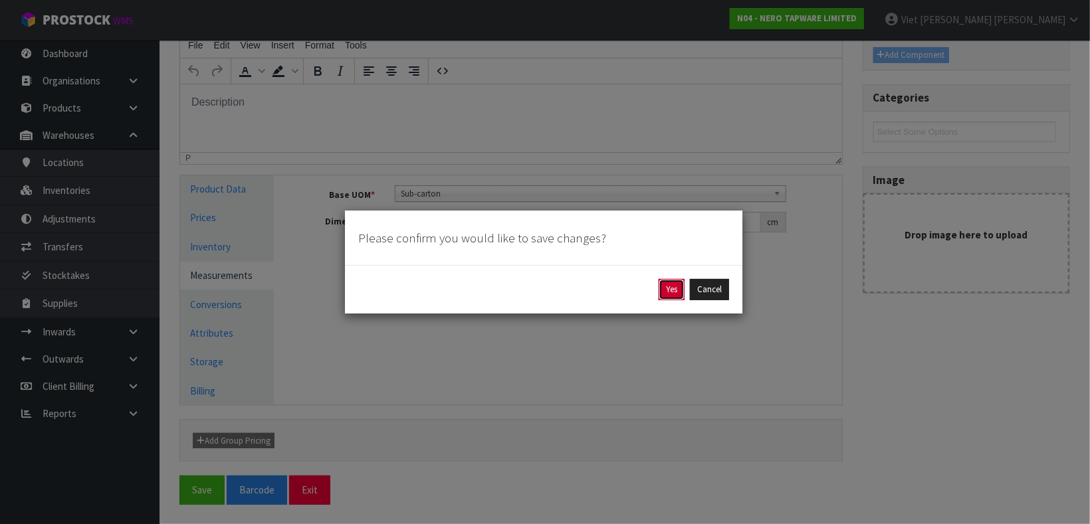
click at [667, 296] on button "Yes" at bounding box center [671, 289] width 26 height 21
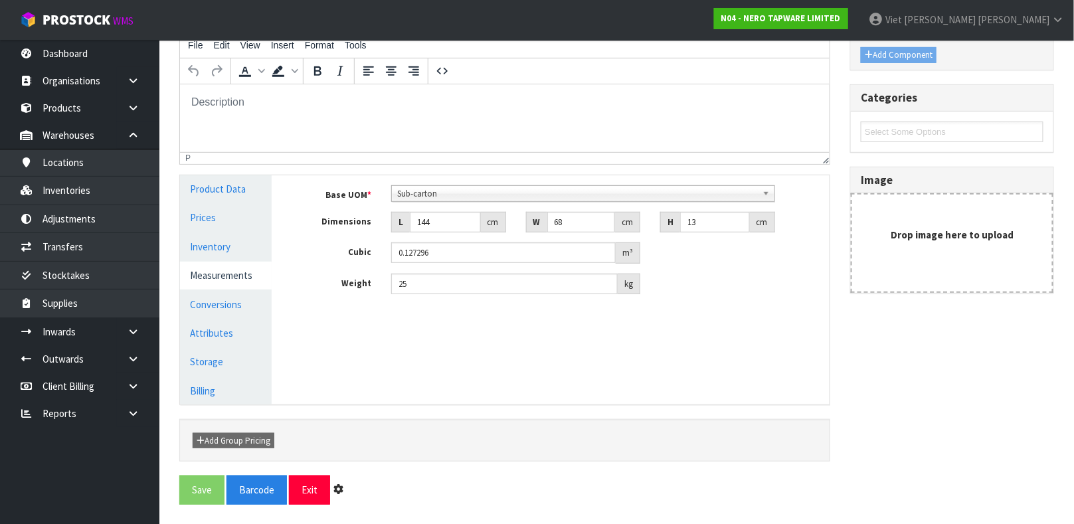
scroll to position [0, 0]
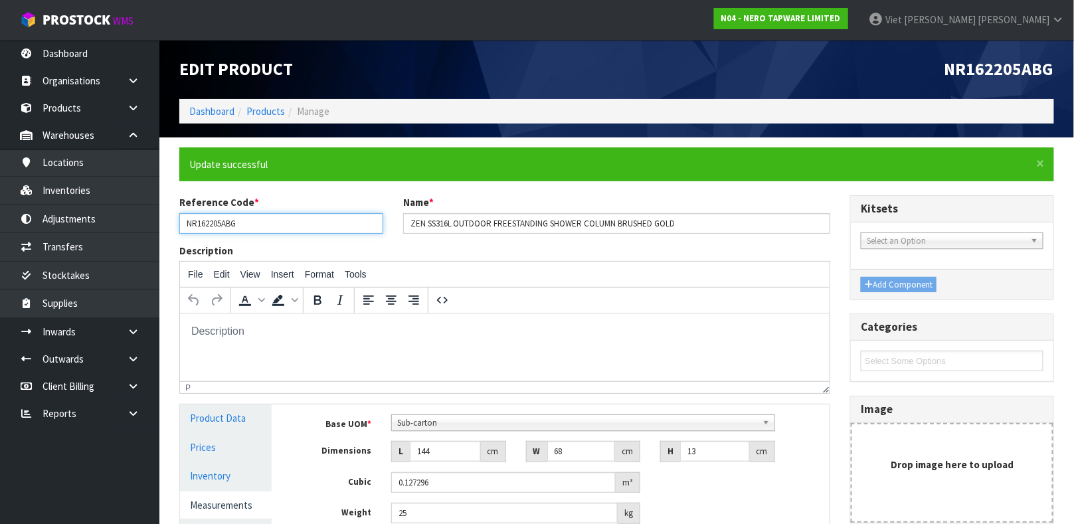
drag, startPoint x: 221, startPoint y: 221, endPoint x: 171, endPoint y: 220, distance: 50.5
click at [171, 220] on div "Reference Code * NR162205ABG" at bounding box center [281, 214] width 224 height 38
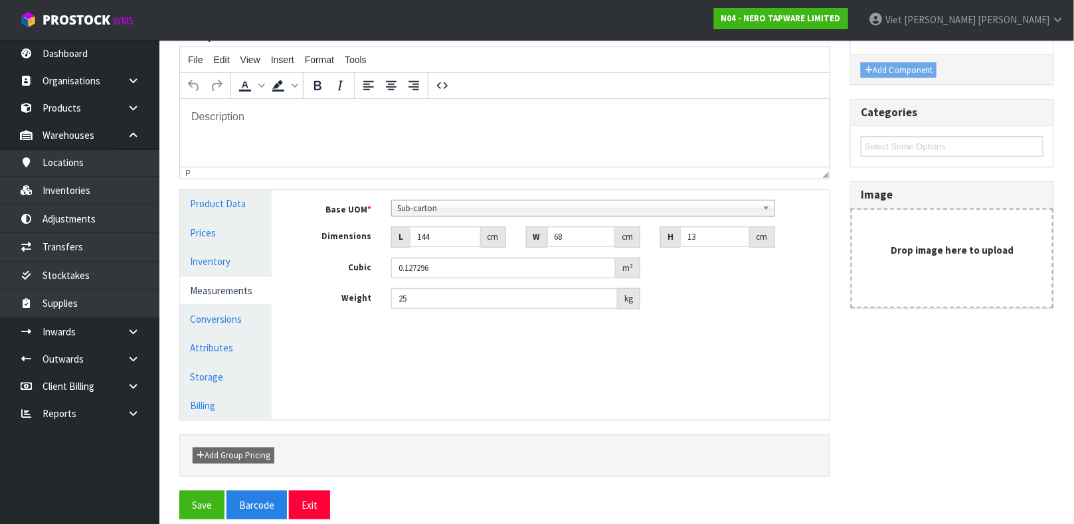
scroll to position [230, 0]
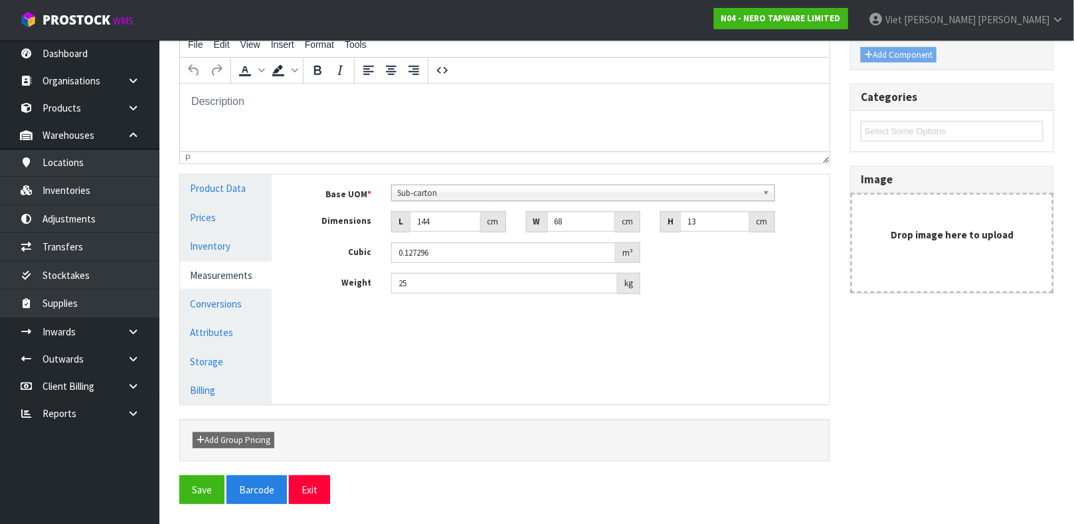
click at [199, 475] on div at bounding box center [504, 475] width 671 height 1
click at [200, 490] on button "Save" at bounding box center [201, 490] width 45 height 29
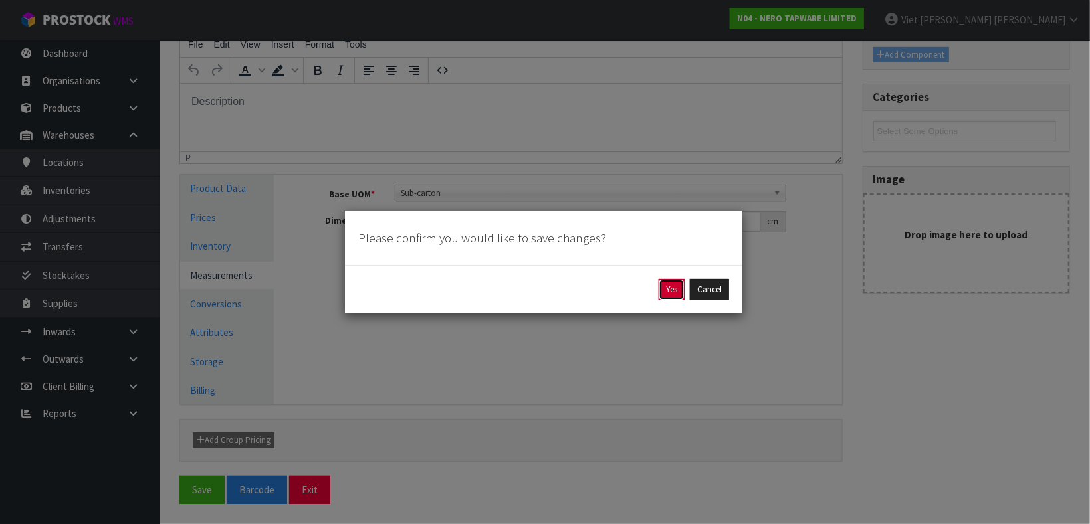
click at [665, 288] on button "Yes" at bounding box center [671, 289] width 26 height 21
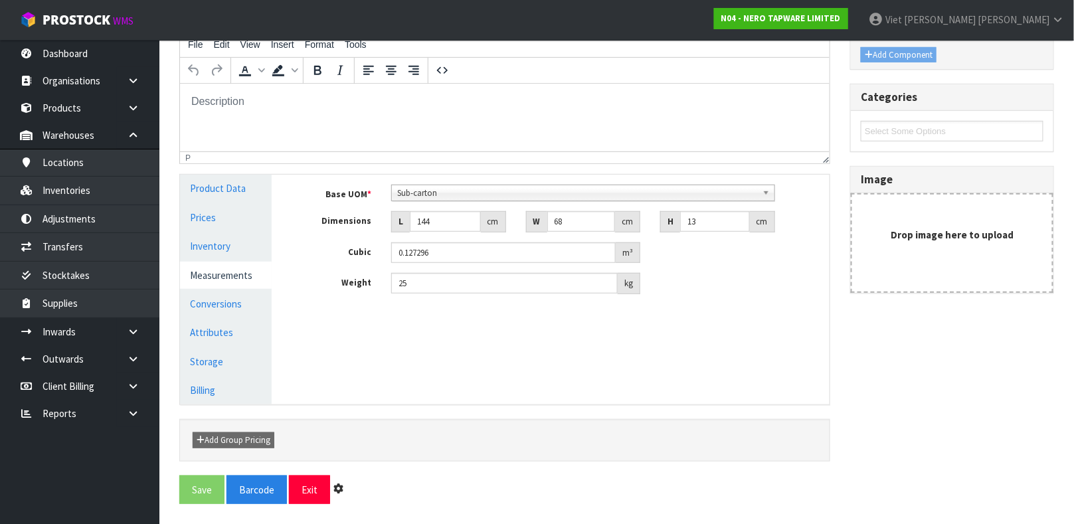
scroll to position [0, 0]
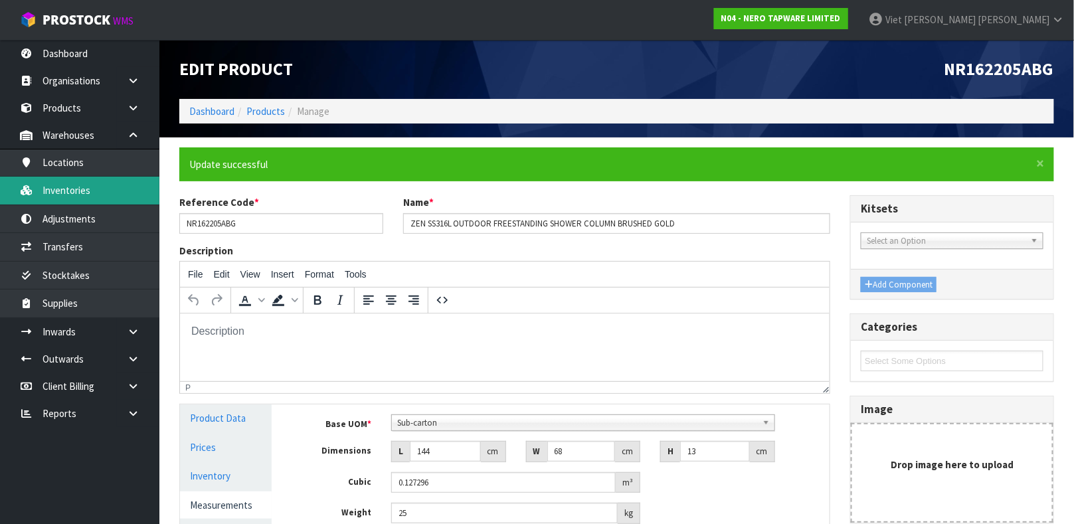
click at [110, 184] on link "Inventories" at bounding box center [79, 190] width 159 height 27
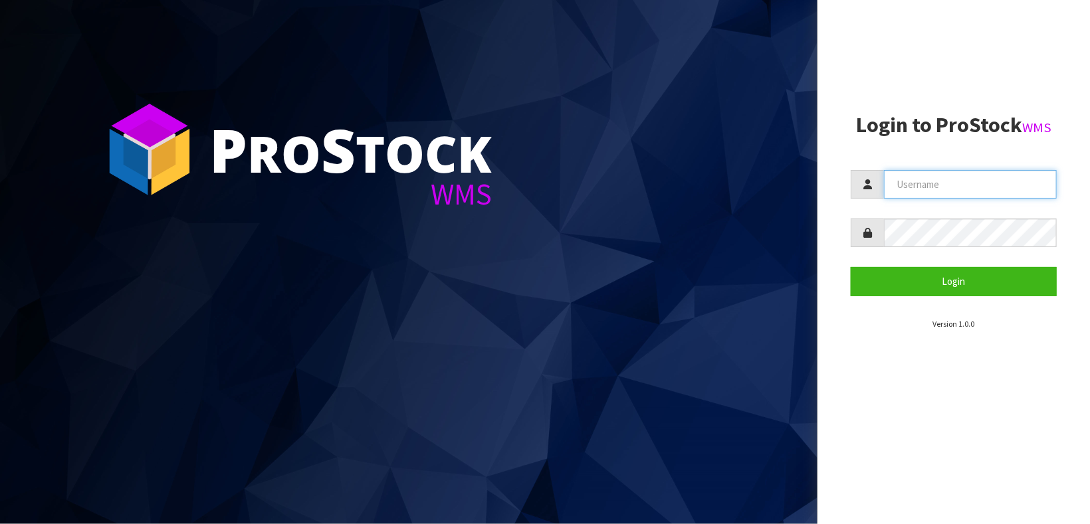
click at [974, 176] on input "text" at bounding box center [970, 184] width 173 height 29
type input "[PERSON_NAME]"
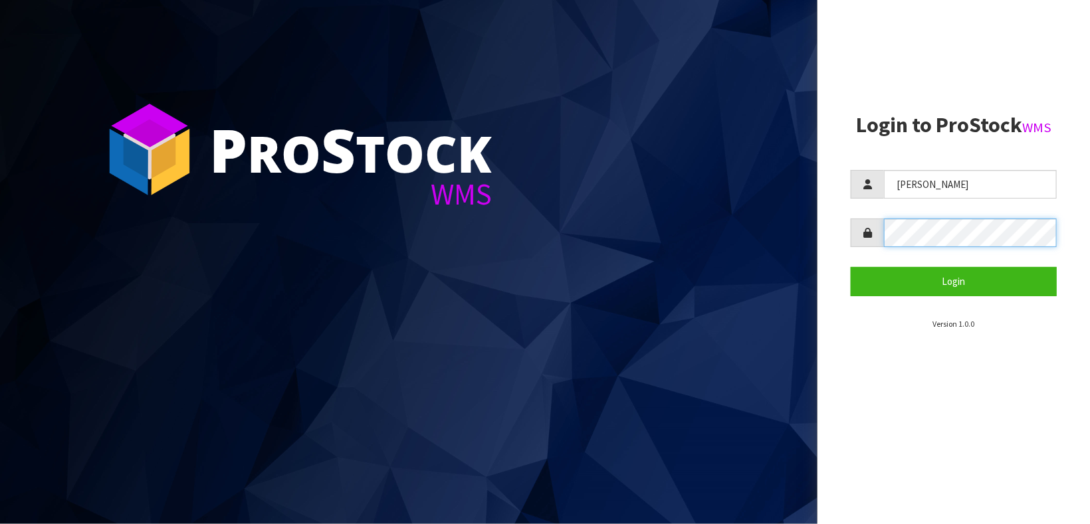
click at [850, 267] on button "Login" at bounding box center [953, 281] width 206 height 29
